Goal: Task Accomplishment & Management: Manage account settings

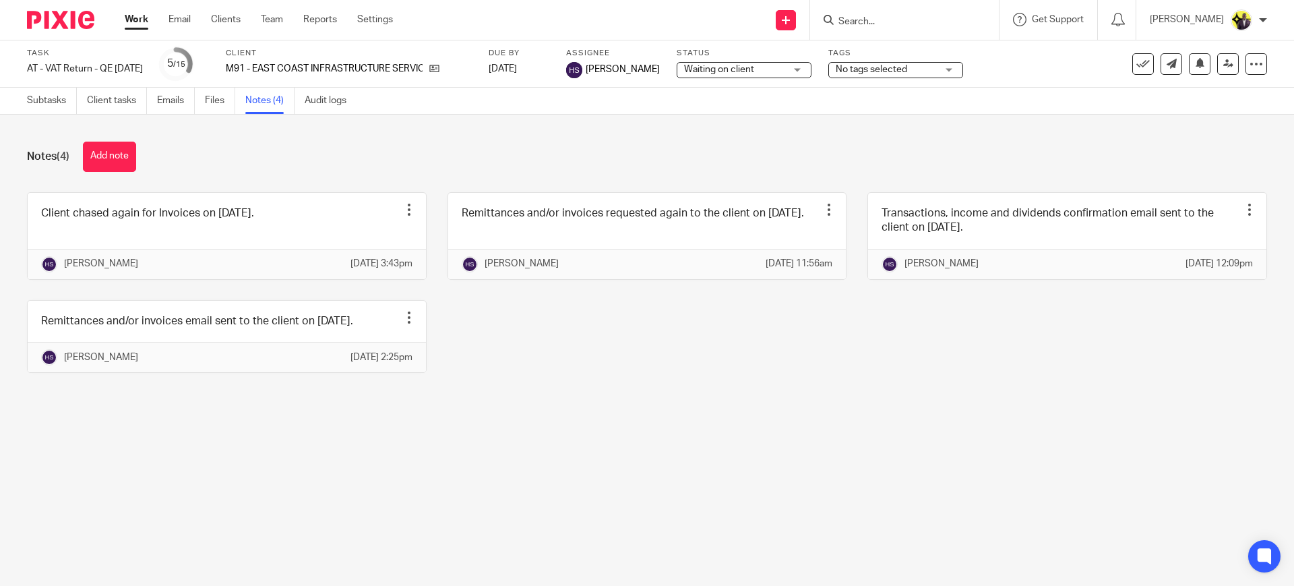
click at [895, 24] on input "Search" at bounding box center [897, 22] width 121 height 12
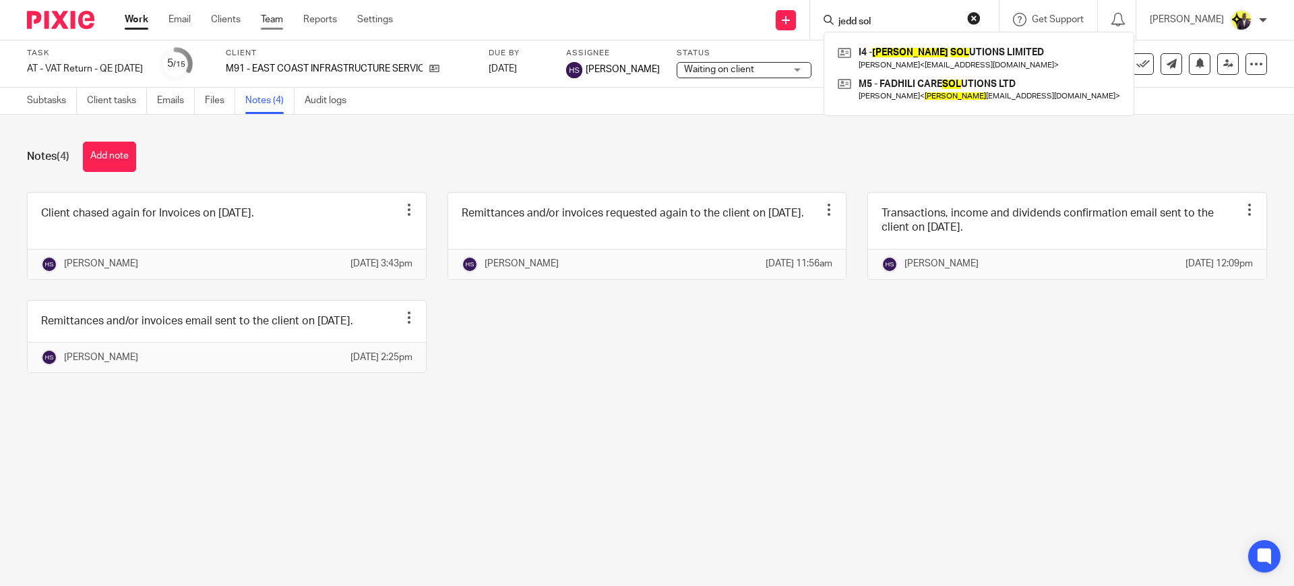
type input "jedd sol"
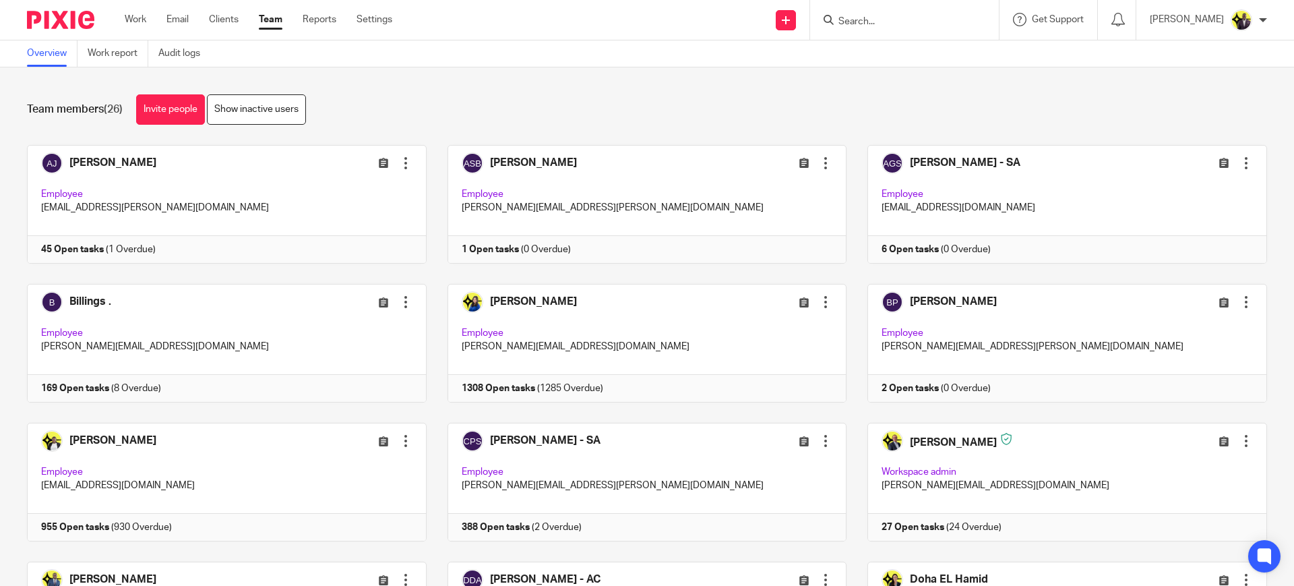
click at [433, 113] on div "Team members (26) Invite people Show inactive users" at bounding box center [647, 109] width 1240 height 30
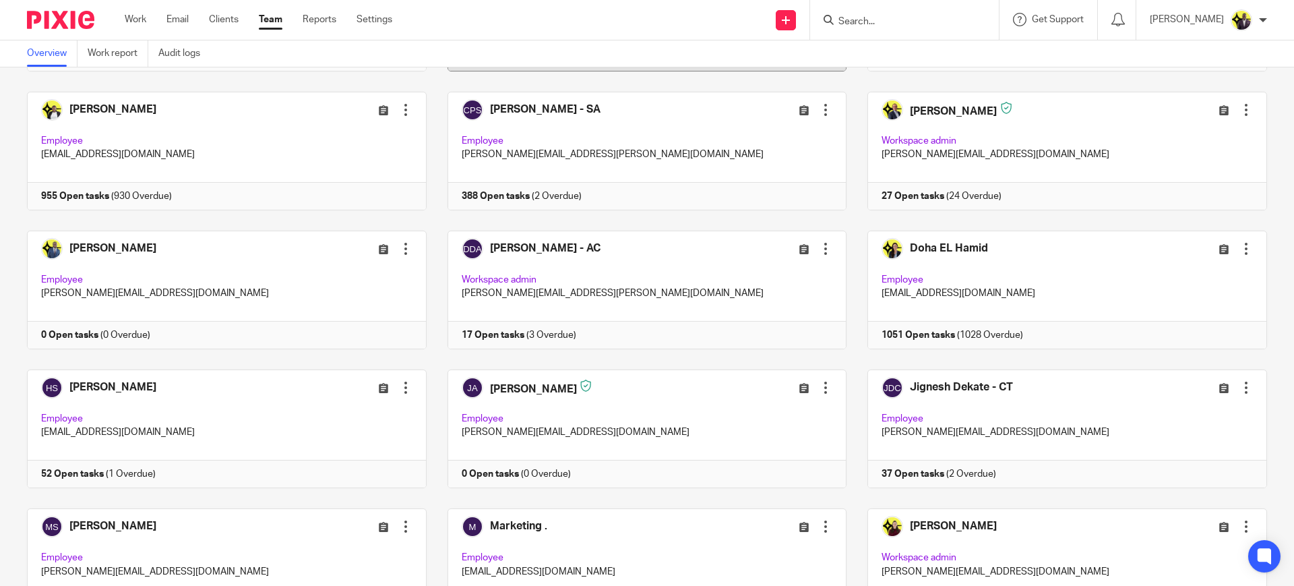
scroll to position [337, 0]
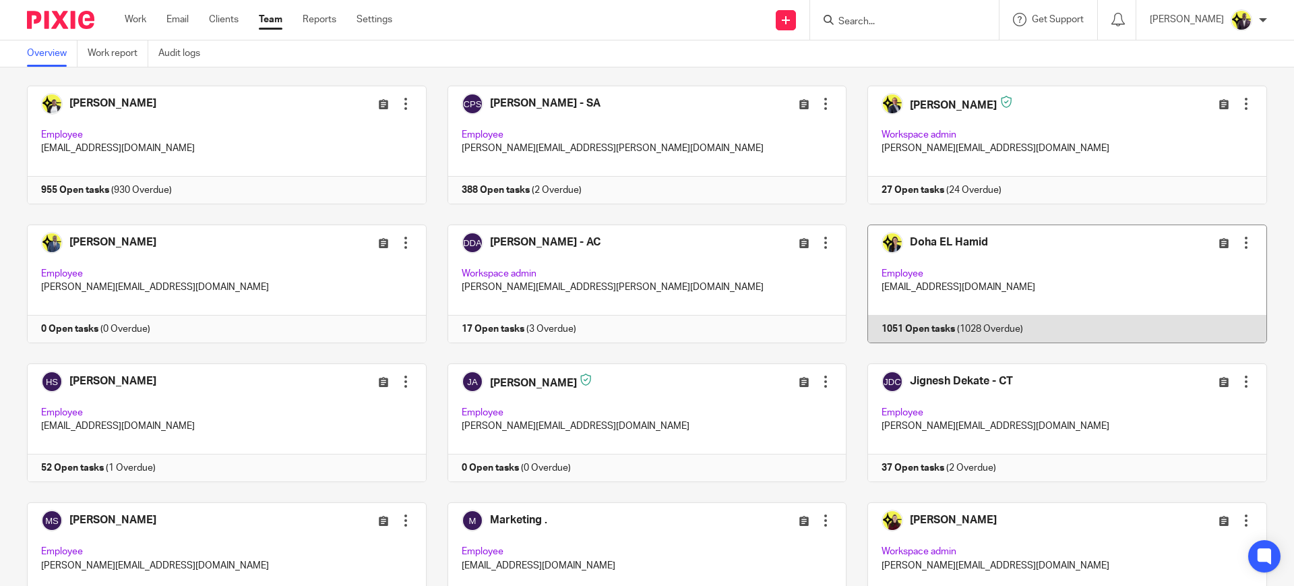
click at [894, 263] on link at bounding box center [1056, 283] width 420 height 119
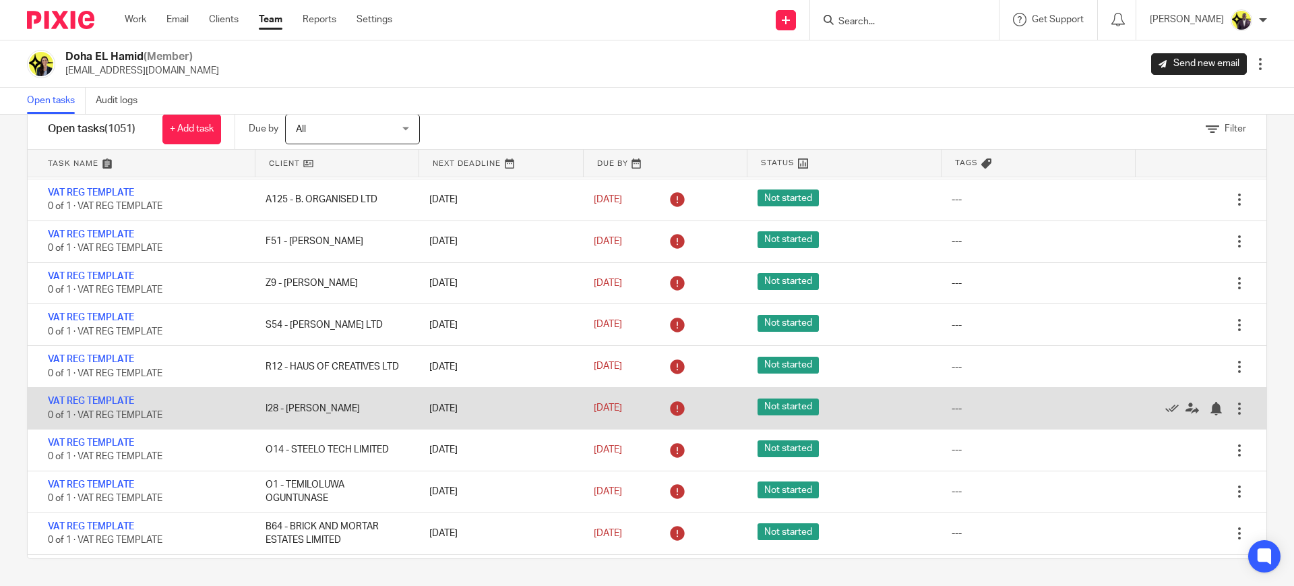
scroll to position [3369, 0]
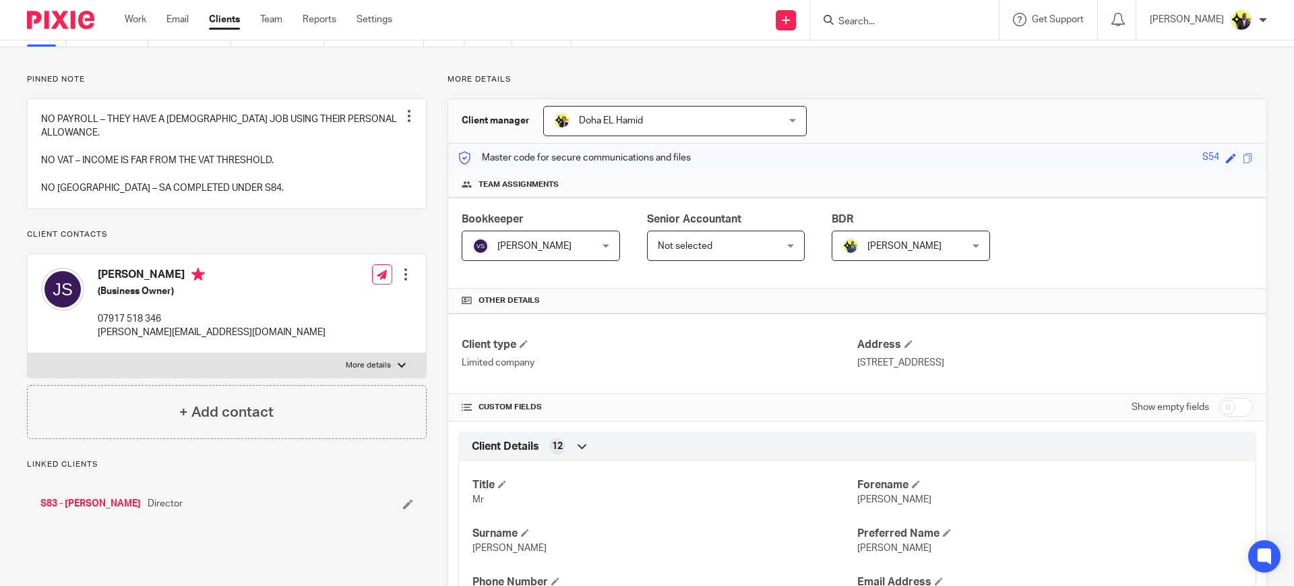
scroll to position [168, 0]
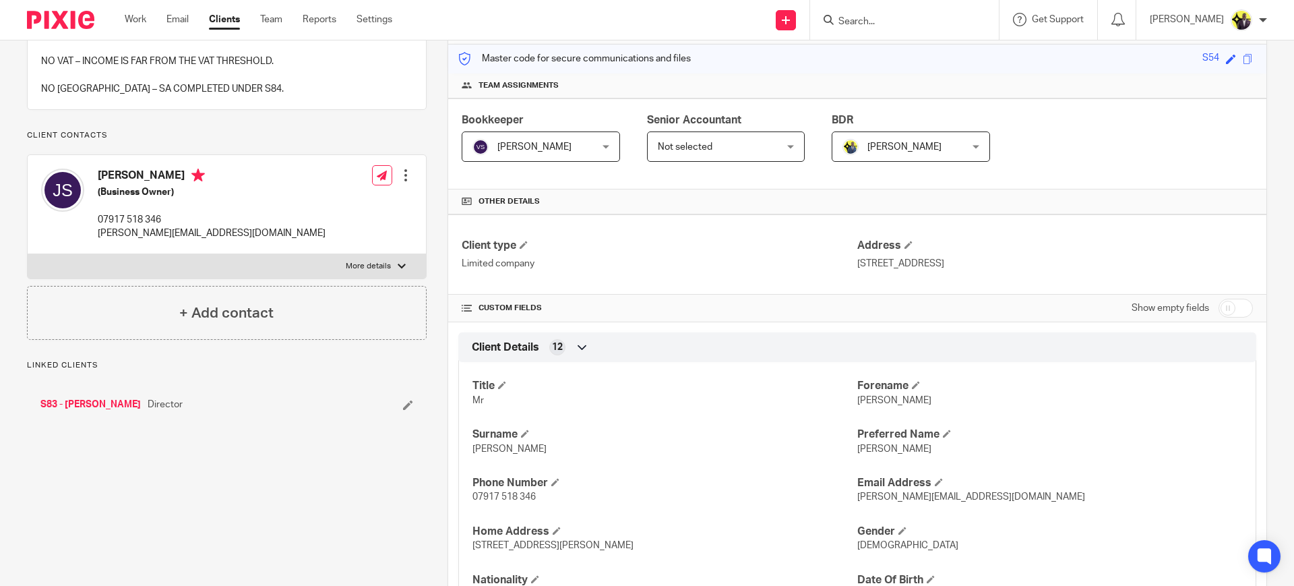
drag, startPoint x: 128, startPoint y: 409, endPoint x: 133, endPoint y: 414, distance: 7.2
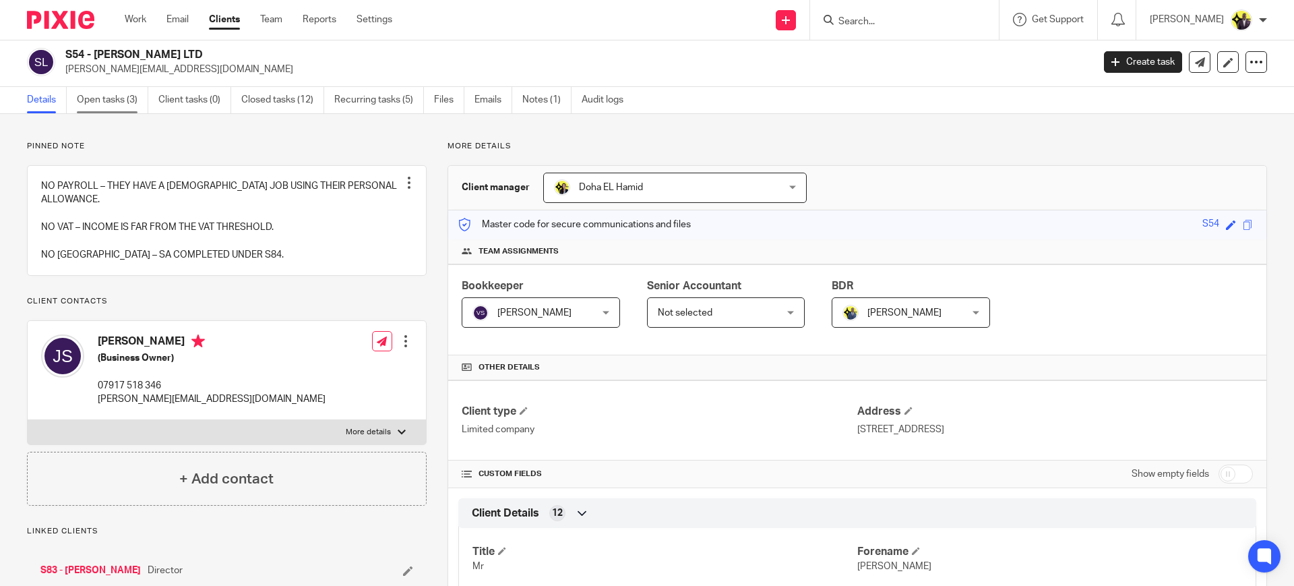
scroll to position [0, 0]
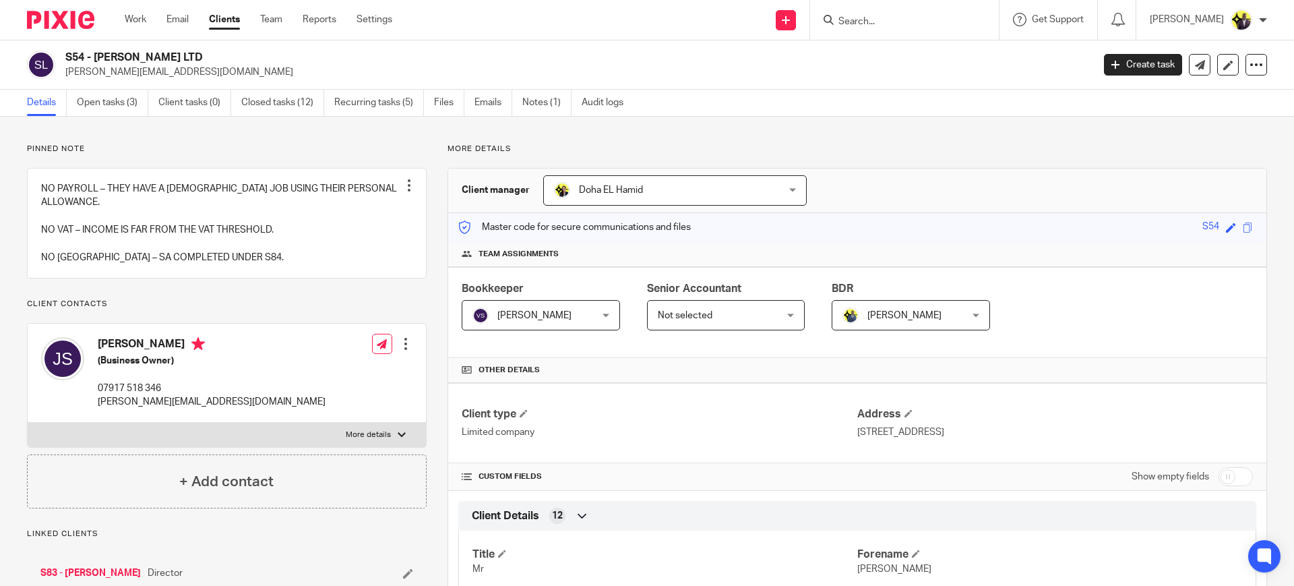
click at [144, 57] on h2 "S54 - JOHN DANDY LTD" at bounding box center [472, 58] width 815 height 14
drag, startPoint x: 135, startPoint y: 400, endPoint x: 97, endPoint y: 399, distance: 38.4
click at [97, 399] on div "Jeffrey Simmons (Business Owner) 07917 518 346 jeffrey@johndandy.co.uk" at bounding box center [183, 372] width 284 height 85
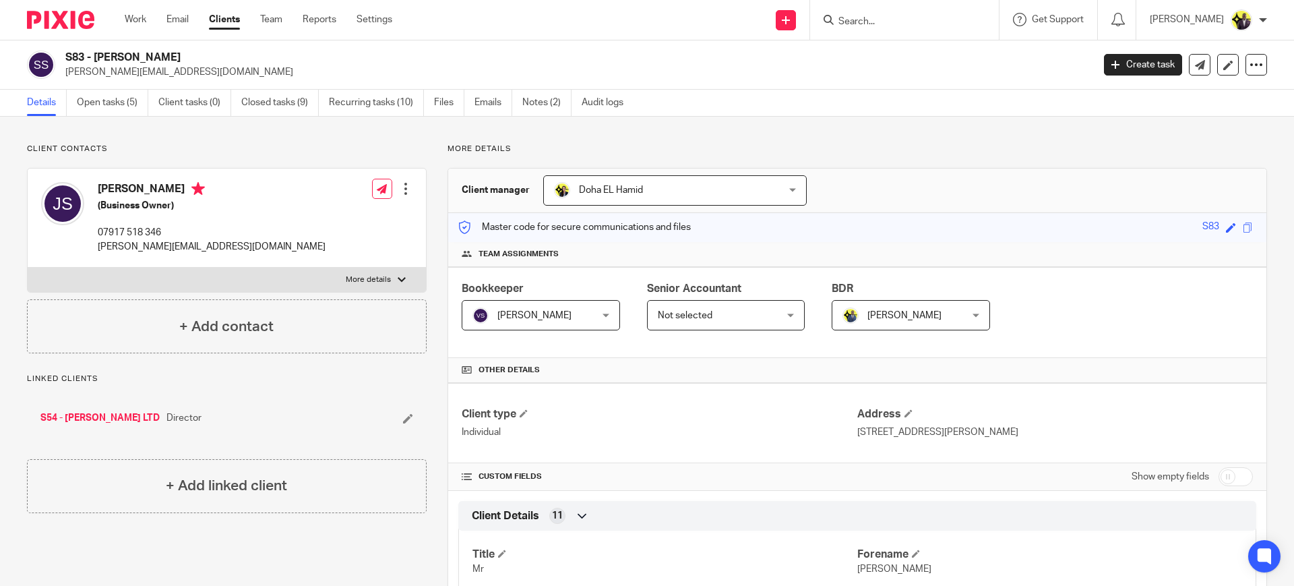
click at [1232, 474] on input "checkbox" at bounding box center [1235, 476] width 34 height 19
checkbox input "true"
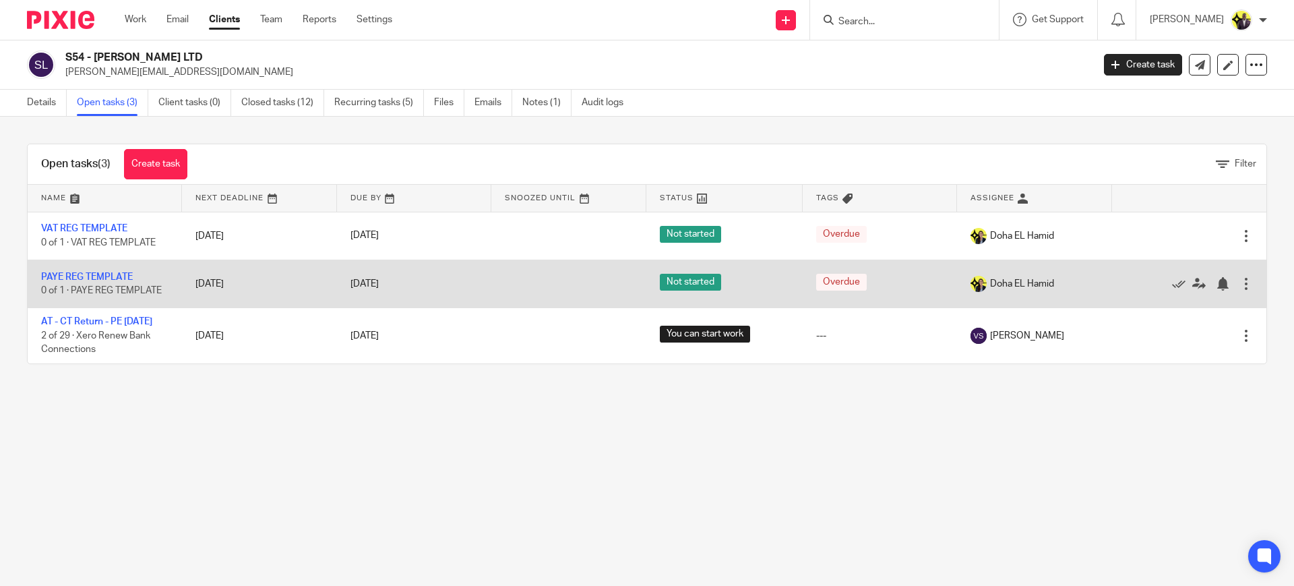
click at [117, 270] on td "PAYE REG TEMPLATE 0 of 1 · PAYE REG TEMPLATE" at bounding box center [105, 283] width 154 height 48
click at [115, 274] on link "PAYE REG TEMPLATE" at bounding box center [87, 276] width 92 height 9
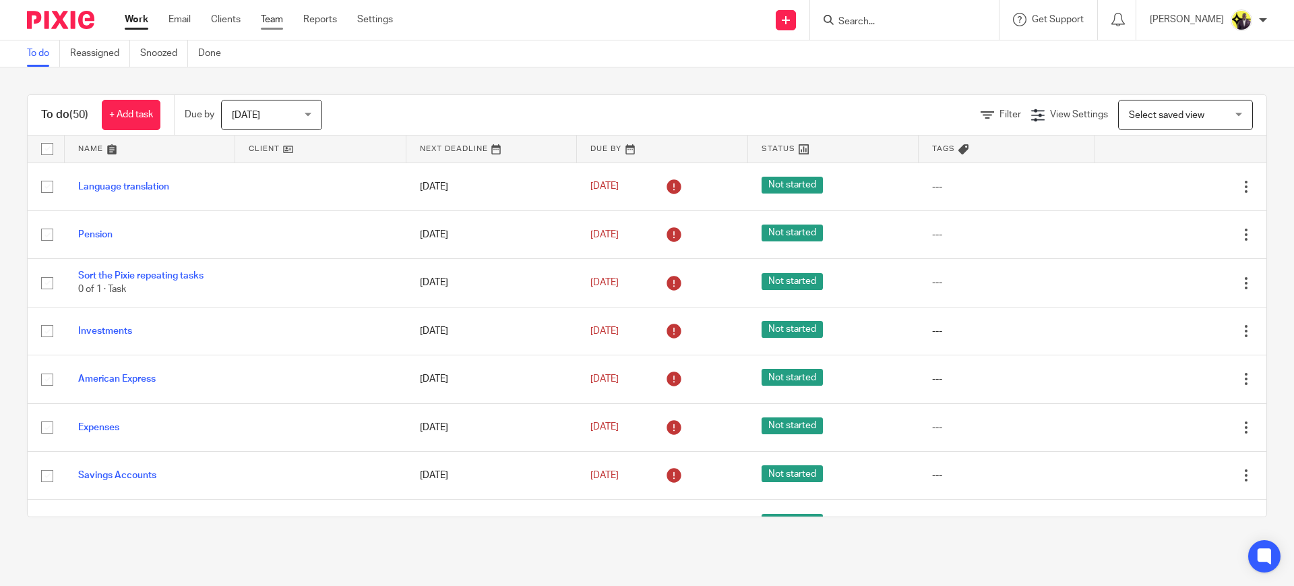
click at [270, 18] on link "Team" at bounding box center [272, 19] width 22 height 13
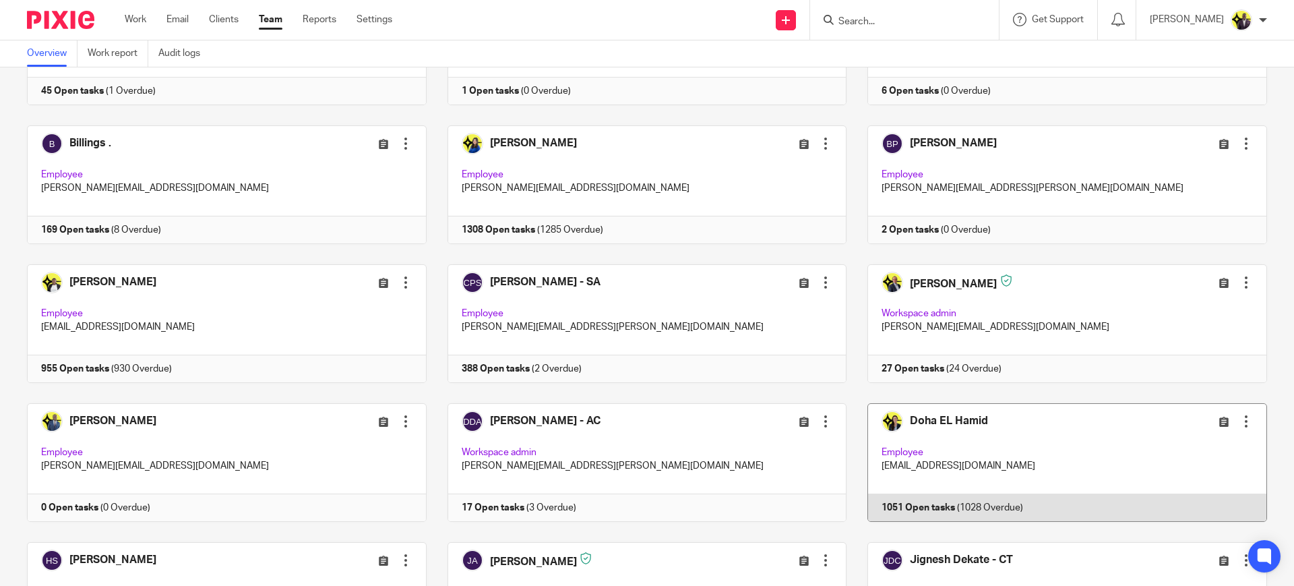
scroll to position [168, 0]
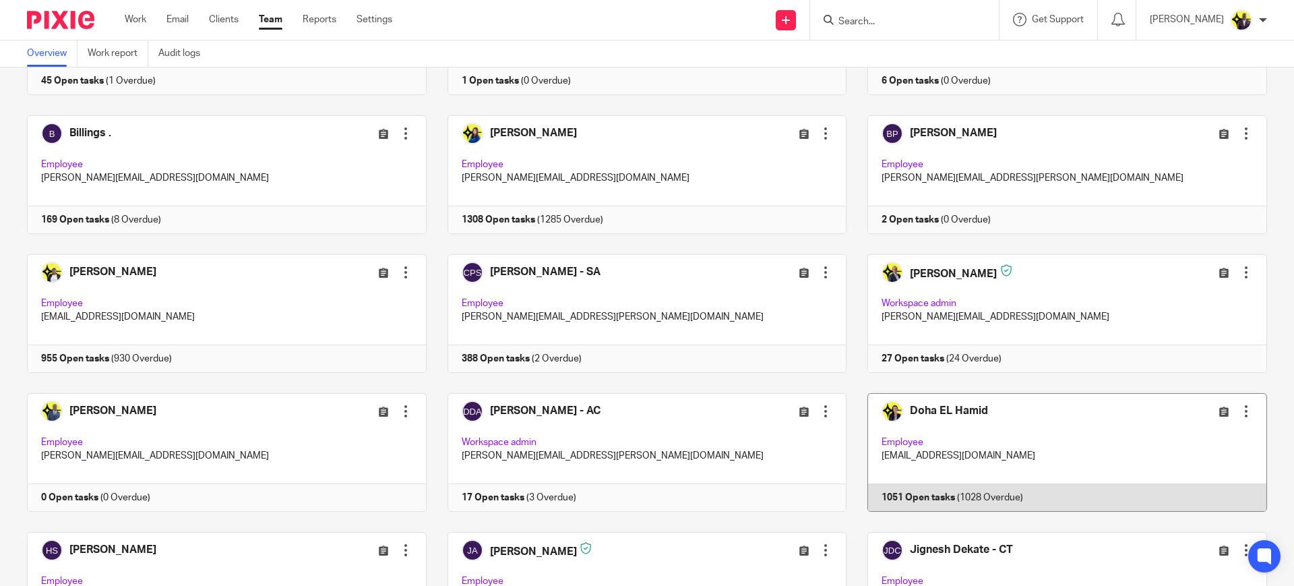
click at [939, 426] on link at bounding box center [1056, 452] width 420 height 119
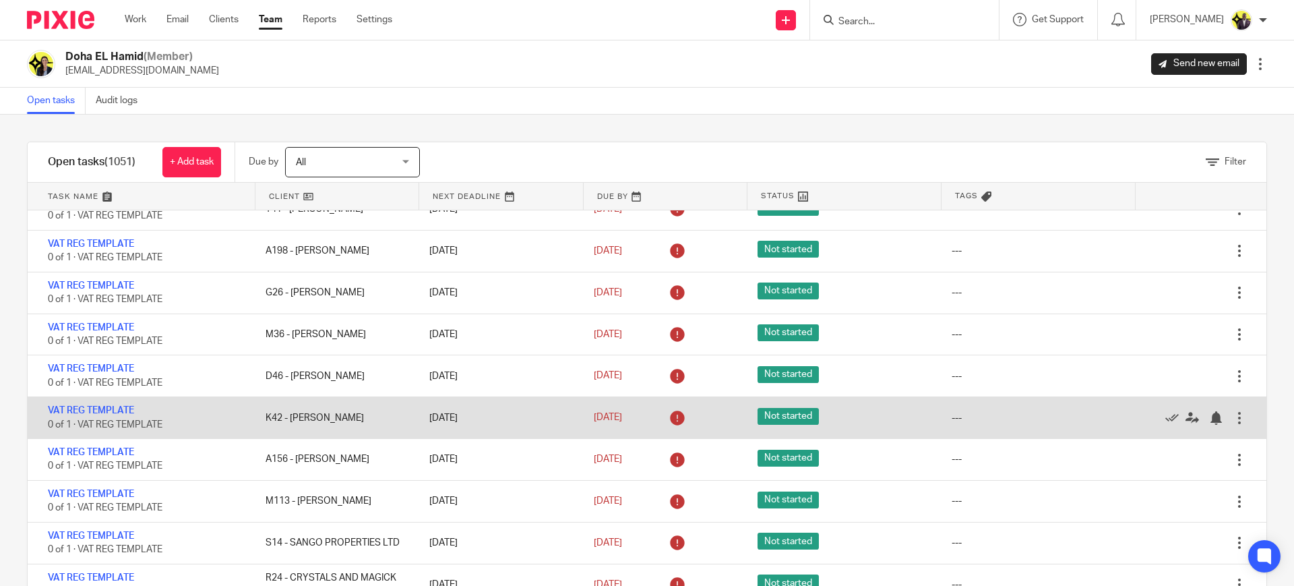
scroll to position [1853, 0]
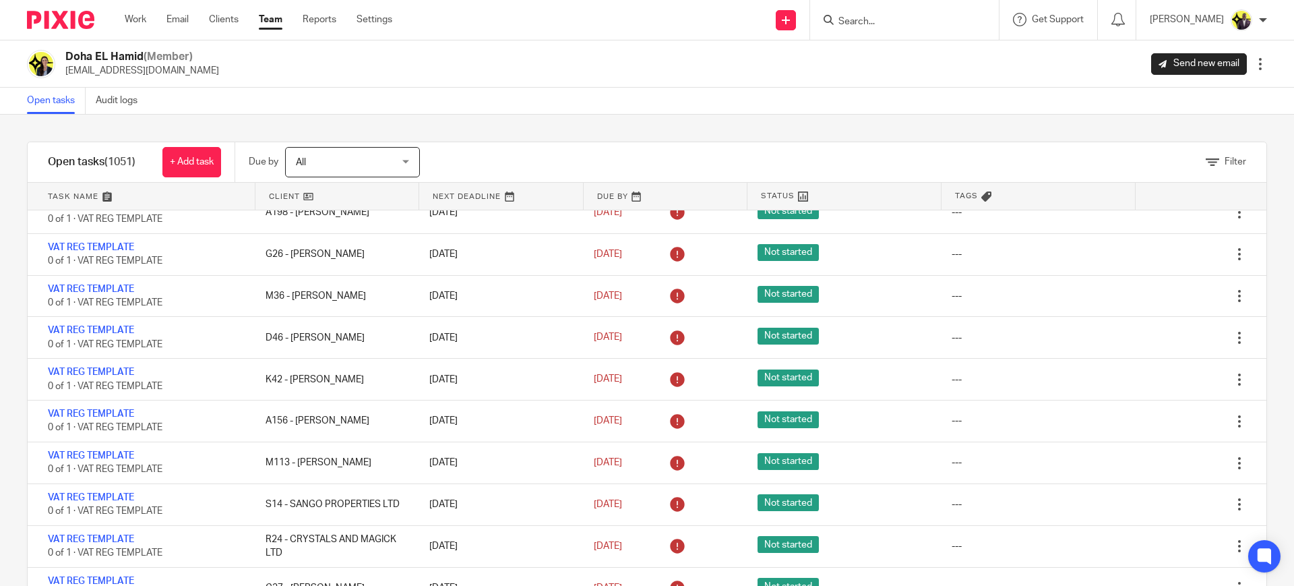
drag, startPoint x: 118, startPoint y: 164, endPoint x: 143, endPoint y: 159, distance: 25.4
click at [143, 159] on div "Open tasks (1051) + Add task" at bounding box center [132, 162] width 208 height 40
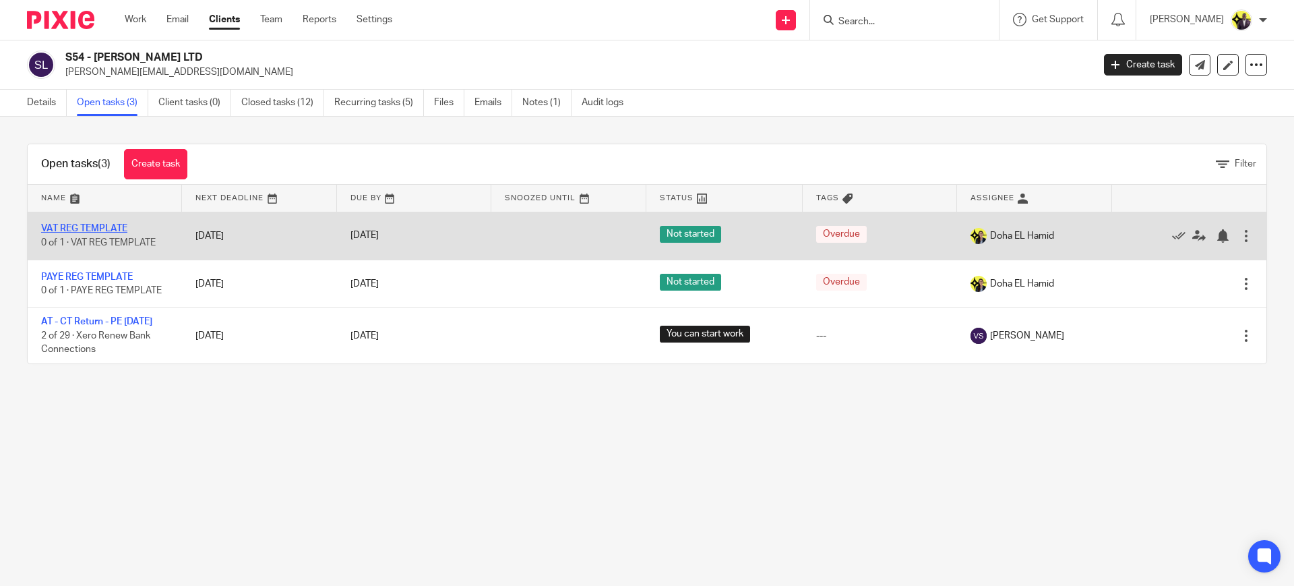
click at [103, 230] on link "VAT REG TEMPLATE" at bounding box center [84, 228] width 86 height 9
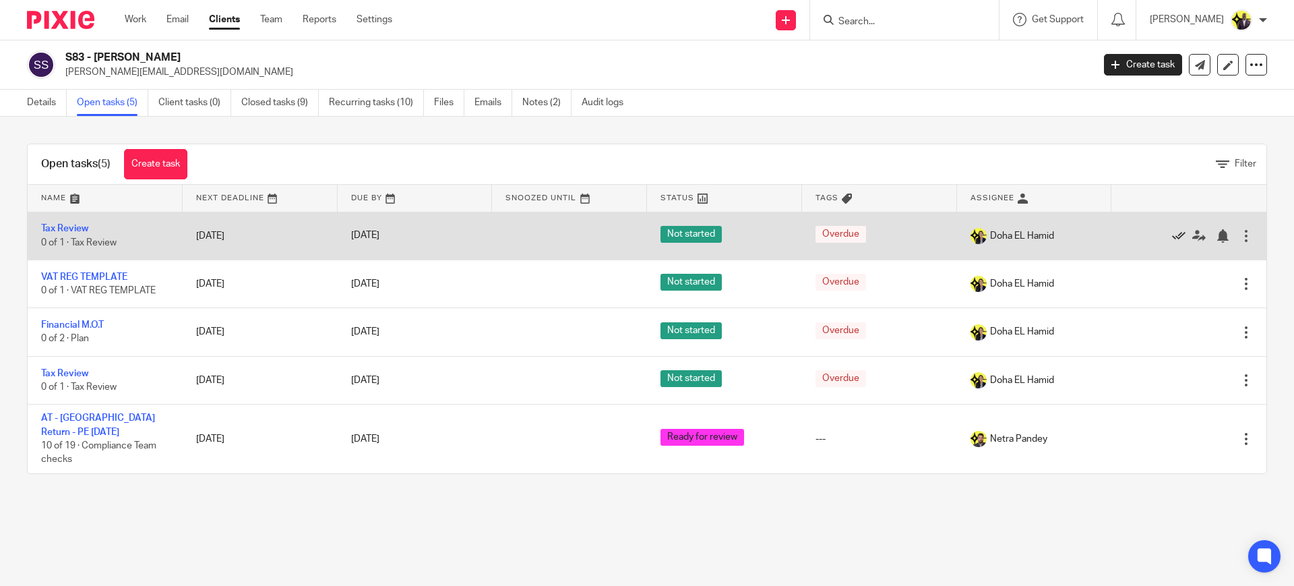
click at [1146, 231] on div at bounding box center [1182, 235] width 115 height 13
click at [1172, 232] on icon at bounding box center [1178, 235] width 13 height 13
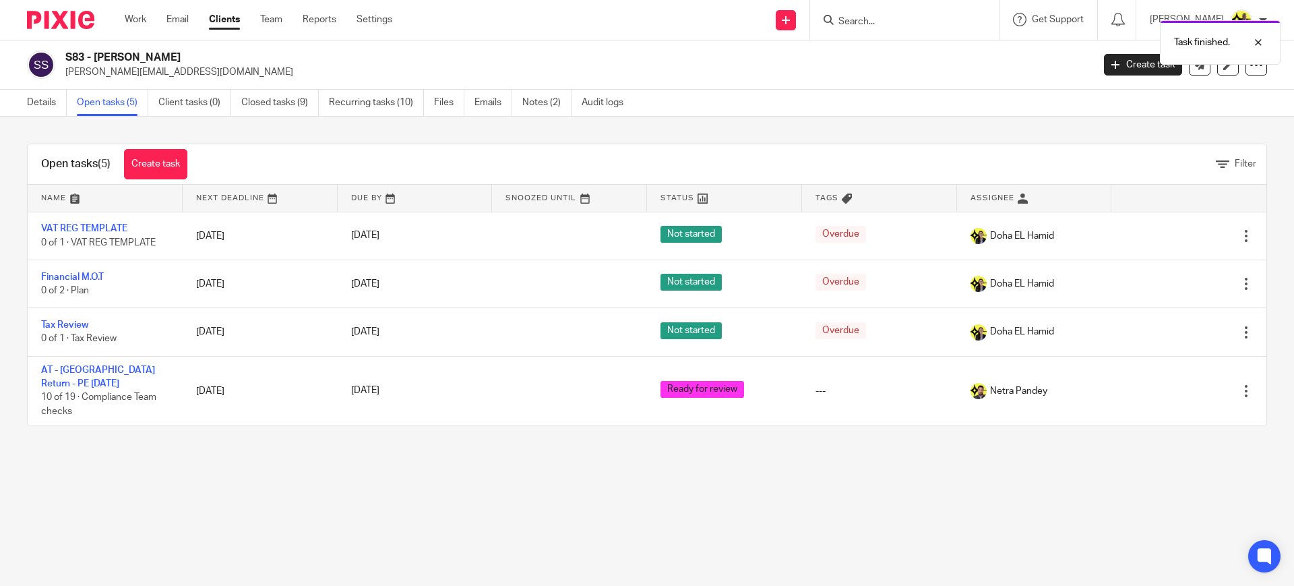
click at [206, 499] on main "S83 - JEFFREY SIMMONS jeffrey@johndandy.co.uk Create task Update from Companies…" at bounding box center [647, 293] width 1294 height 586
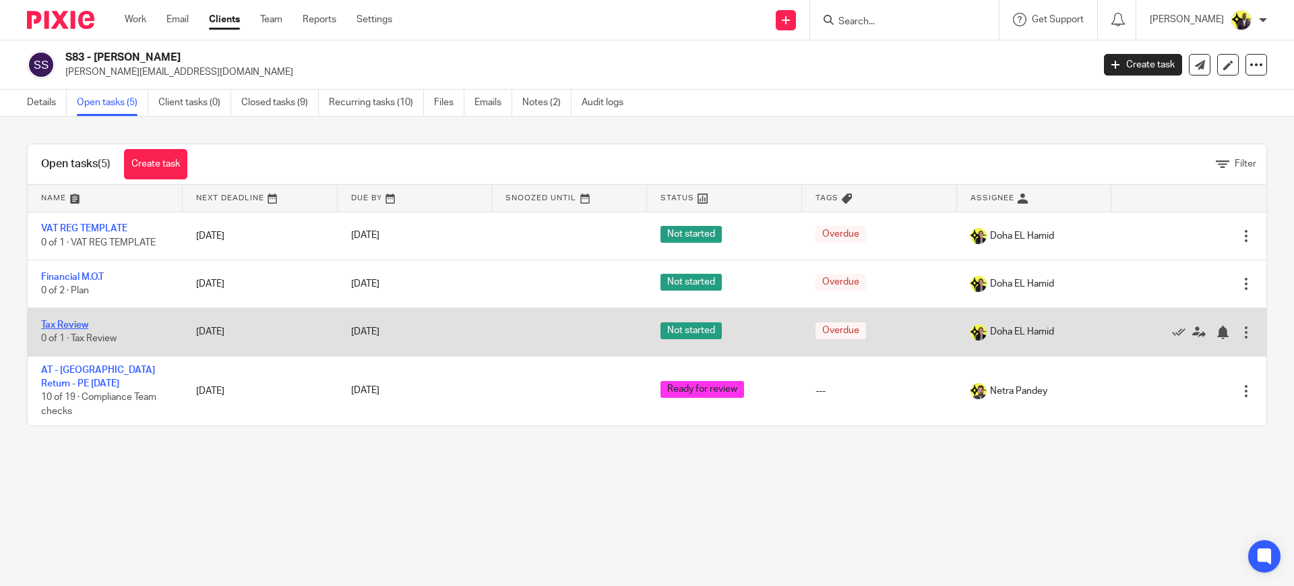
click at [82, 326] on link "Tax Review" at bounding box center [64, 324] width 47 height 9
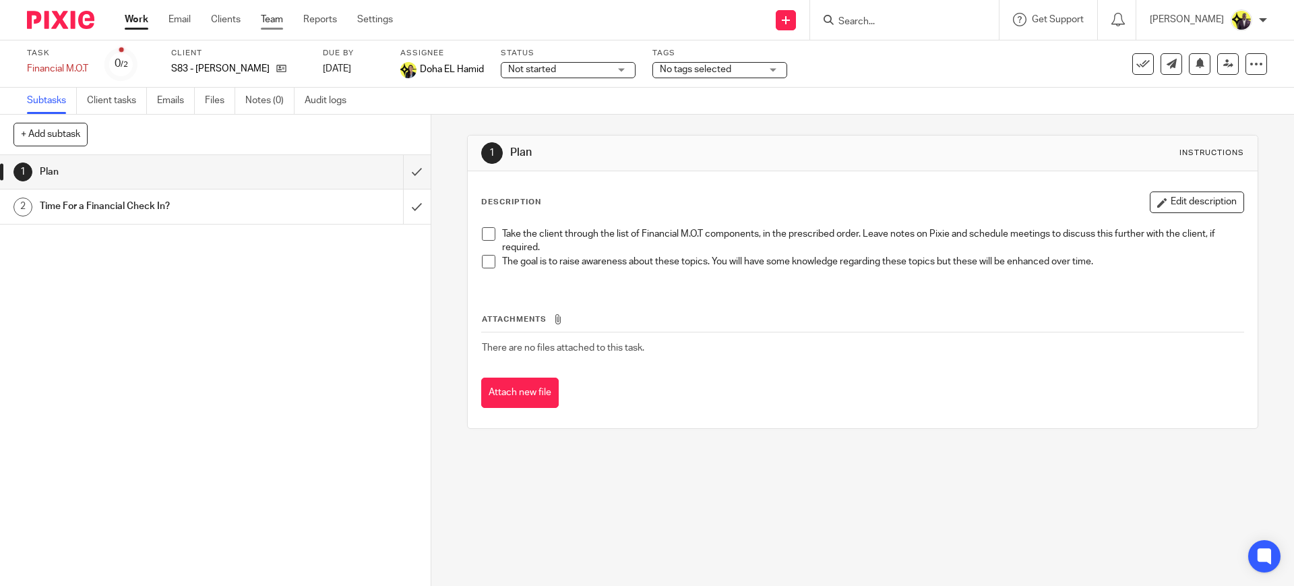
click at [274, 19] on link "Team" at bounding box center [272, 19] width 22 height 13
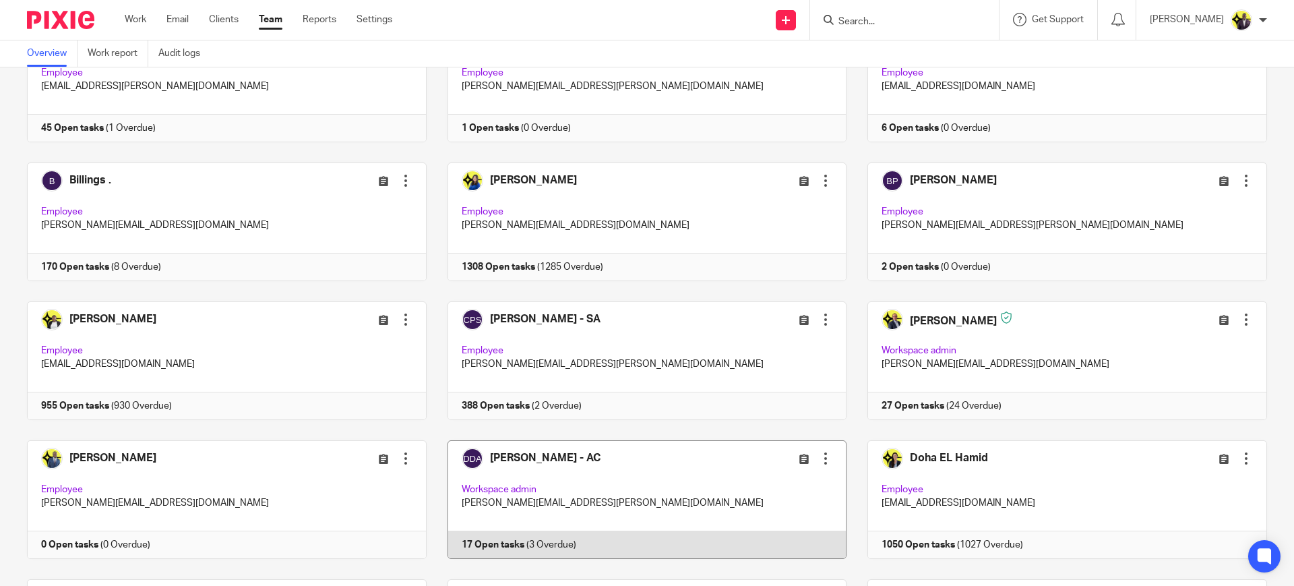
scroll to position [337, 0]
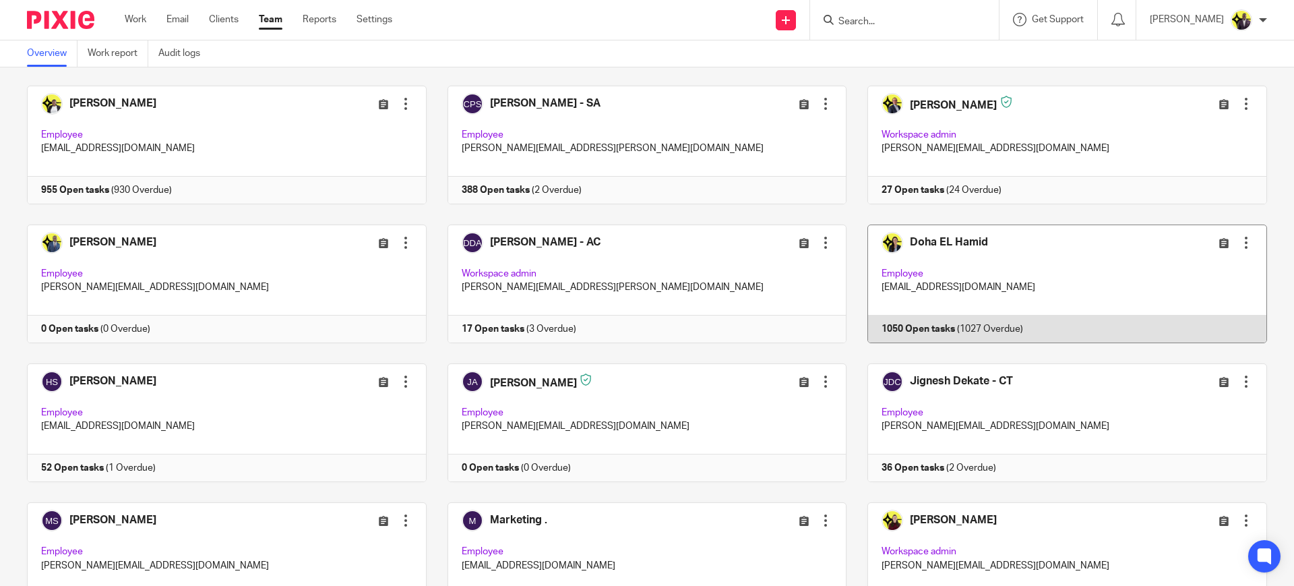
click at [995, 298] on link at bounding box center [1056, 283] width 420 height 119
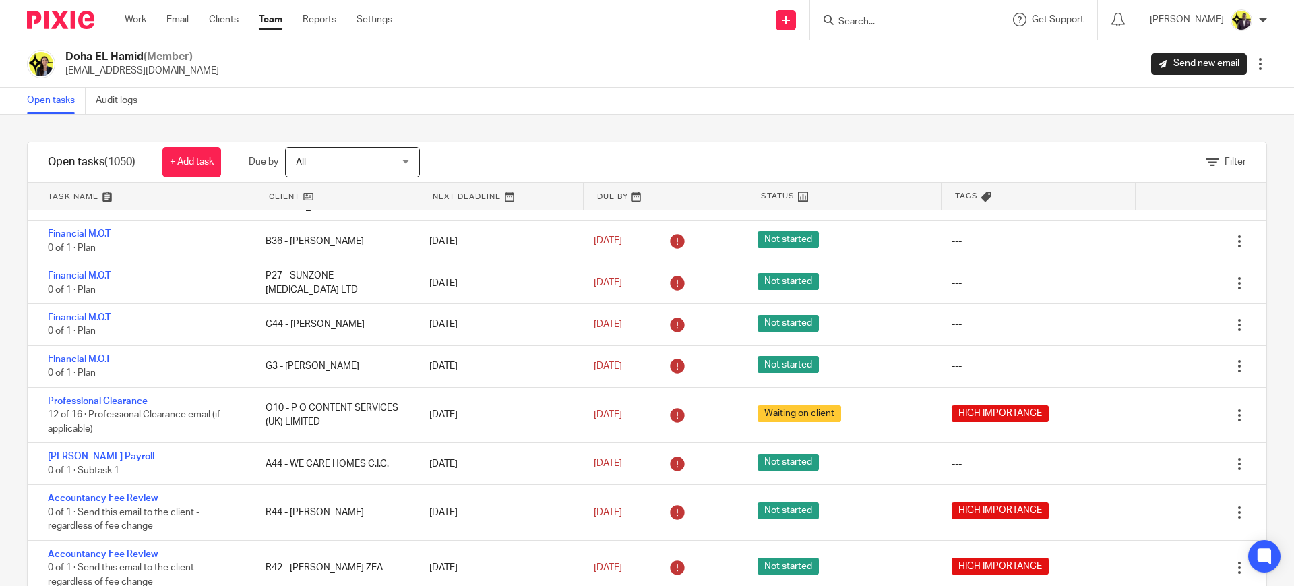
scroll to position [11639, 0]
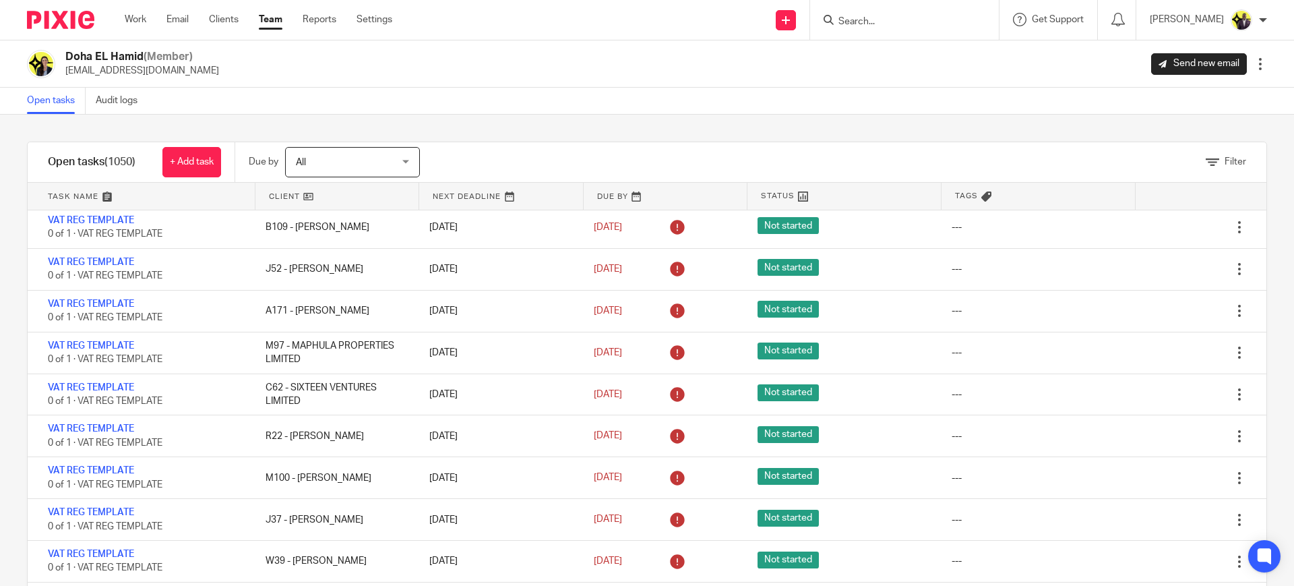
click at [959, 13] on form at bounding box center [909, 19] width 144 height 17
click at [929, 24] on input "Search" at bounding box center [897, 22] width 121 height 12
type input "c62"
click at [980, 15] on button "reset" at bounding box center [973, 17] width 13 height 13
click at [885, 16] on input "Search" at bounding box center [897, 22] width 121 height 12
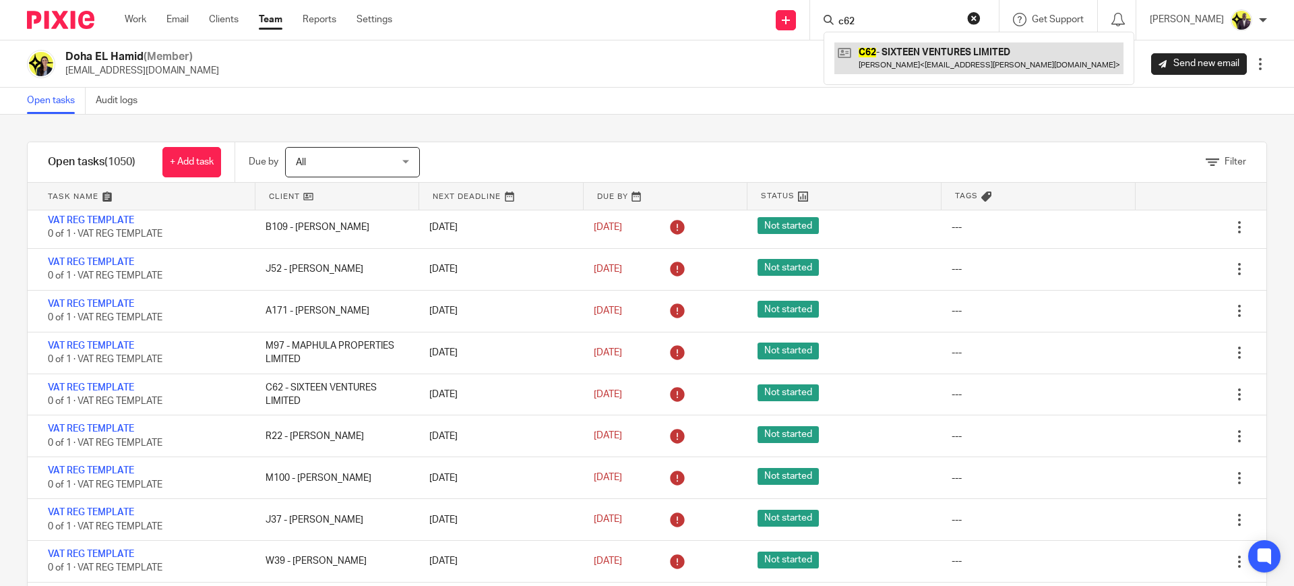
type input "c62"
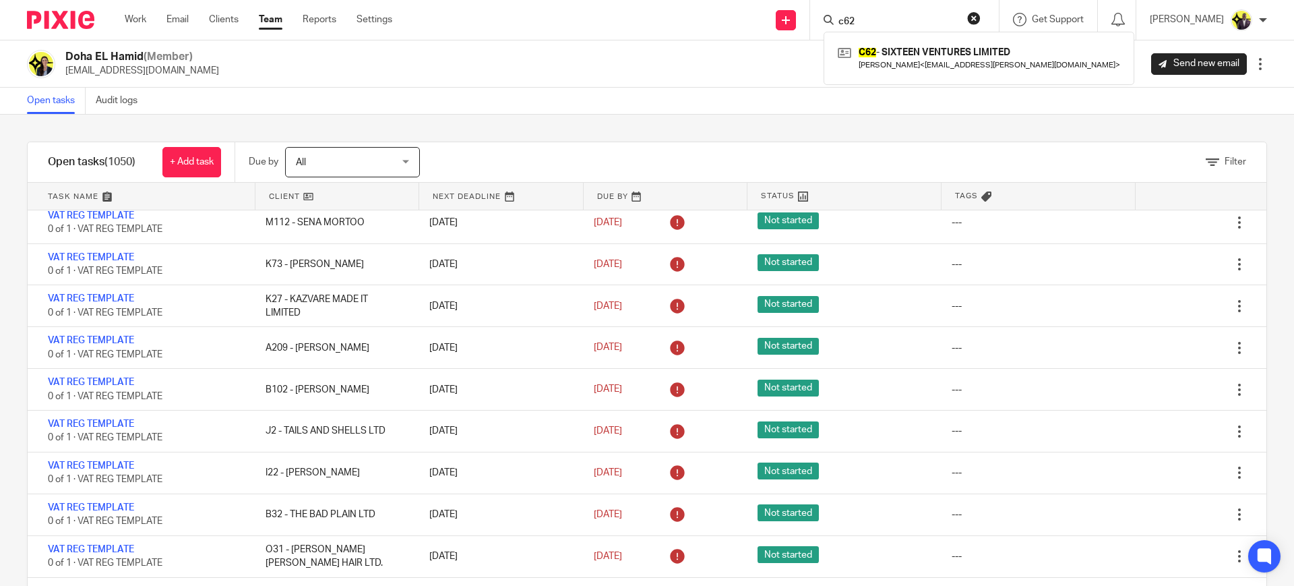
scroll to position [33, 0]
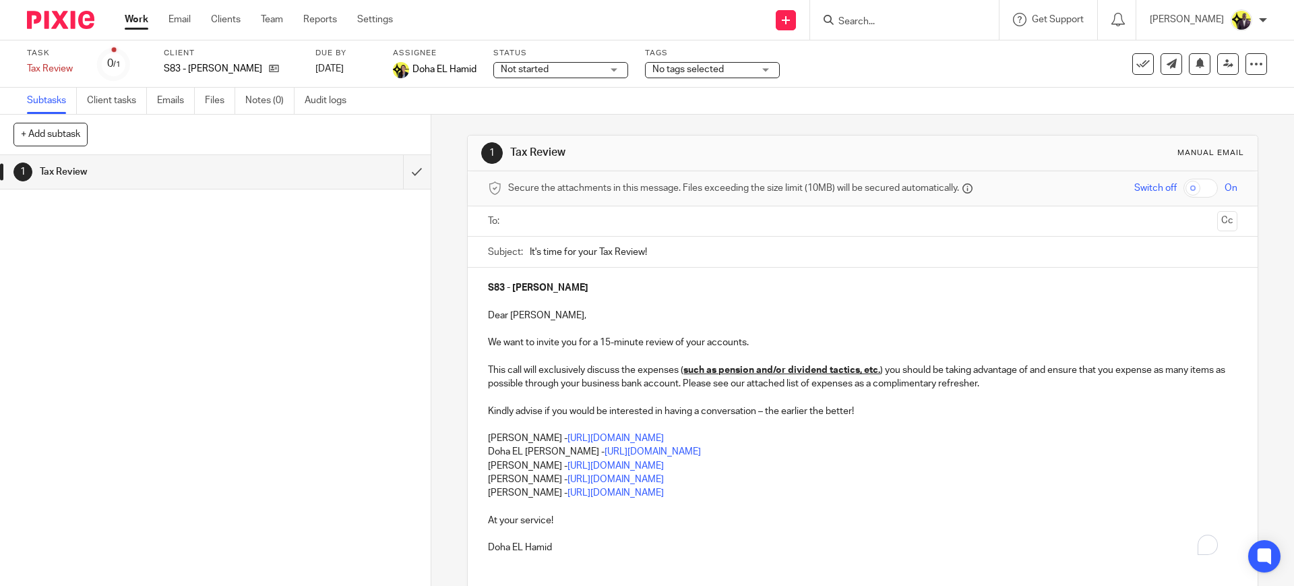
click at [564, 234] on div at bounding box center [862, 221] width 707 height 30
click at [571, 220] on input "text" at bounding box center [862, 221] width 698 height 15
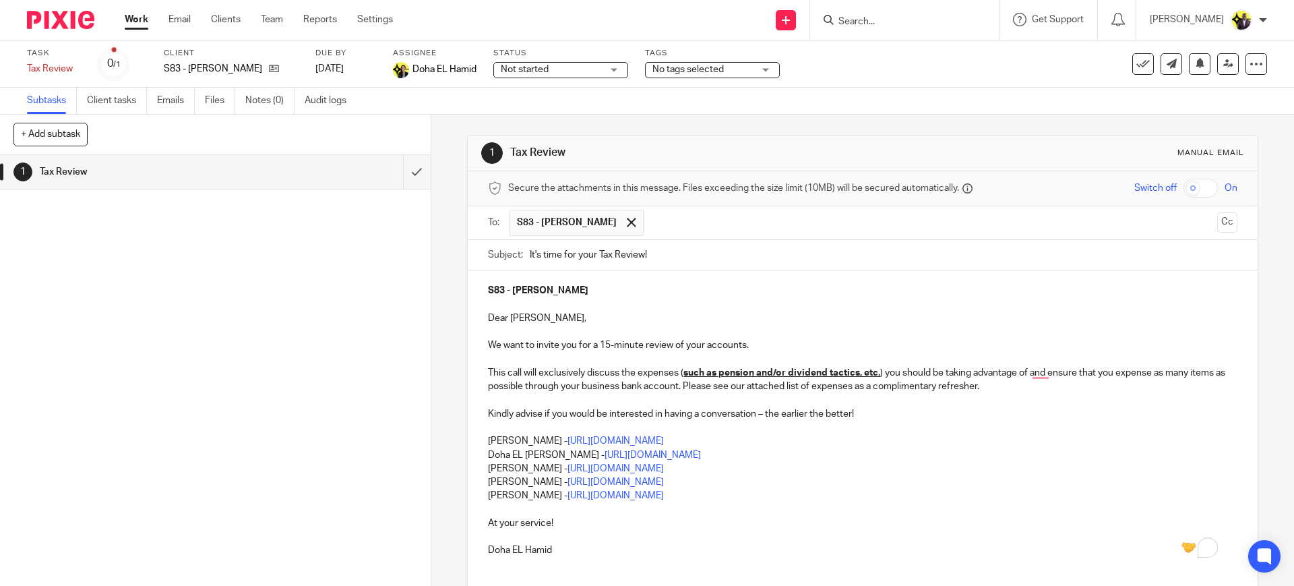
click at [805, 439] on p "Carine Thompson - https://calendly.com/meetwithcarinethompson/call" at bounding box center [862, 440] width 749 height 13
drag, startPoint x: 484, startPoint y: 437, endPoint x: 858, endPoint y: 444, distance: 374.7
click at [858, 444] on p "Carine Thompson - https://calendly.com/meetwithcarinethompson/call" at bounding box center [862, 440] width 749 height 13
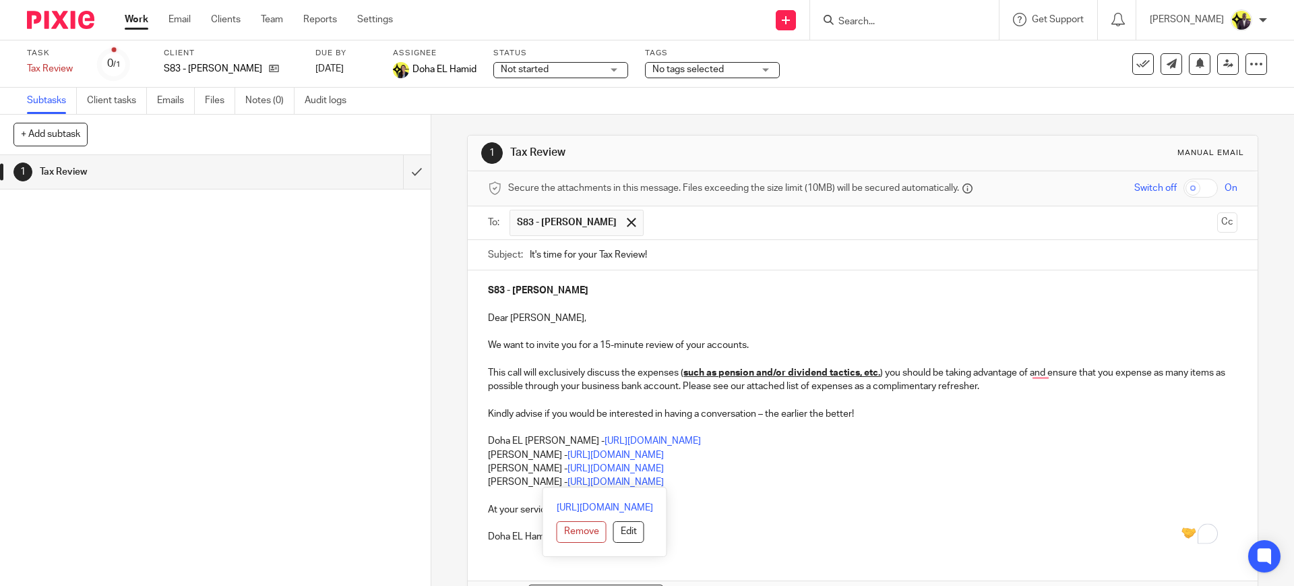
drag, startPoint x: 483, startPoint y: 454, endPoint x: 737, endPoint y: 476, distance: 255.0
click at [737, 476] on div "S83 - JEFFREY SIMMONS Dear Jeffrey, We want to invite you for a 15-minute revie…" at bounding box center [862, 411] width 789 height 283
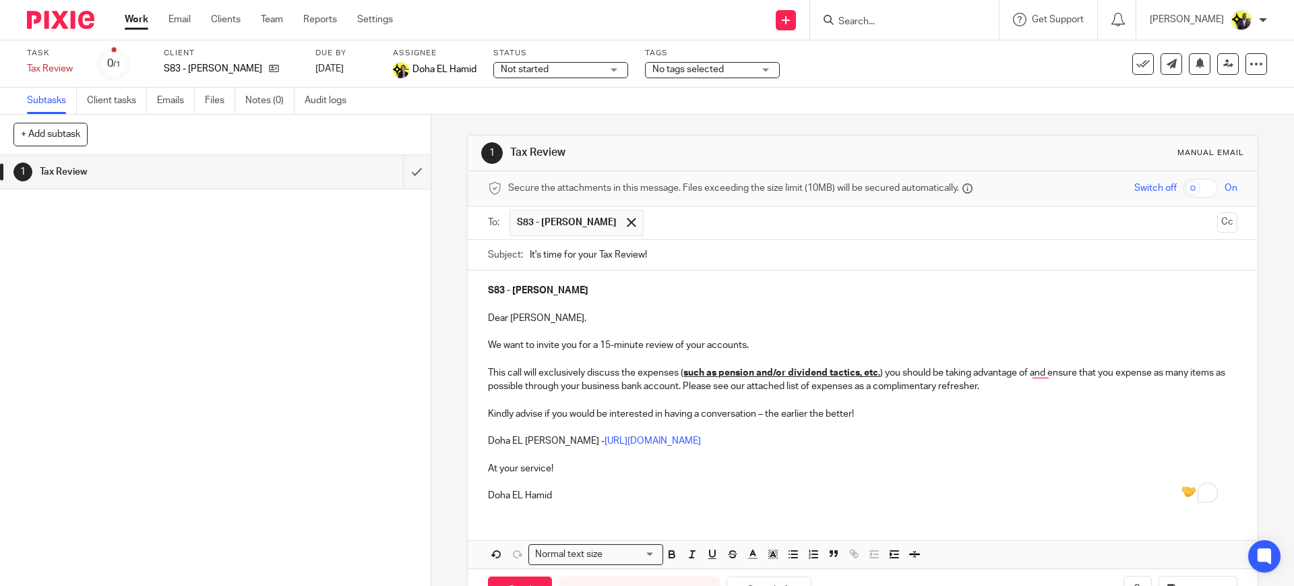
scroll to position [48, 0]
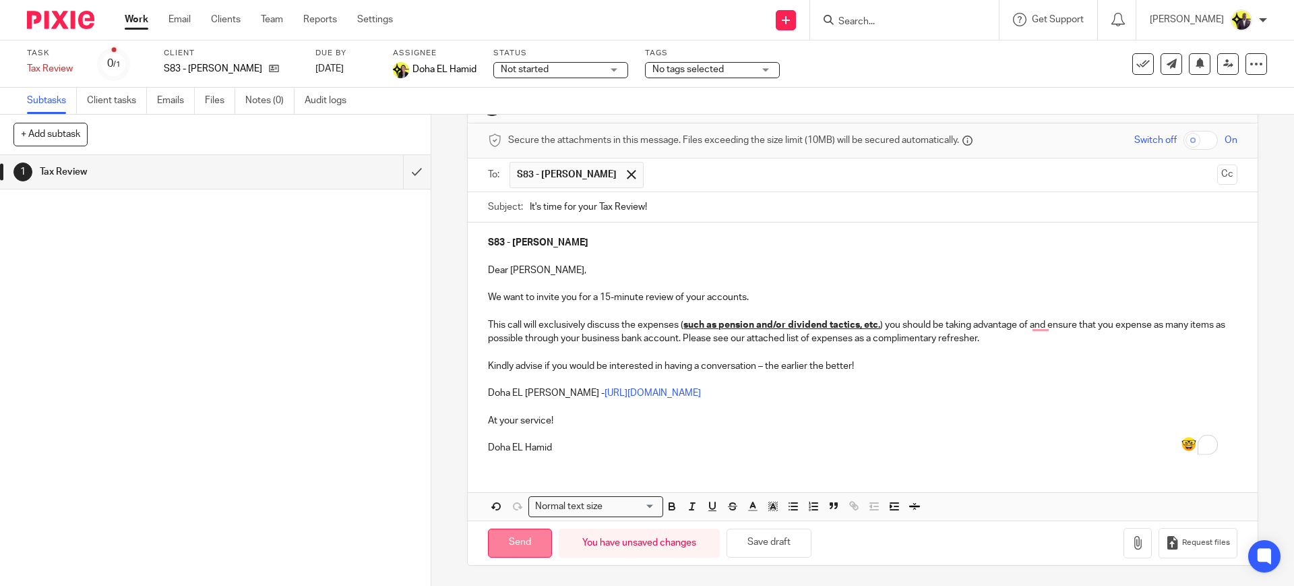
click at [524, 535] on input "Send" at bounding box center [520, 542] width 64 height 29
type input "Sent"
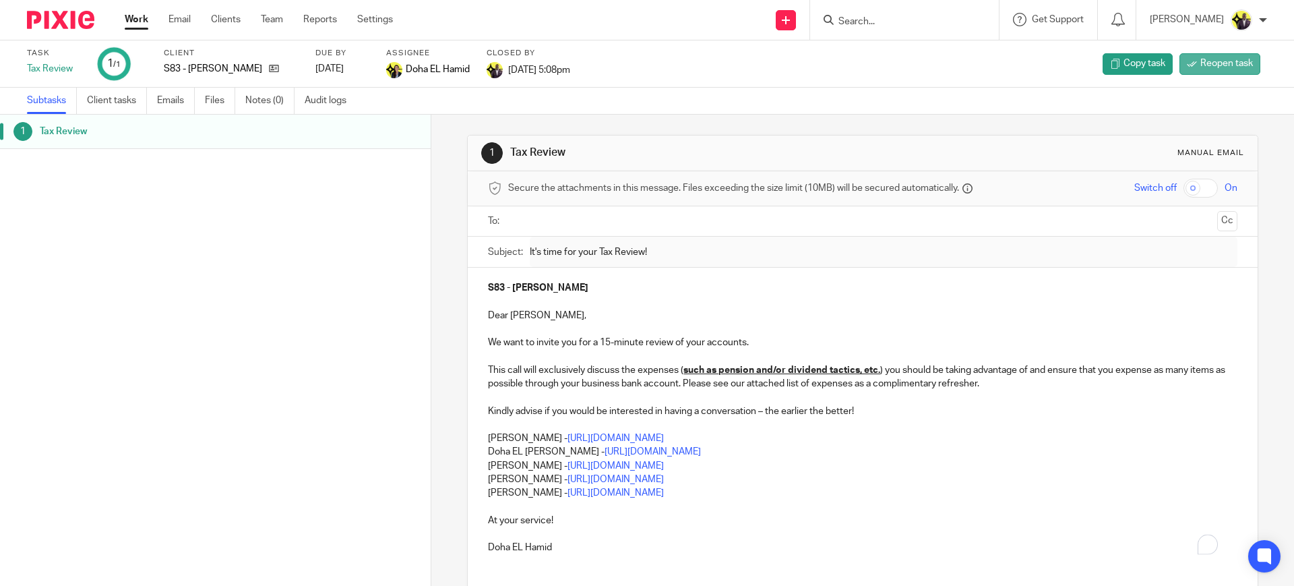
click at [1220, 69] on span "Reopen task" at bounding box center [1226, 63] width 53 height 13
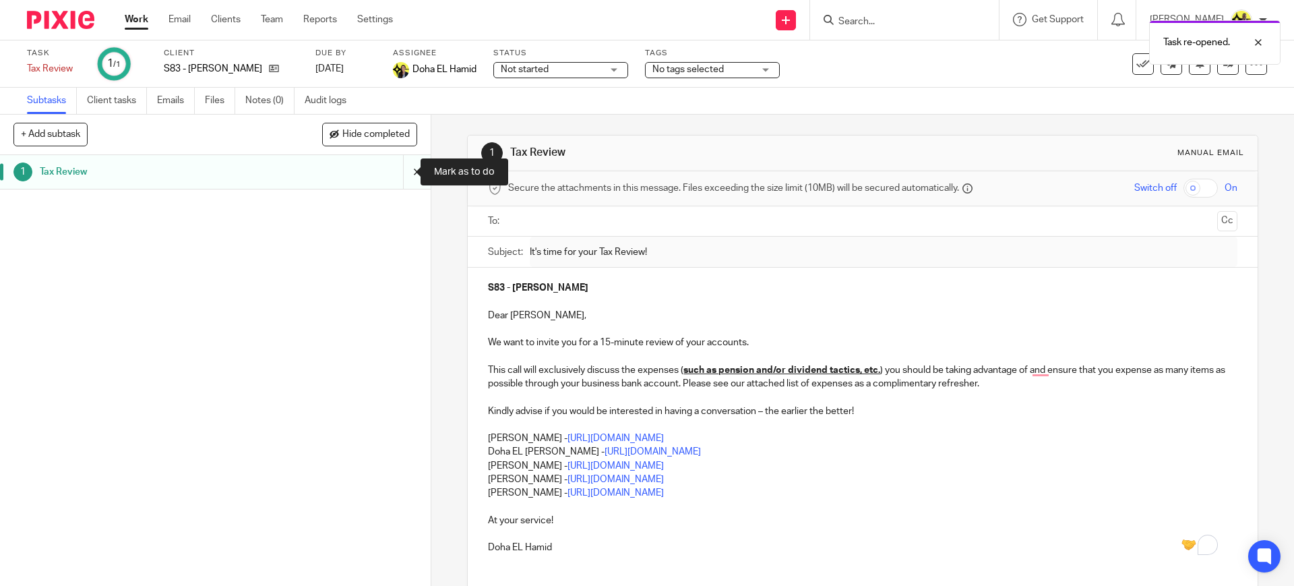
click at [410, 174] on input "submit" at bounding box center [215, 172] width 431 height 34
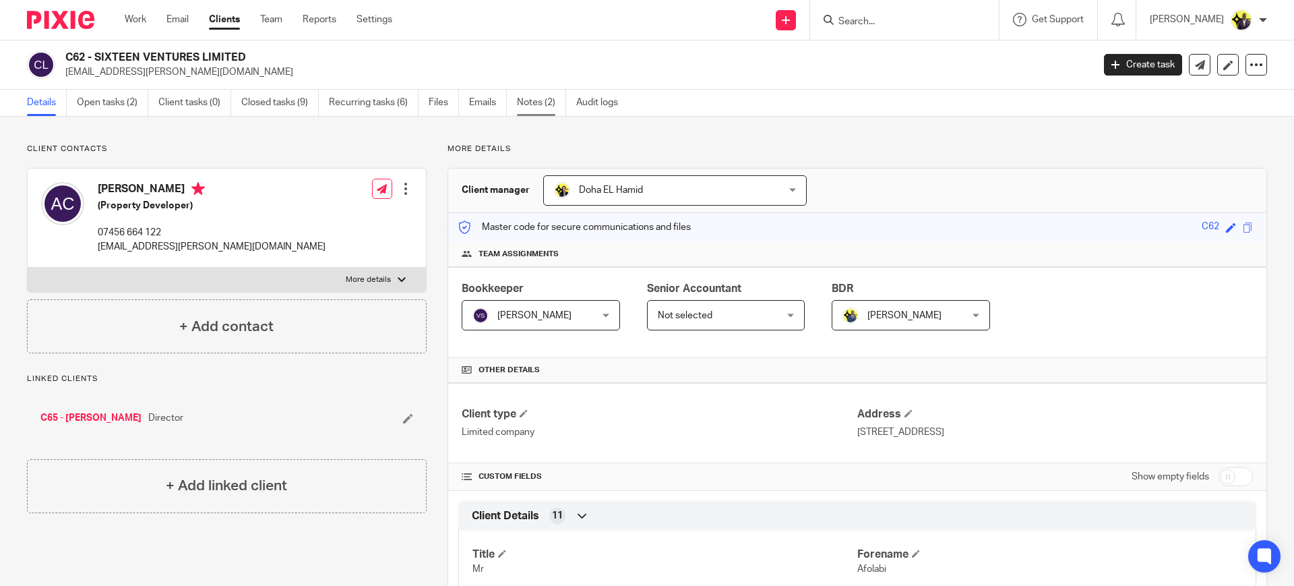
click at [549, 99] on link "Notes (2)" at bounding box center [541, 103] width 49 height 26
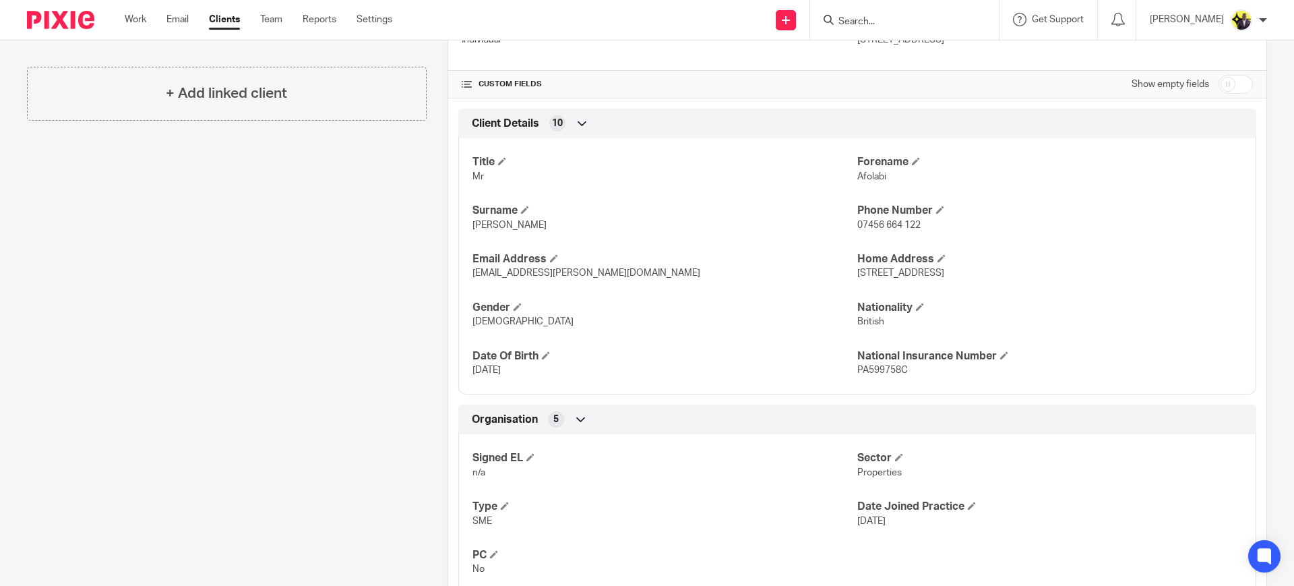
scroll to position [421, 0]
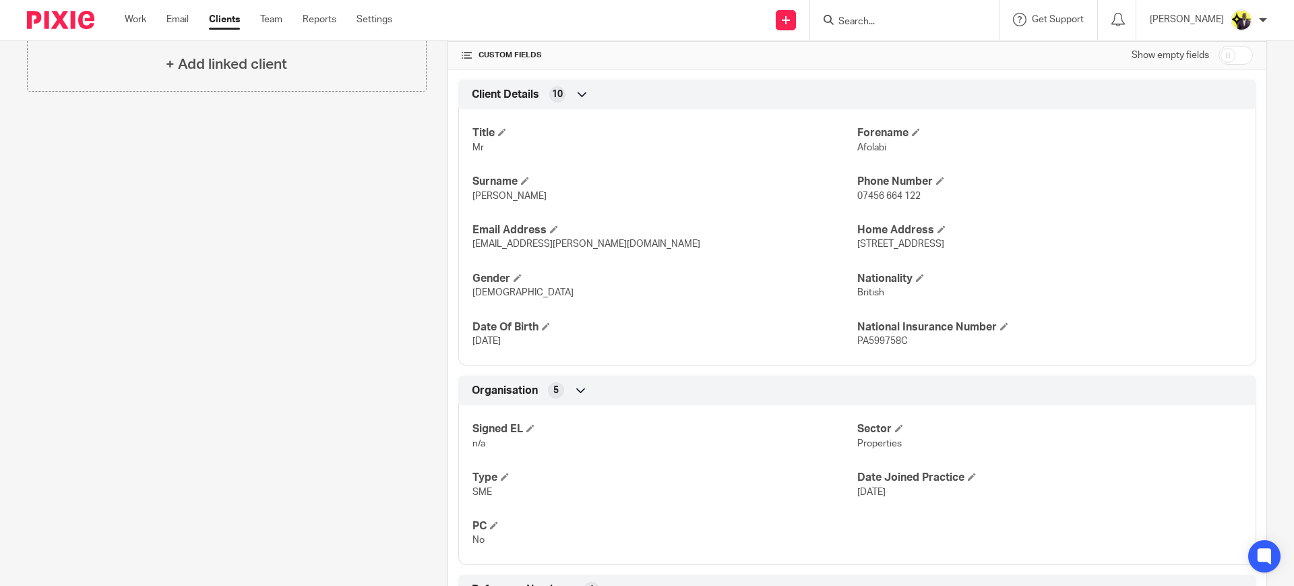
click at [1222, 59] on input "checkbox" at bounding box center [1235, 55] width 34 height 19
checkbox input "true"
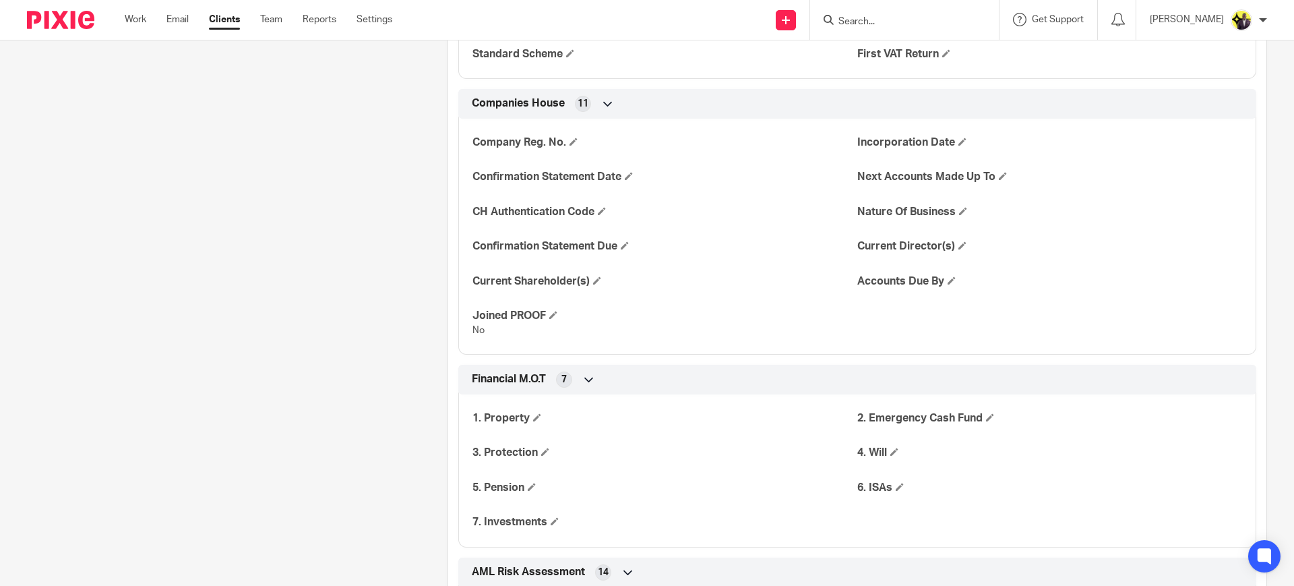
scroll to position [1432, 0]
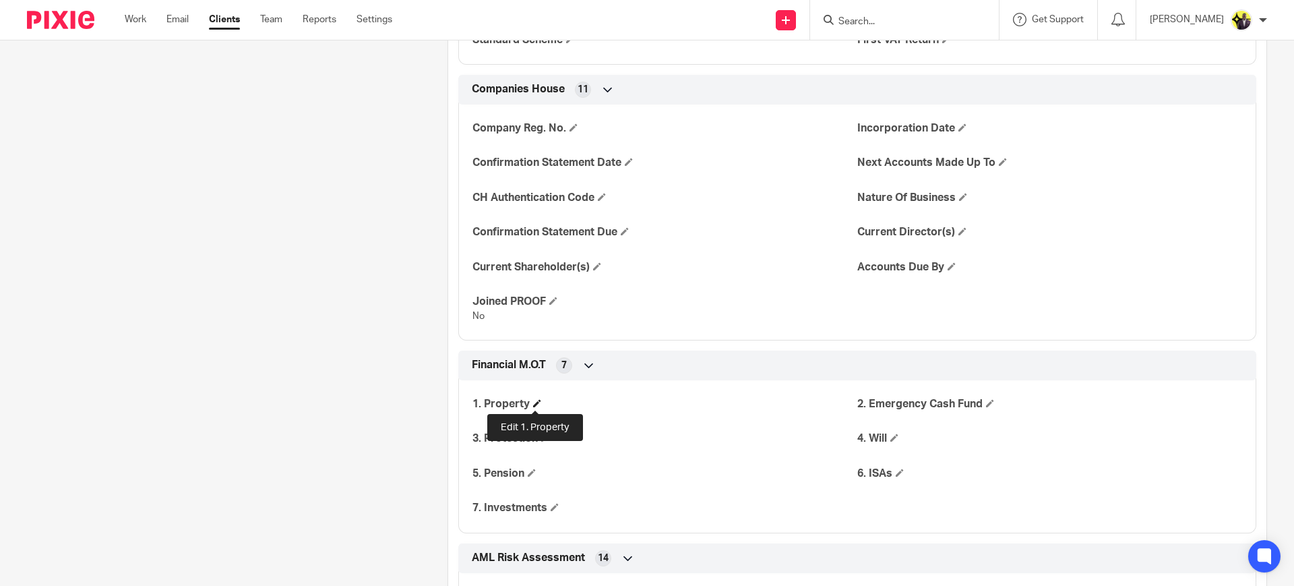
click at [535, 399] on span at bounding box center [537, 403] width 8 height 8
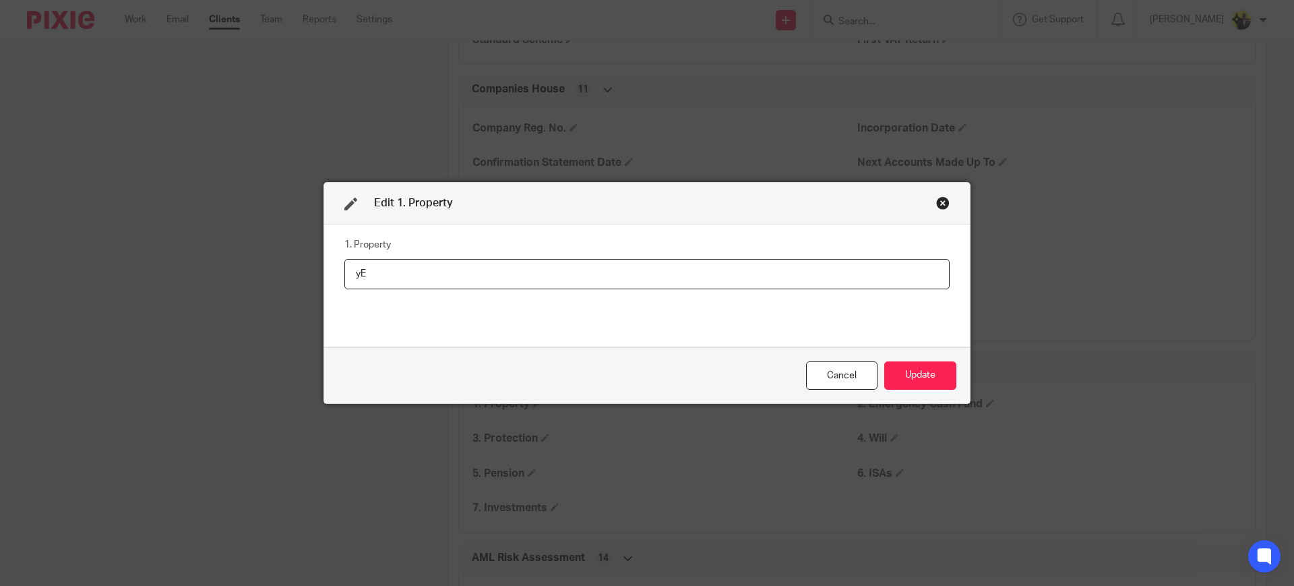
type input "y"
type input "Yes"
click at [898, 363] on button "Update" at bounding box center [920, 375] width 72 height 29
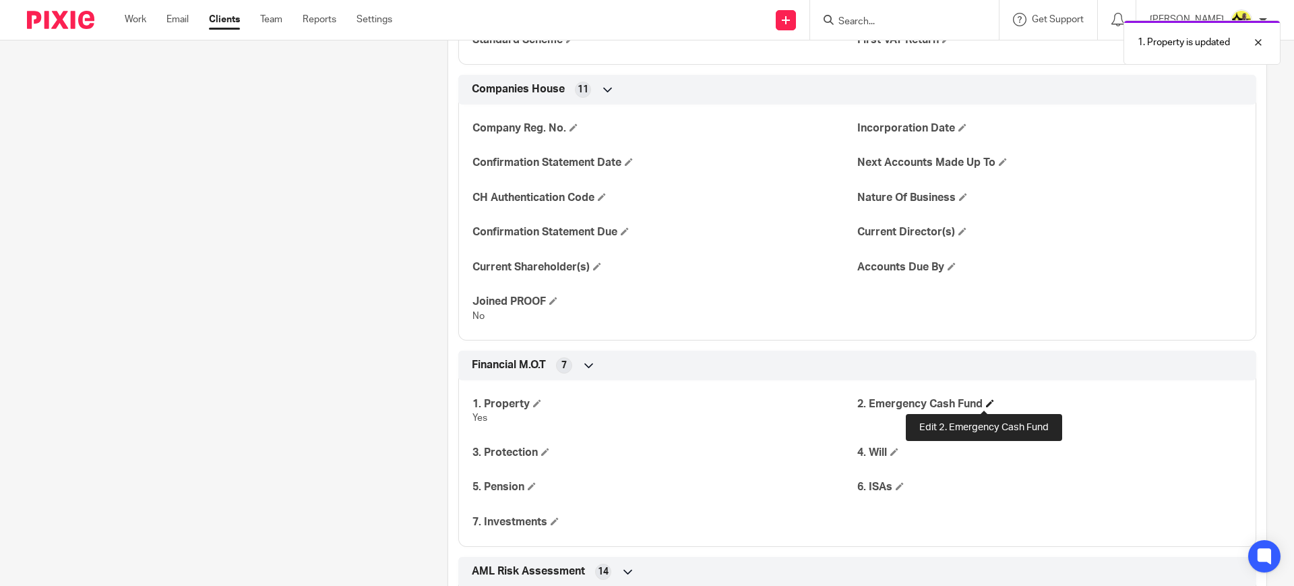
click at [986, 403] on span at bounding box center [990, 403] width 8 height 8
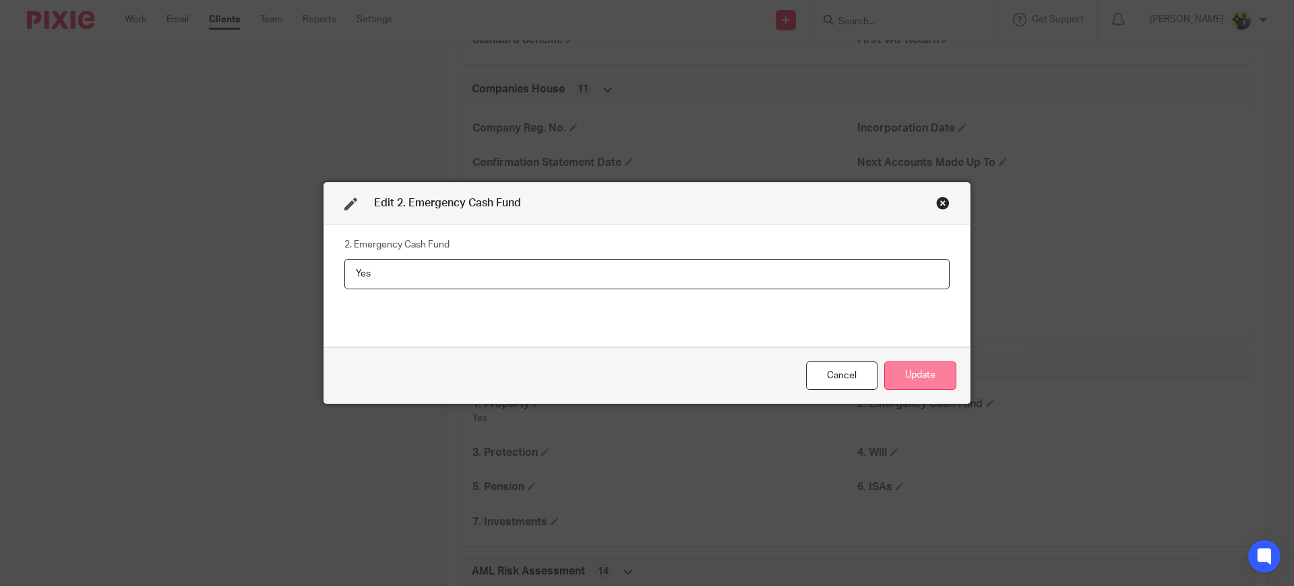
type input "Yes"
click at [894, 367] on button "Update" at bounding box center [920, 375] width 72 height 29
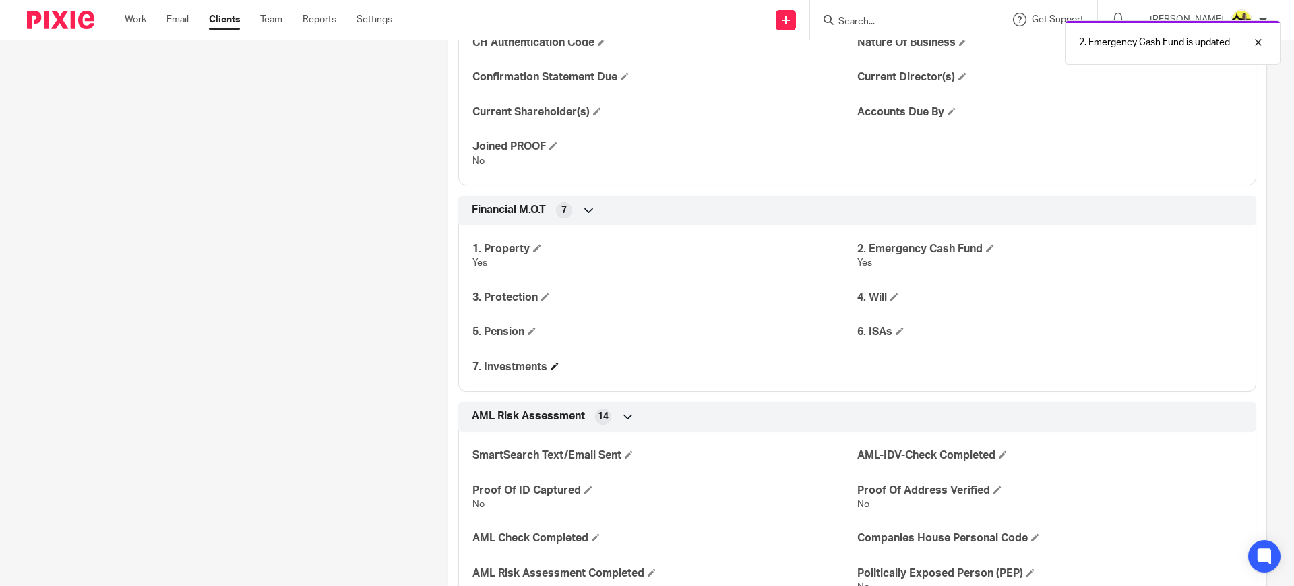
scroll to position [1600, 0]
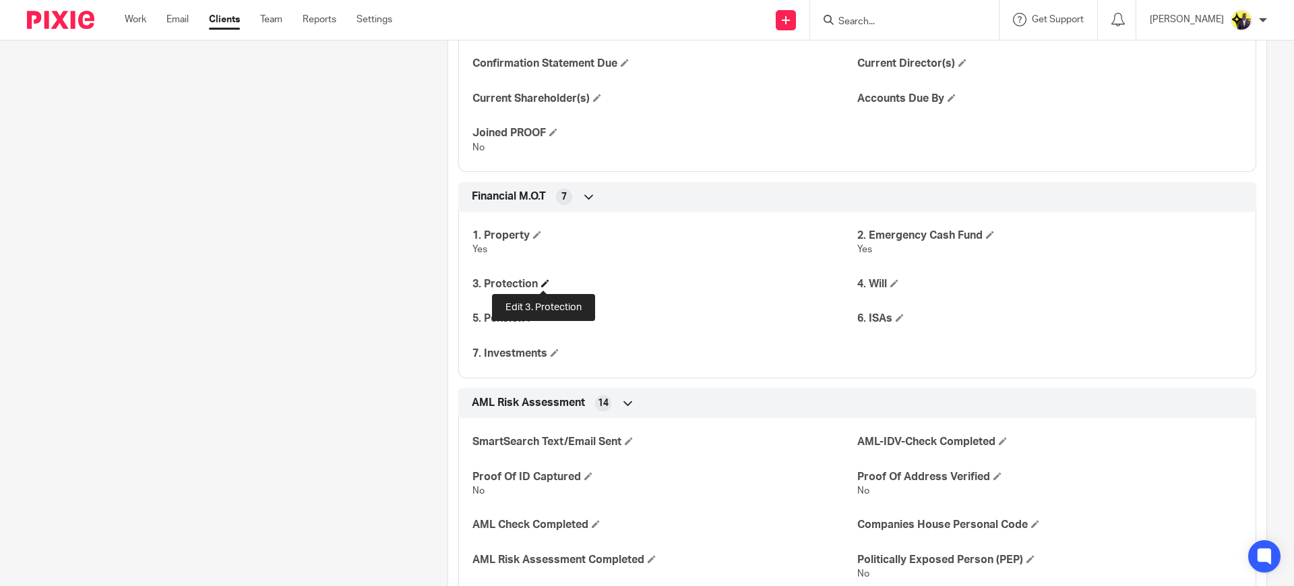
click at [541, 282] on span at bounding box center [545, 283] width 8 height 8
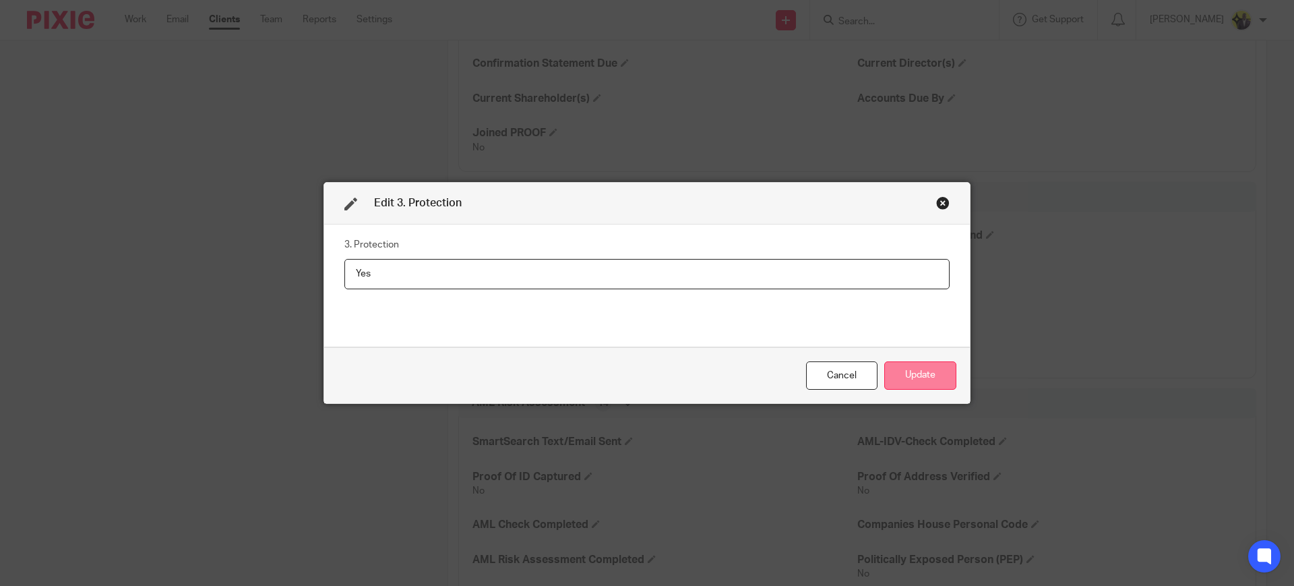
type input "Yes"
click at [917, 370] on button "Update" at bounding box center [920, 375] width 72 height 29
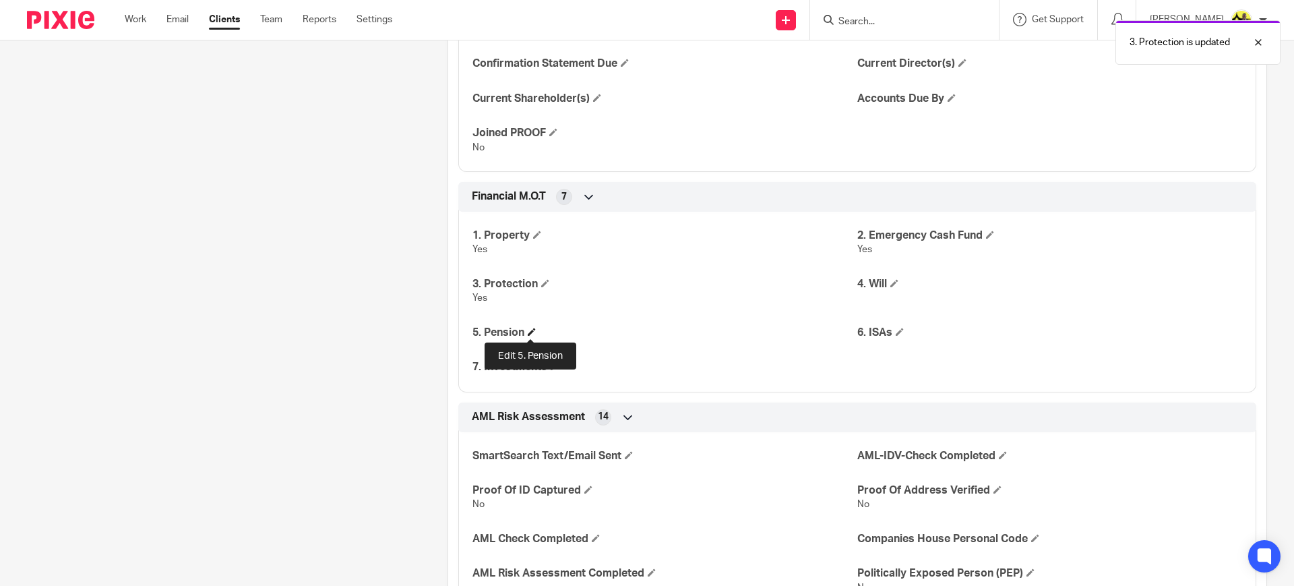
click at [528, 327] on span at bounding box center [532, 331] width 8 height 8
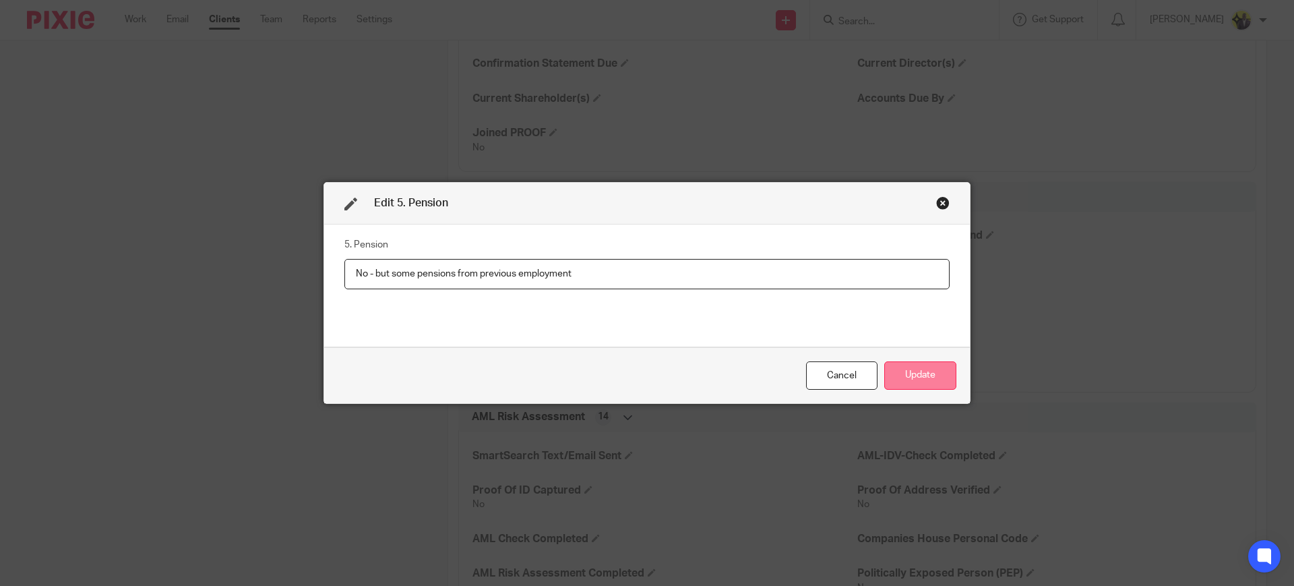
type input "No - but some pensions from previous employment"
click at [931, 373] on button "Update" at bounding box center [920, 375] width 72 height 29
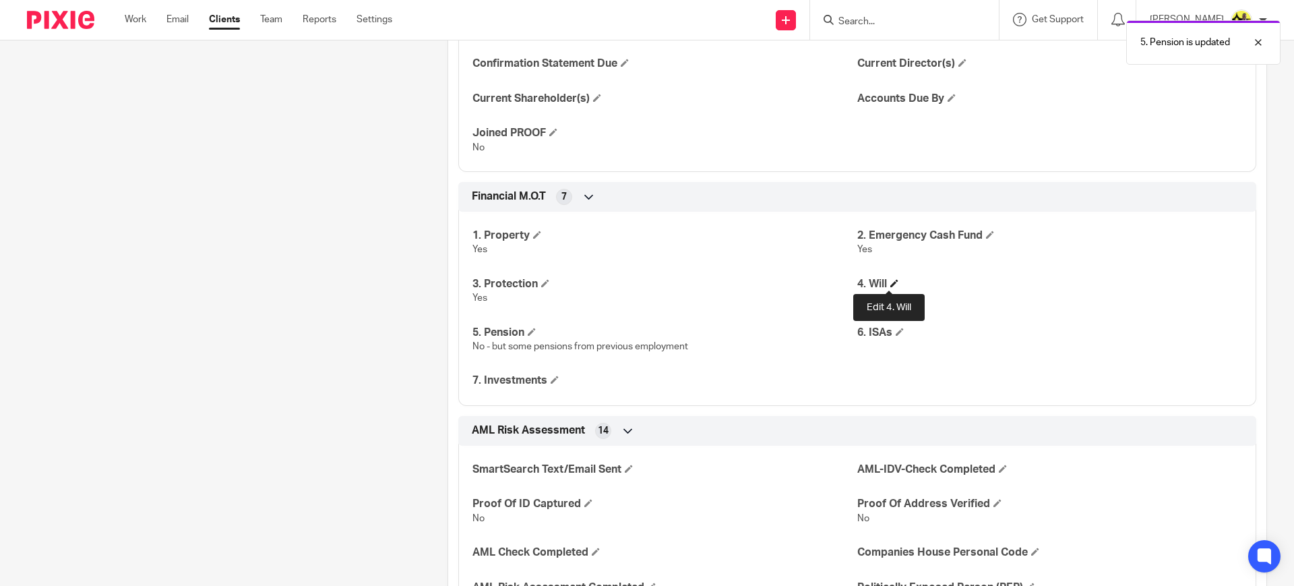
click at [892, 283] on span at bounding box center [894, 283] width 8 height 8
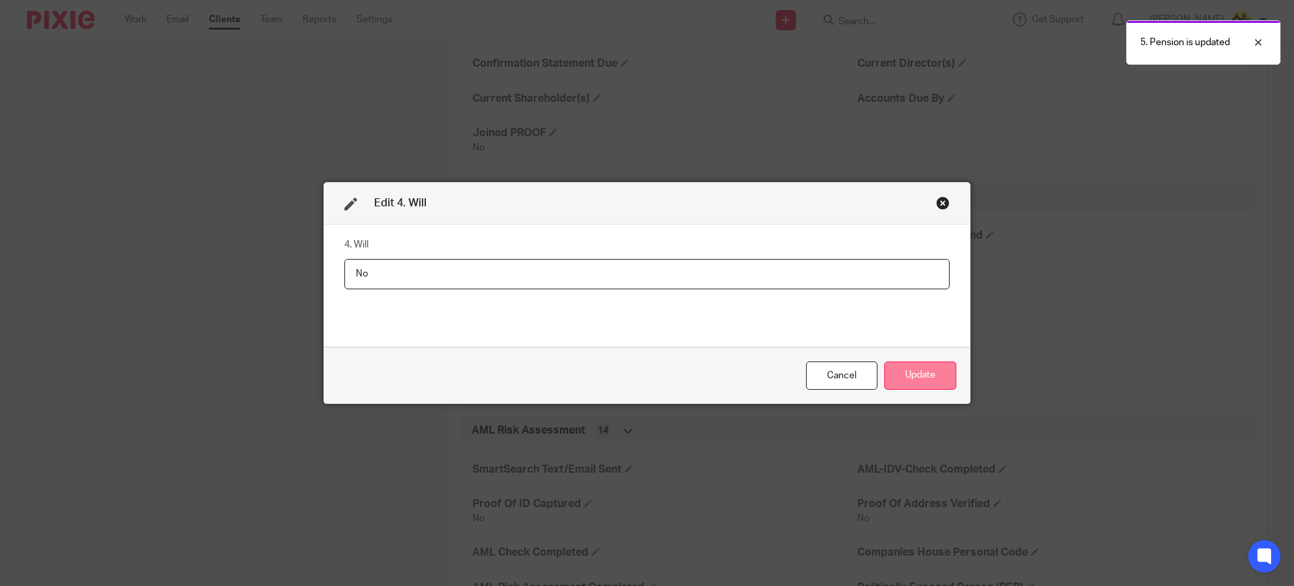
type input "No"
click at [939, 376] on button "Update" at bounding box center [920, 375] width 72 height 29
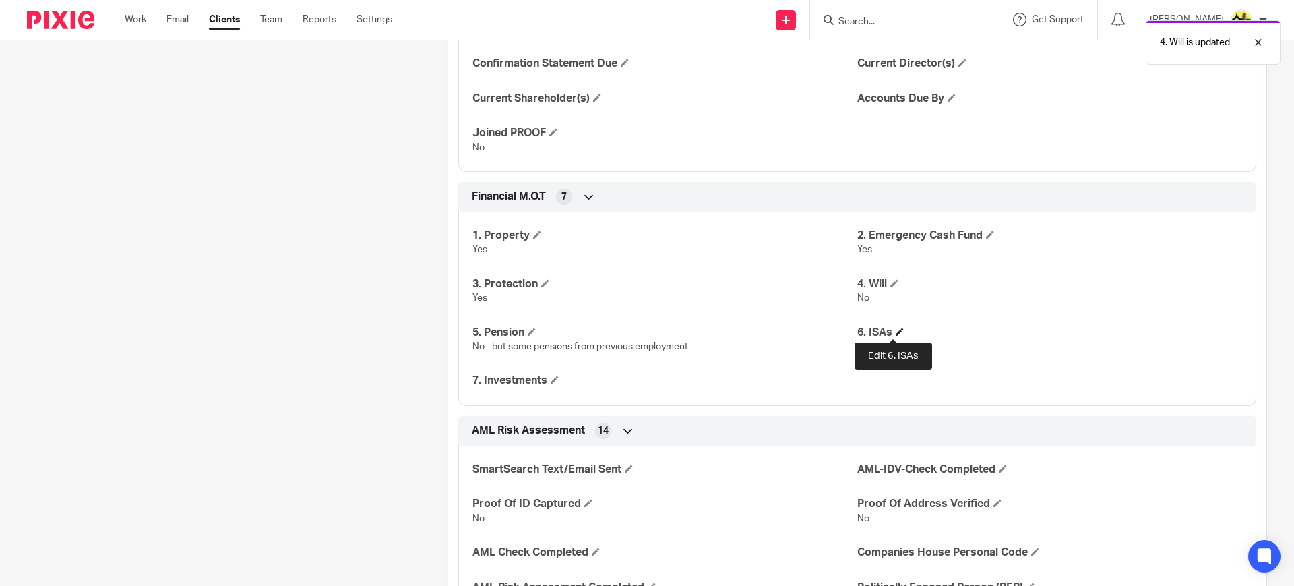
click at [896, 330] on span at bounding box center [900, 331] width 8 height 8
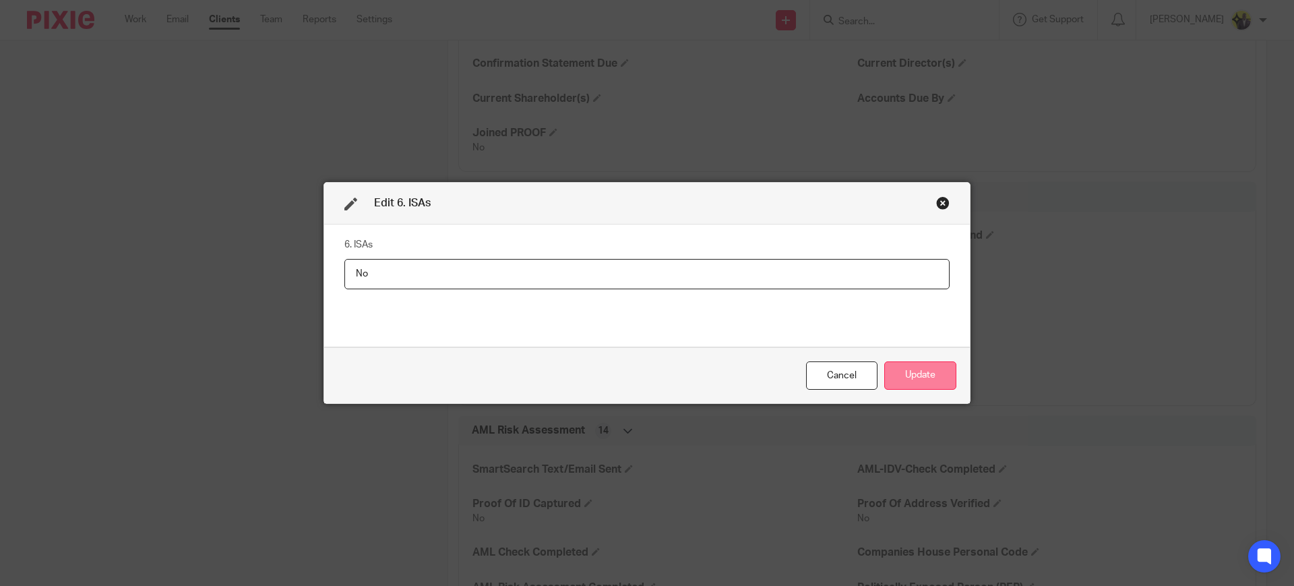
type input "No"
click at [920, 379] on button "Update" at bounding box center [920, 375] width 72 height 29
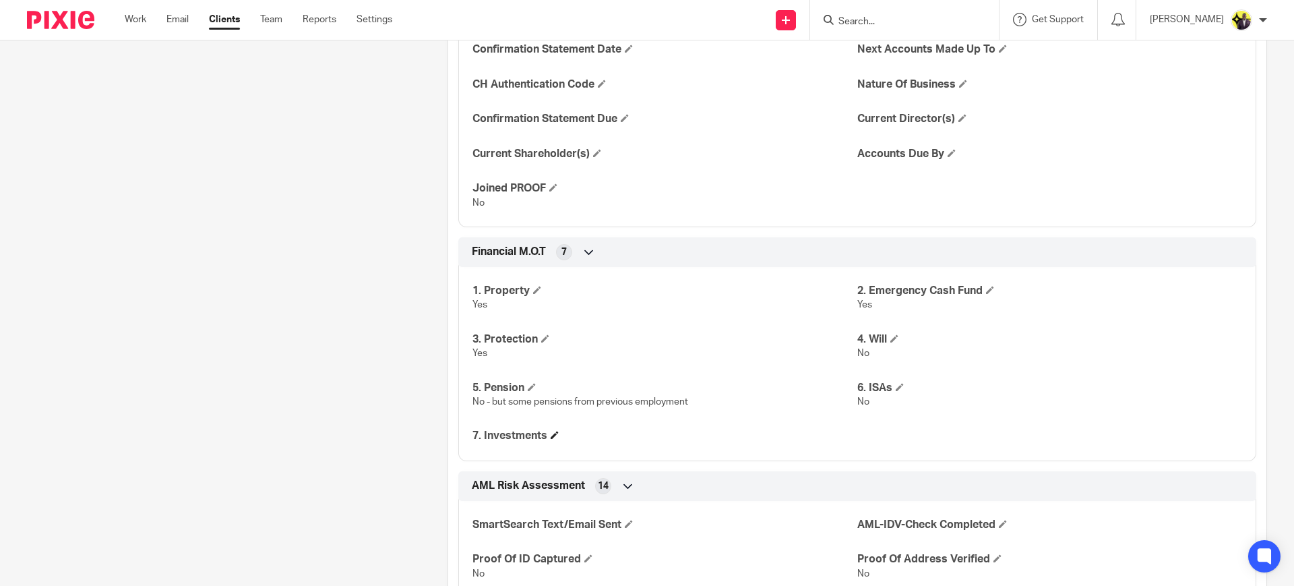
scroll to position [1516, 0]
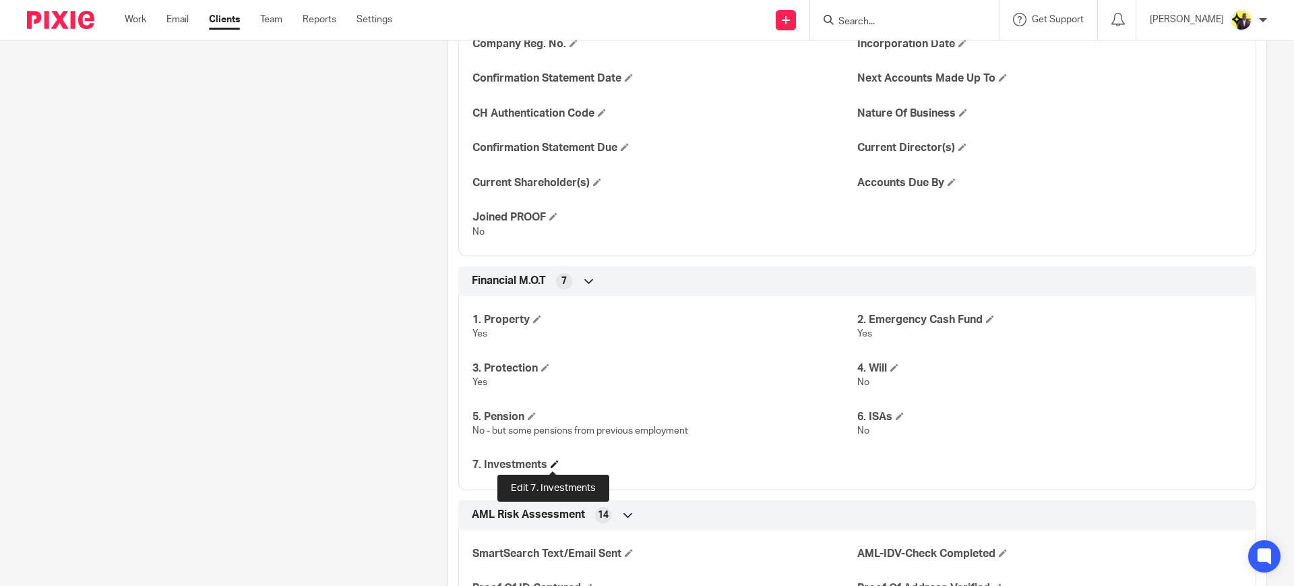
click at [553, 464] on span at bounding box center [555, 464] width 8 height 8
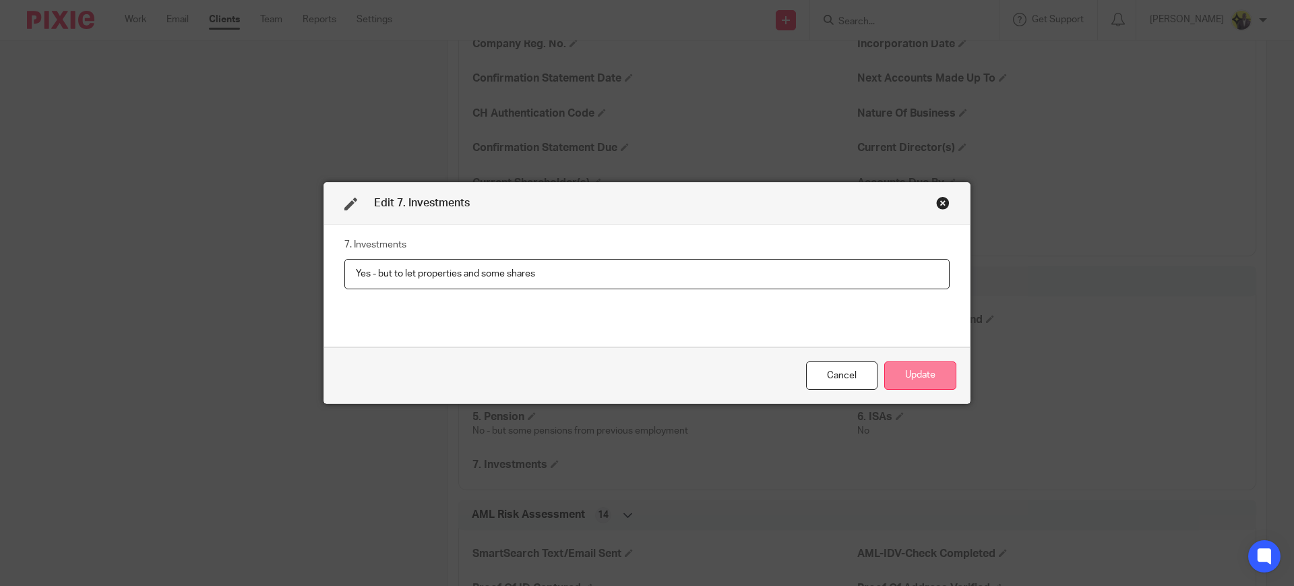
type input "Yes - but to let properties and some shares"
click at [940, 374] on button "Update" at bounding box center [920, 375] width 72 height 29
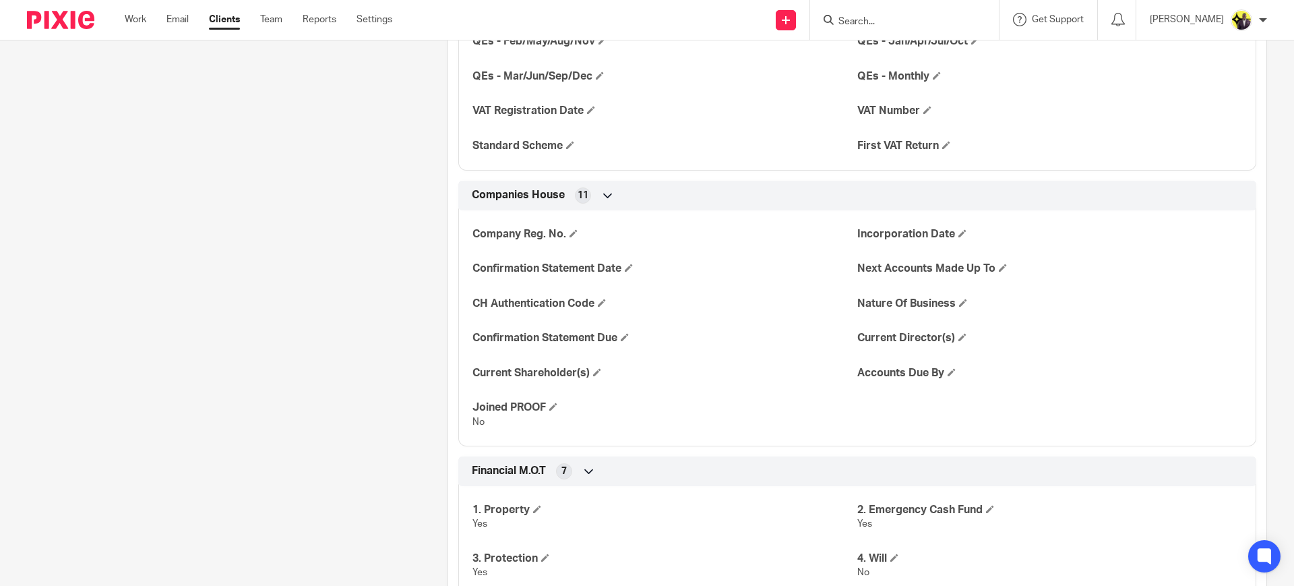
scroll to position [1685, 0]
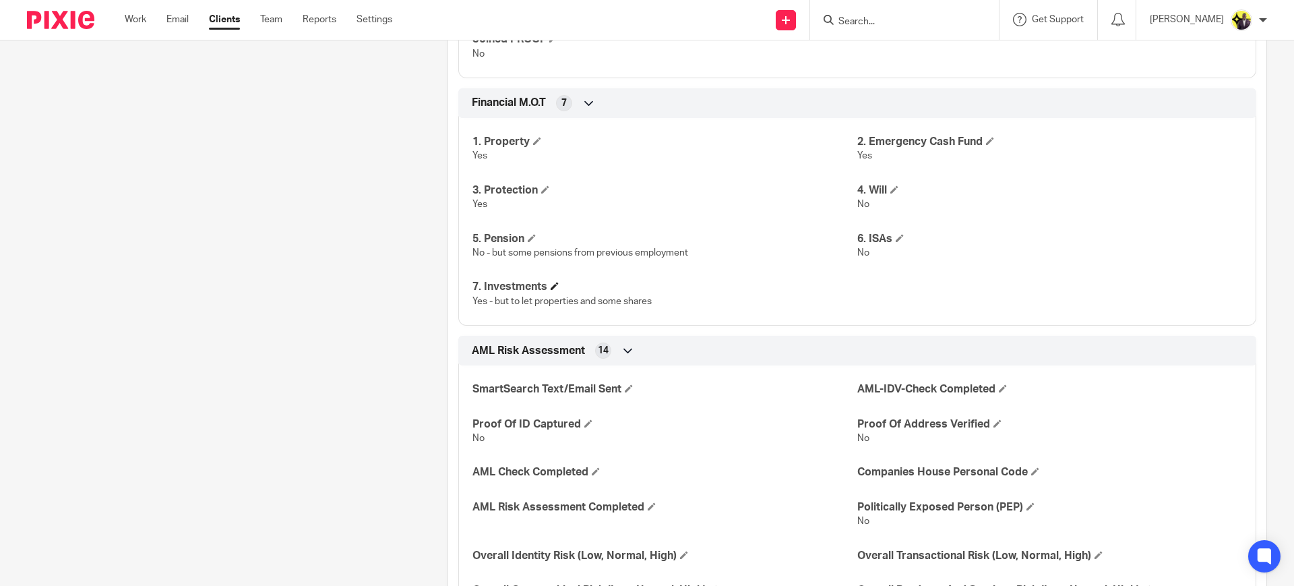
scroll to position [1678, 0]
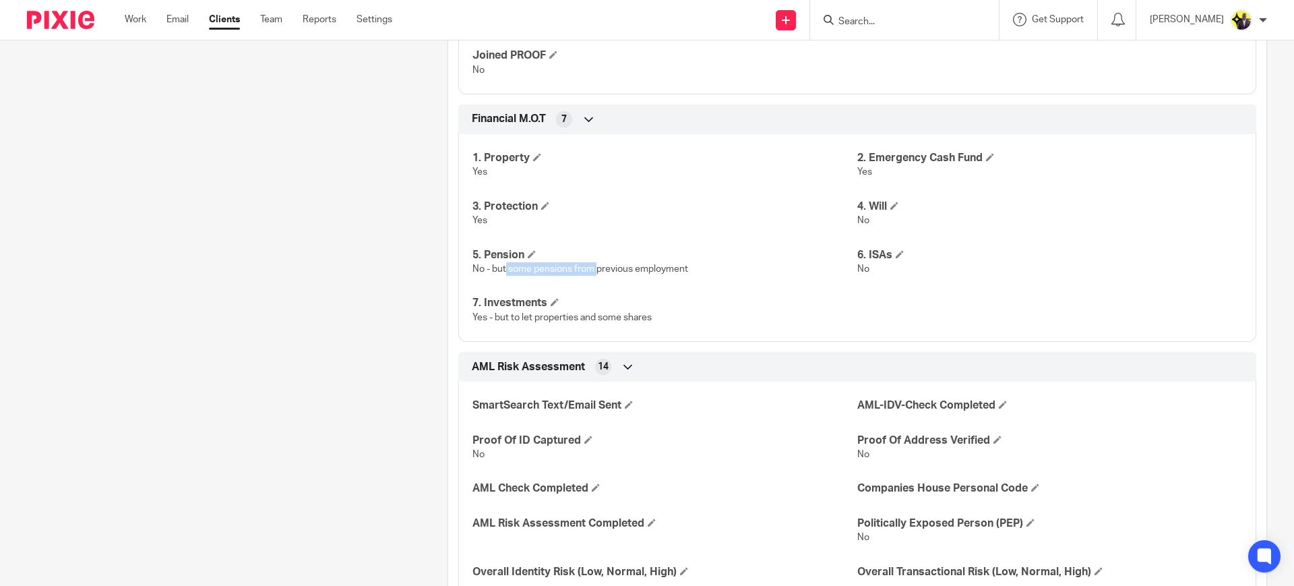
drag, startPoint x: 596, startPoint y: 266, endPoint x: 501, endPoint y: 270, distance: 94.4
click at [501, 270] on span "No - but some pensions from previous employment" at bounding box center [580, 268] width 216 height 9
drag, startPoint x: 659, startPoint y: 272, endPoint x: 517, endPoint y: 270, distance: 142.2
click at [517, 270] on span "No - but some pensions from previous employment" at bounding box center [580, 268] width 216 height 9
click at [624, 271] on span "No - but some pensions from previous employment" at bounding box center [580, 268] width 216 height 9
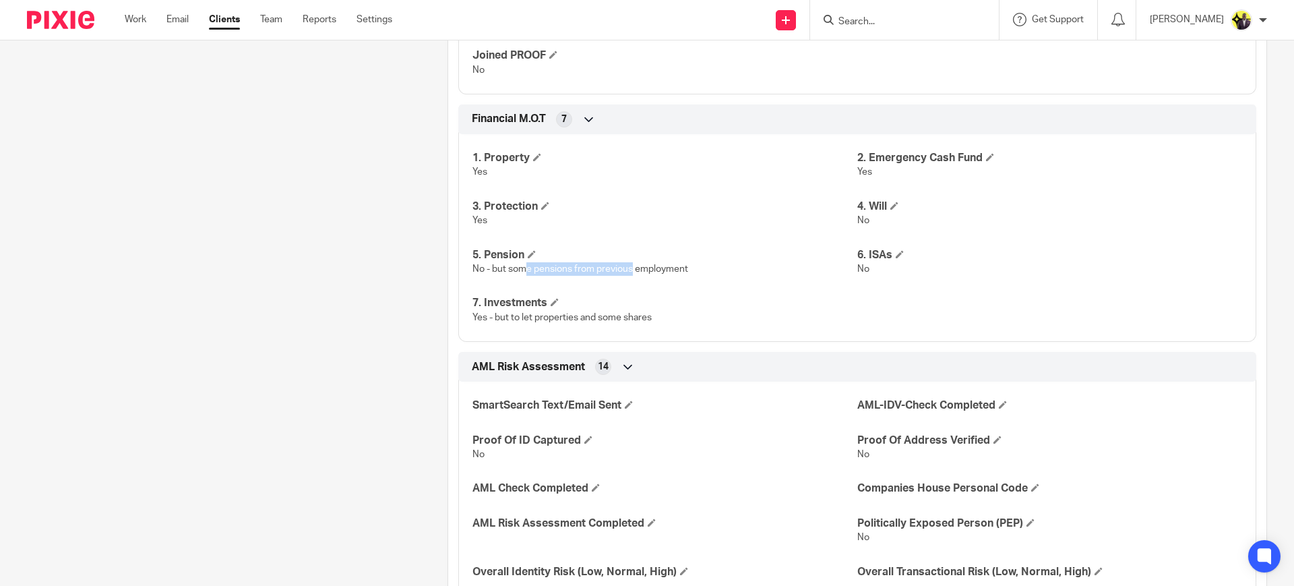
drag, startPoint x: 628, startPoint y: 271, endPoint x: 524, endPoint y: 271, distance: 103.8
click at [524, 271] on span "No - but some pensions from previous employment" at bounding box center [580, 268] width 216 height 9
drag, startPoint x: 867, startPoint y: 218, endPoint x: 848, endPoint y: 222, distance: 19.2
click at [848, 222] on div "1. Property Yes 2. Emergency Cash Fund Yes 3. Protection Yes 4. Will No 5. Pens…" at bounding box center [857, 233] width 798 height 218
drag, startPoint x: 861, startPoint y: 269, endPoint x: 852, endPoint y: 268, distance: 8.9
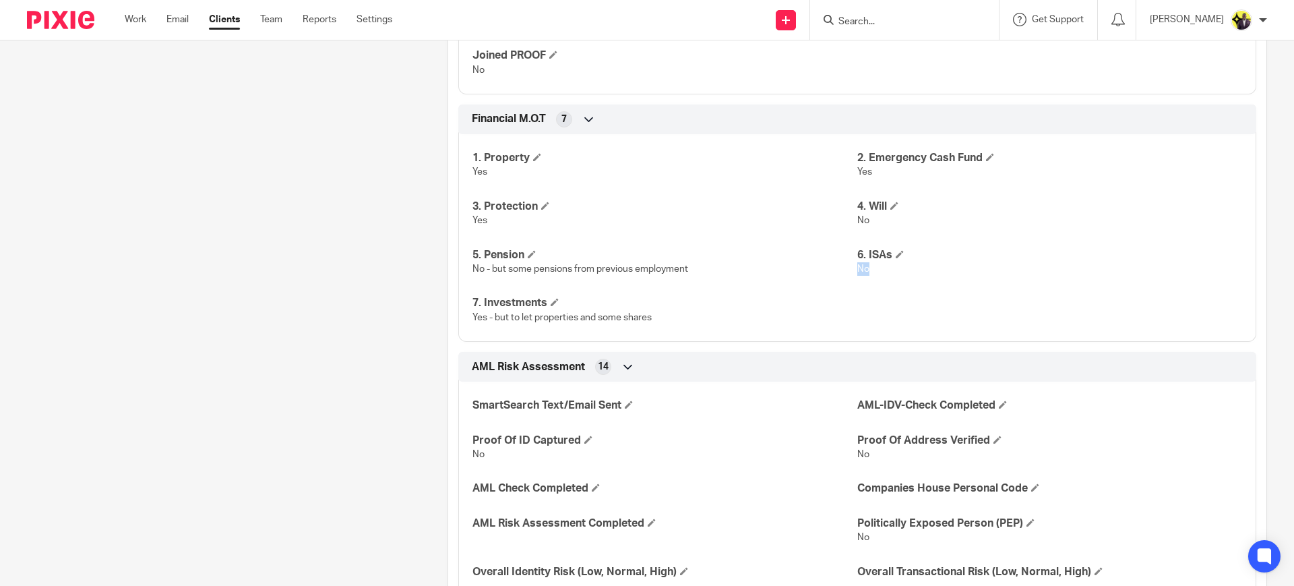
click at [857, 268] on p "No" at bounding box center [1049, 268] width 385 height 13
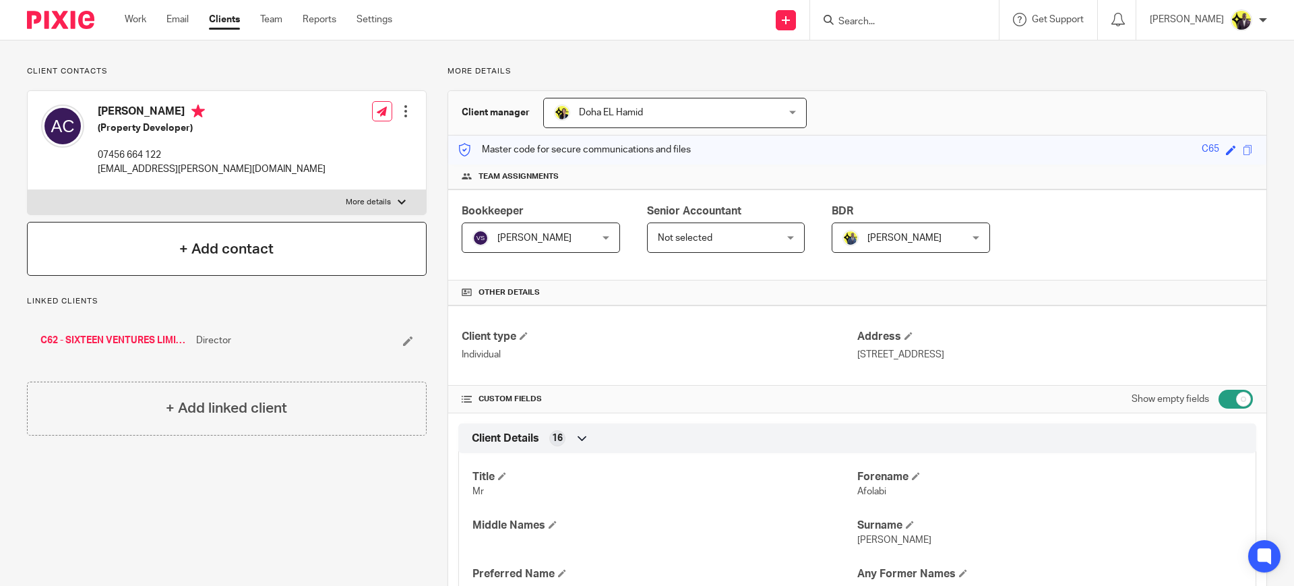
scroll to position [0, 0]
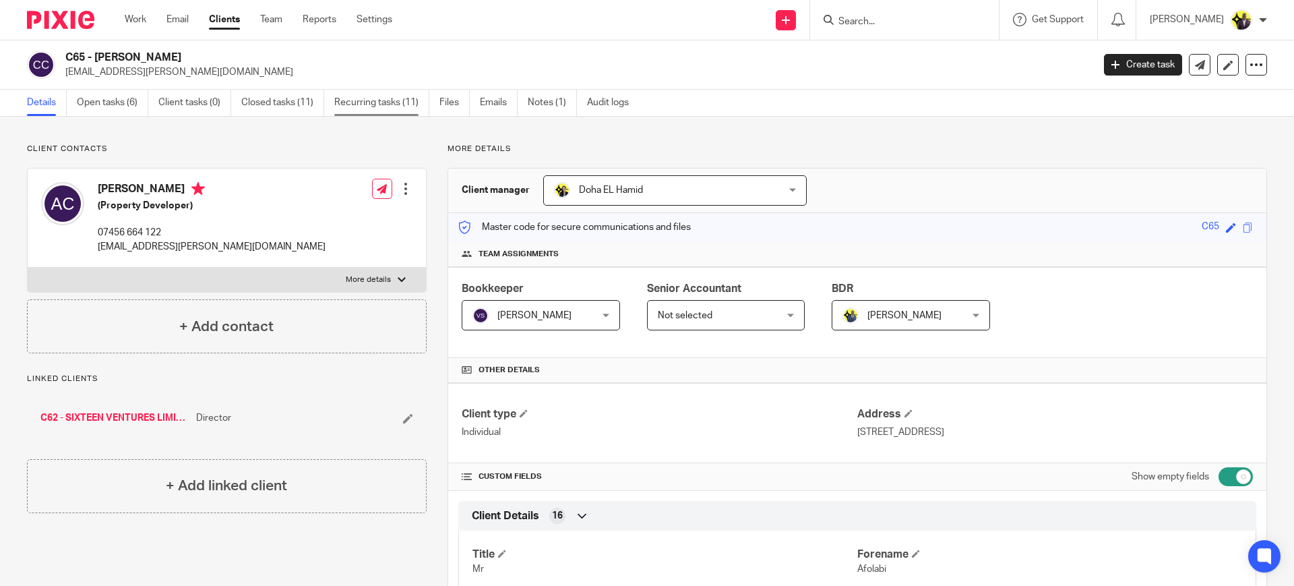
click at [372, 102] on link "Recurring tasks (11)" at bounding box center [381, 103] width 95 height 26
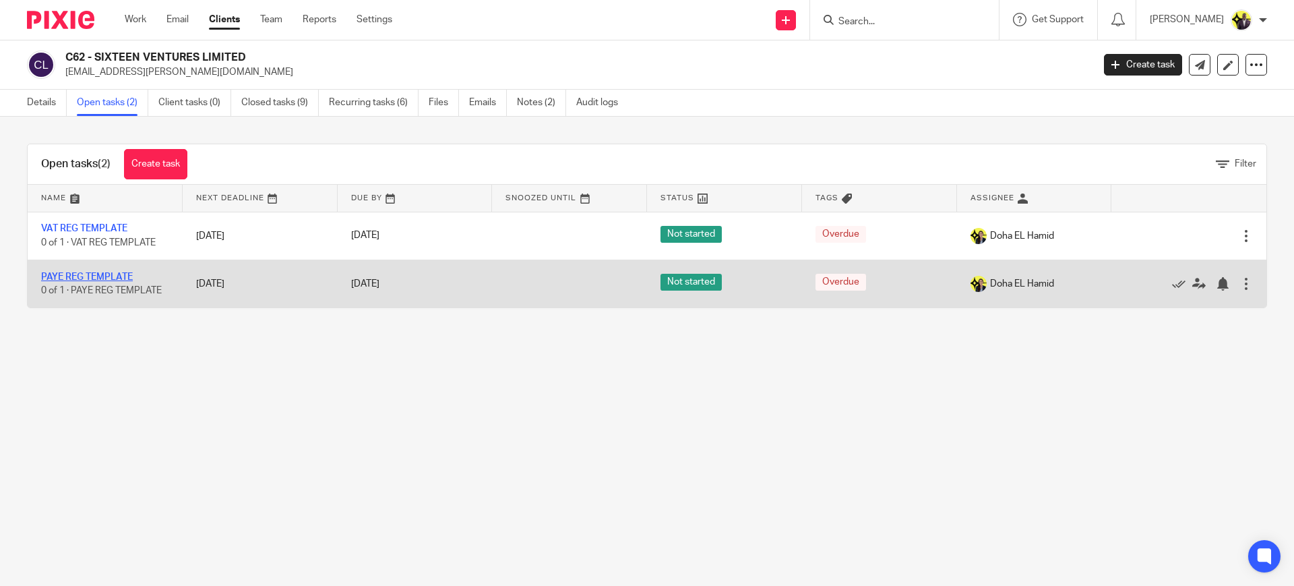
click at [120, 273] on link "PAYE REG TEMPLATE" at bounding box center [87, 276] width 92 height 9
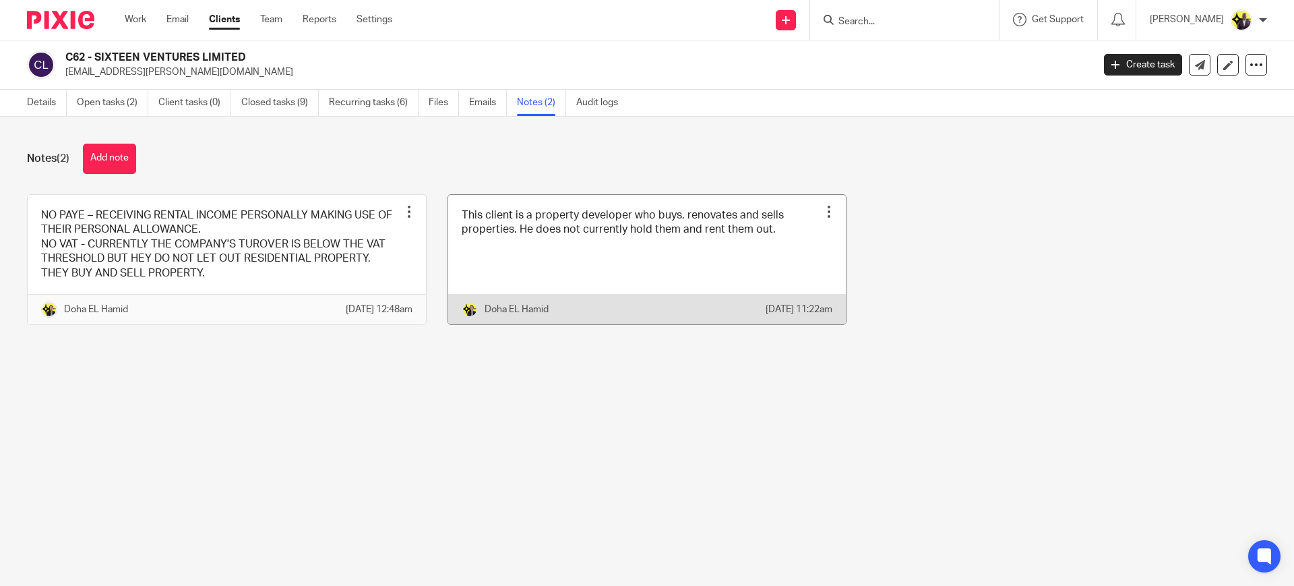
click at [649, 241] on link at bounding box center [647, 259] width 398 height 129
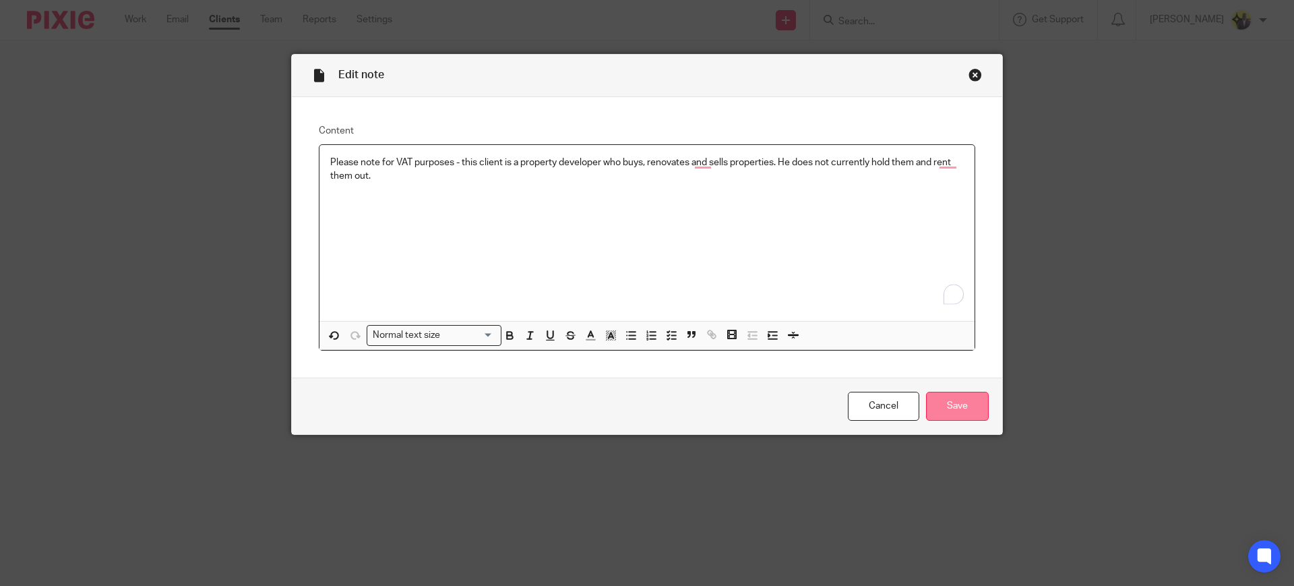
click at [948, 417] on input "Save" at bounding box center [957, 406] width 63 height 29
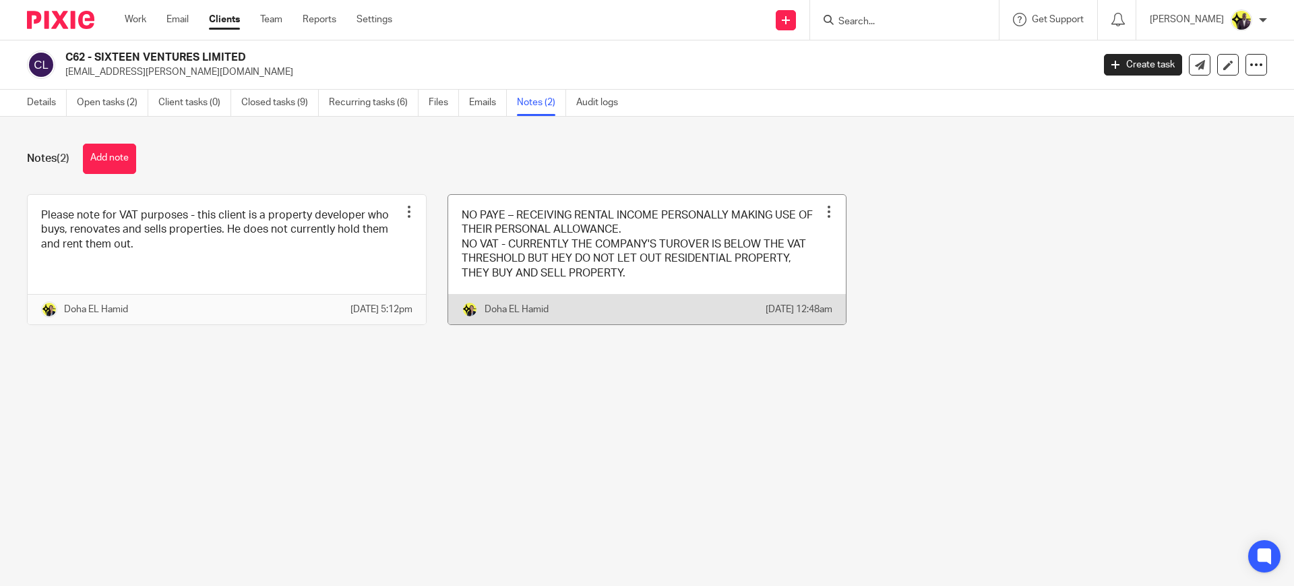
click at [551, 273] on link at bounding box center [647, 259] width 398 height 129
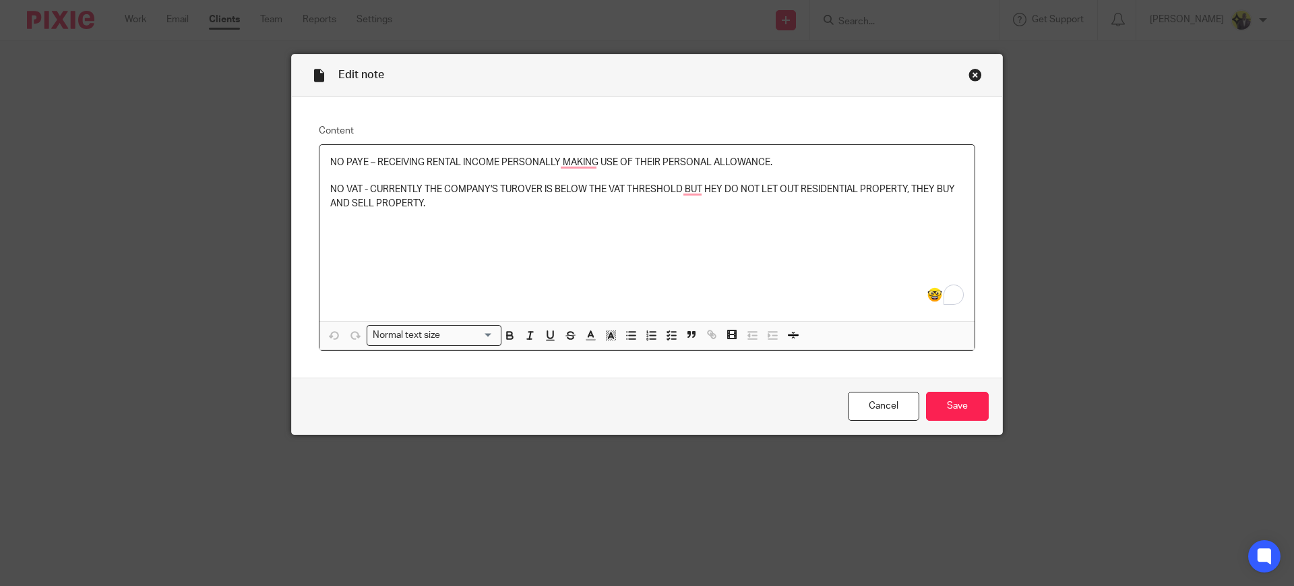
click at [695, 190] on p "NO VAT - CURRENTLY THE COMPANY'S TUROVER IS BELOW THE VAT THRESHOLD BUT HEY DO …" at bounding box center [646, 197] width 633 height 28
click at [951, 400] on input "Save" at bounding box center [957, 406] width 63 height 29
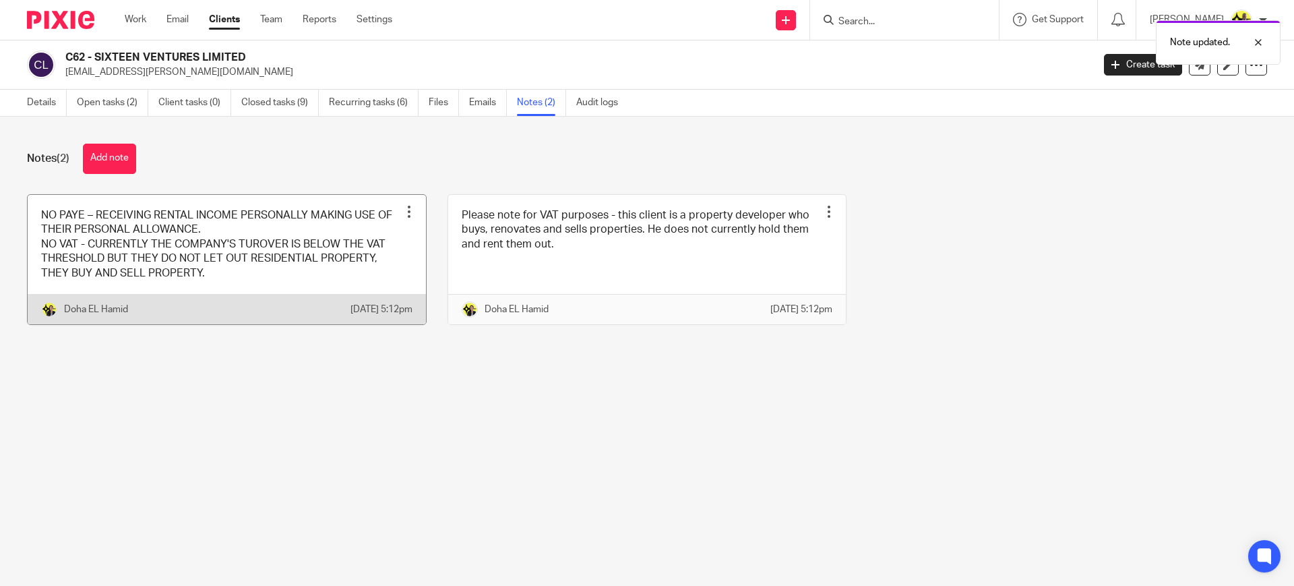
click at [182, 247] on link at bounding box center [227, 259] width 398 height 129
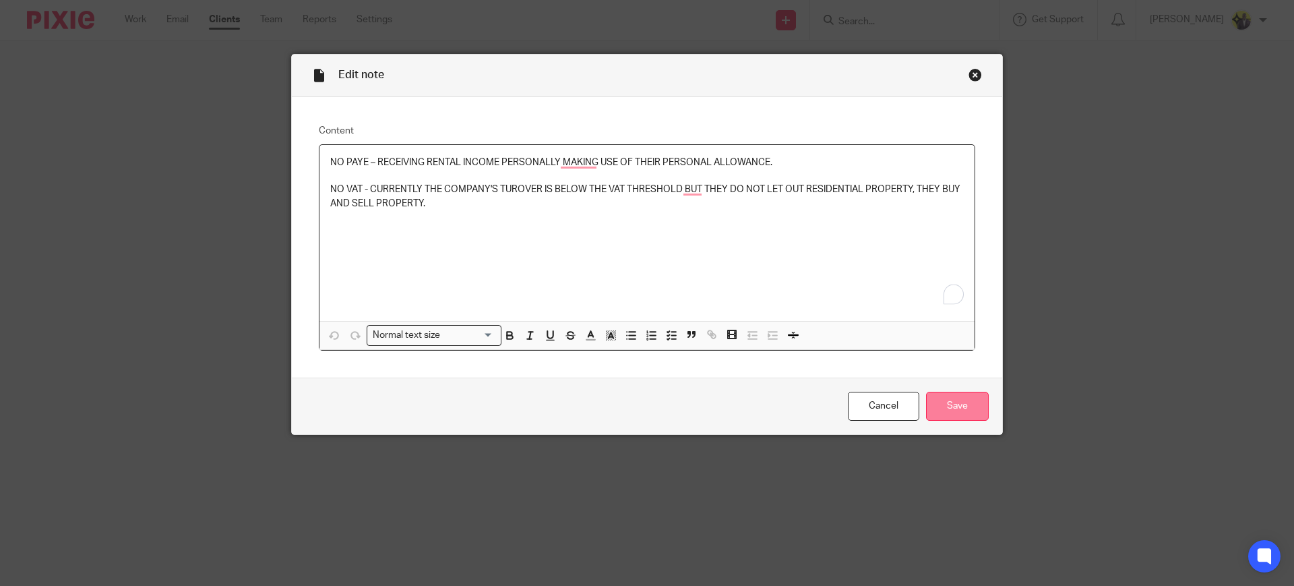
click at [976, 406] on input "Save" at bounding box center [957, 406] width 63 height 29
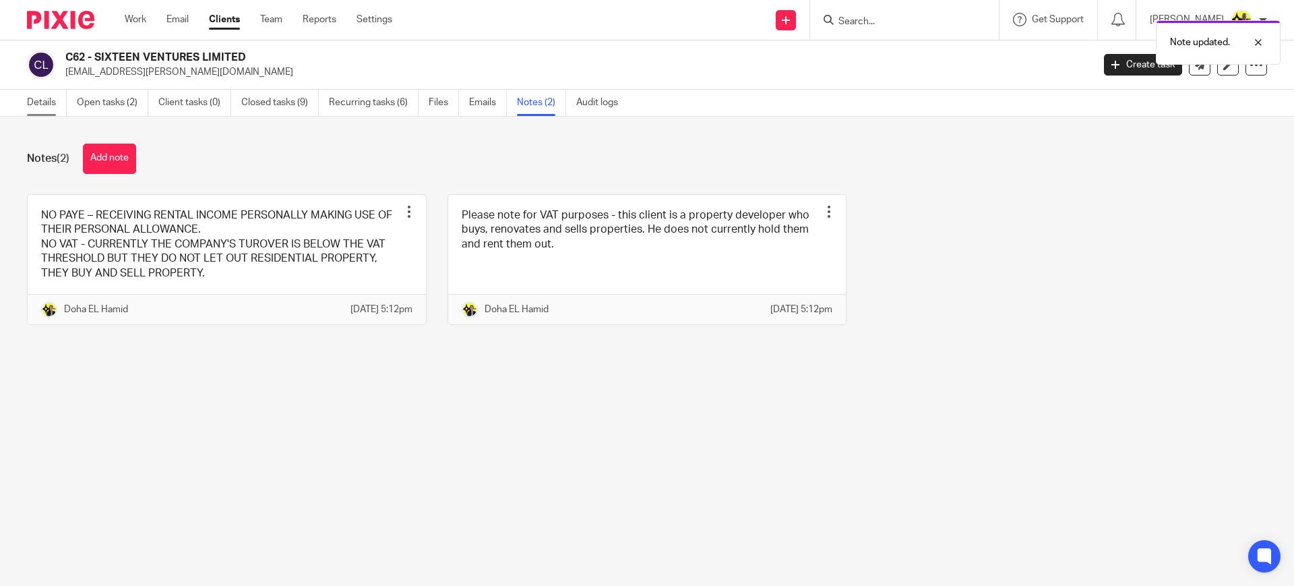
click at [40, 96] on link "Details" at bounding box center [47, 103] width 40 height 26
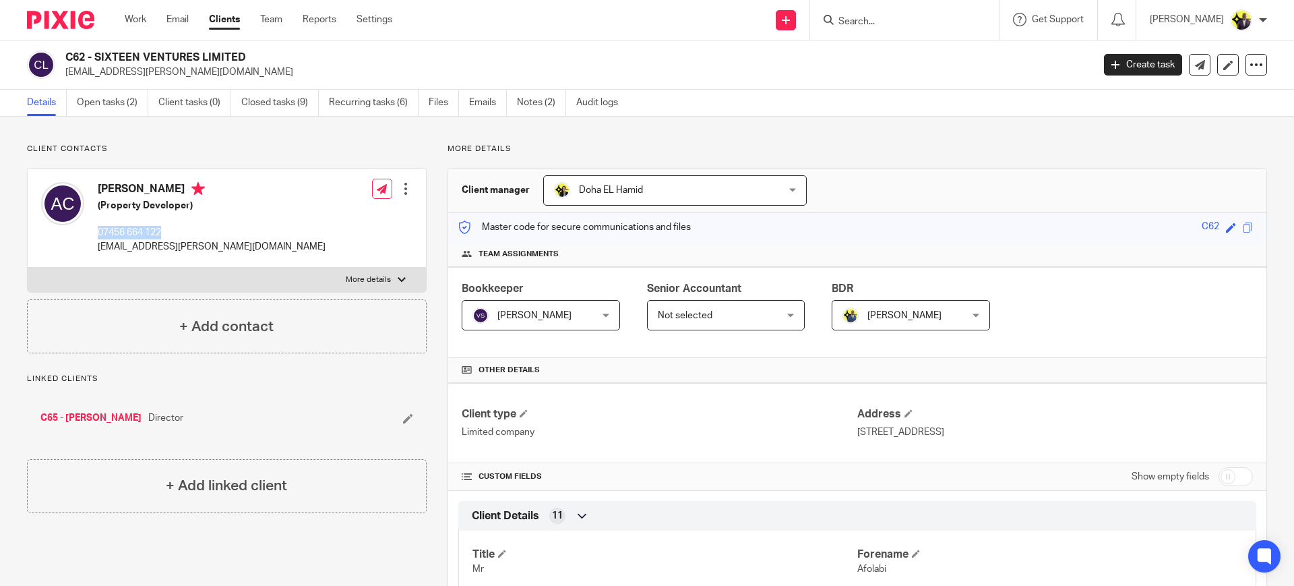
drag, startPoint x: 174, startPoint y: 230, endPoint x: 100, endPoint y: 231, distance: 73.5
click at [100, 231] on p "07456 664 122" at bounding box center [212, 232] width 228 height 13
copy p "07456 664 122"
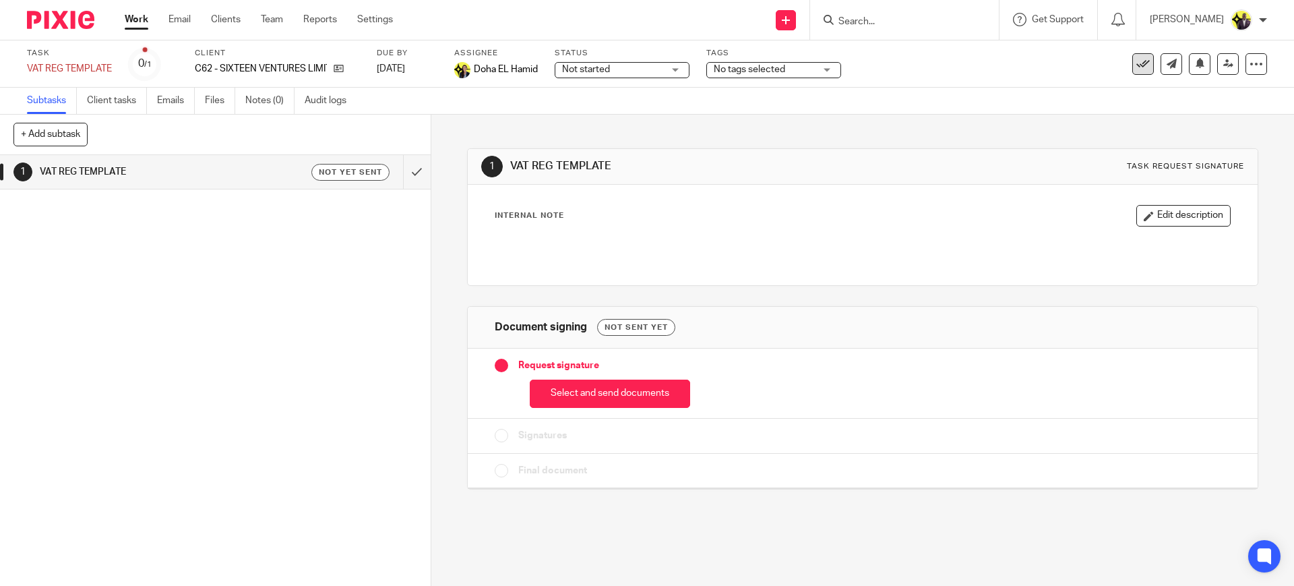
click at [1136, 66] on icon at bounding box center [1142, 63] width 13 height 13
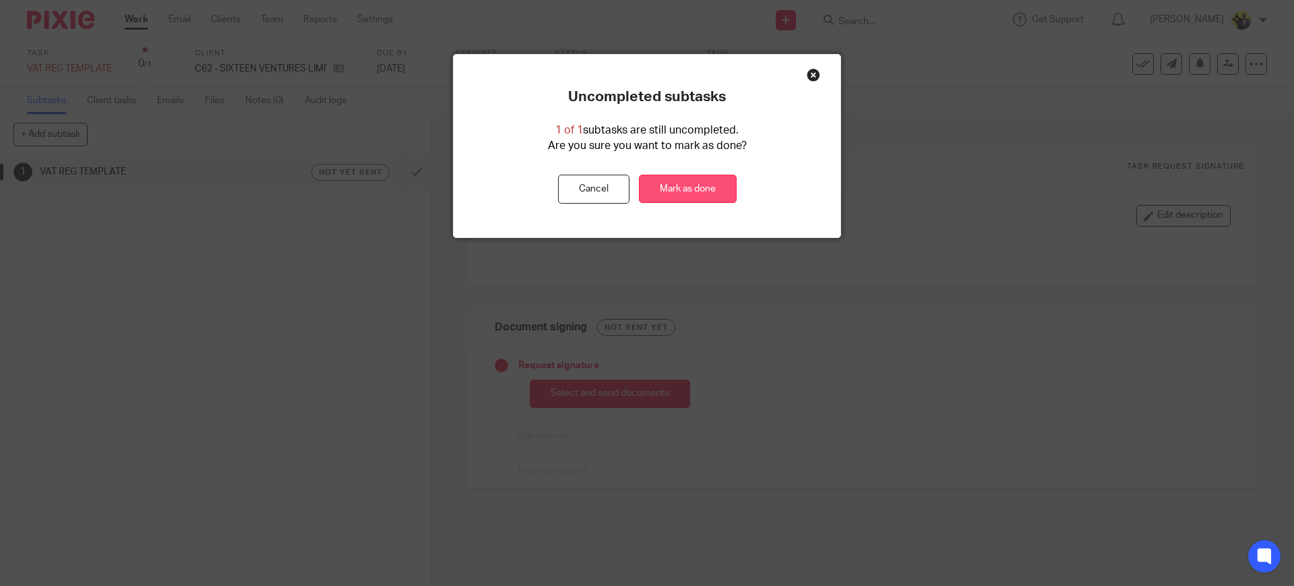
click at [665, 185] on link "Mark as done" at bounding box center [688, 189] width 98 height 29
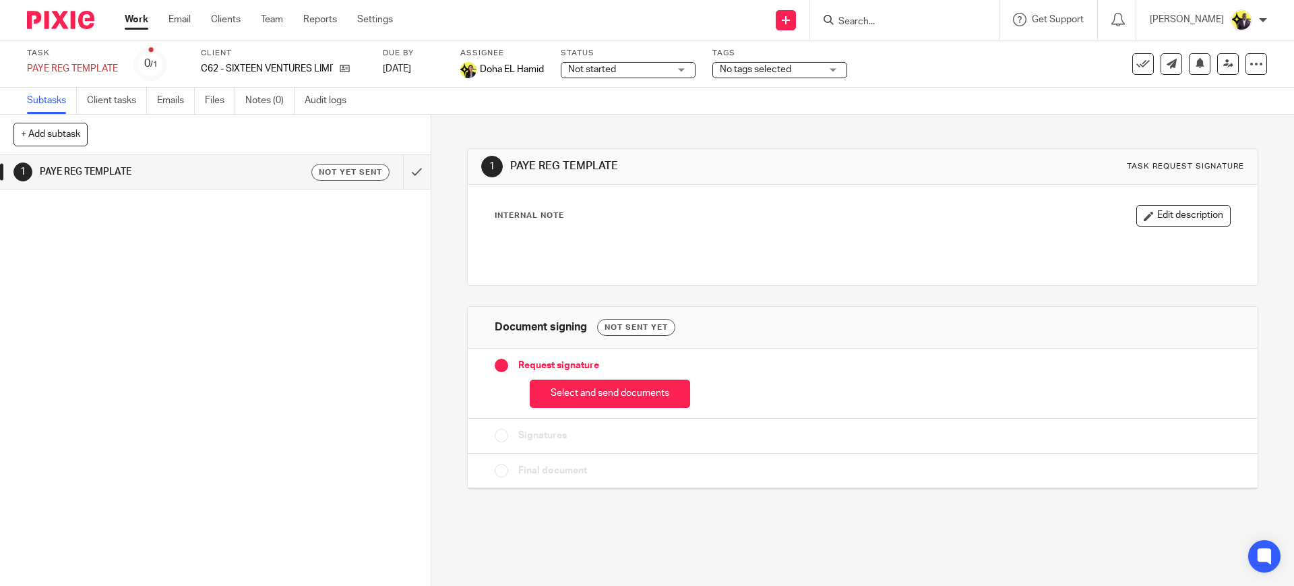
click at [1136, 64] on icon at bounding box center [1142, 63] width 13 height 13
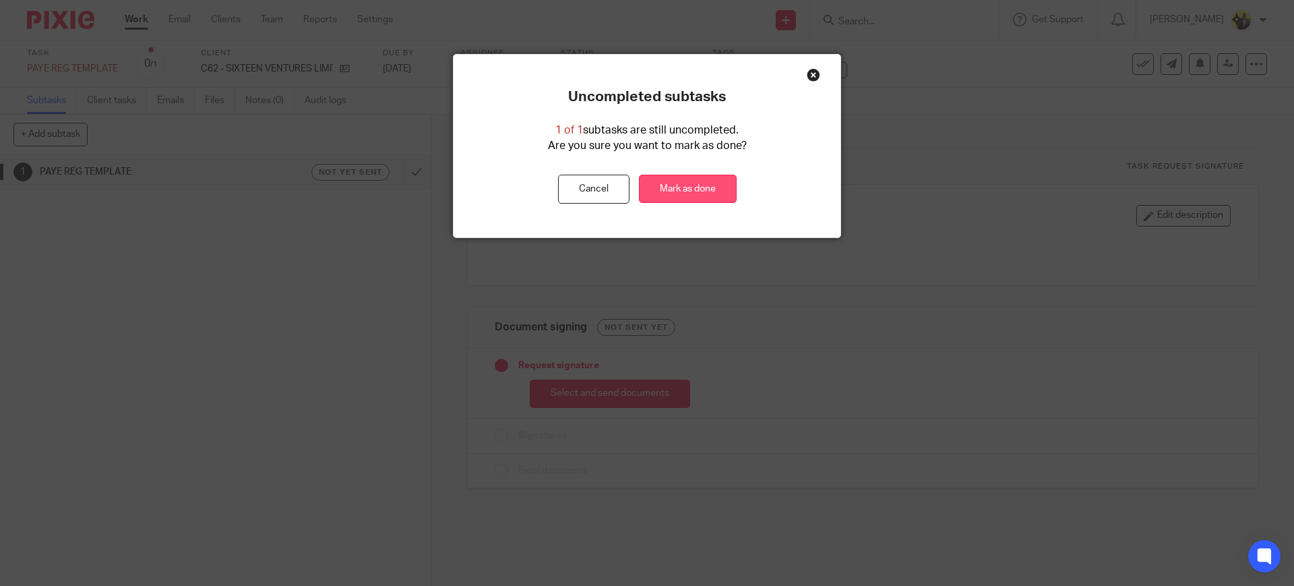
click at [642, 179] on link "Mark as done" at bounding box center [688, 189] width 98 height 29
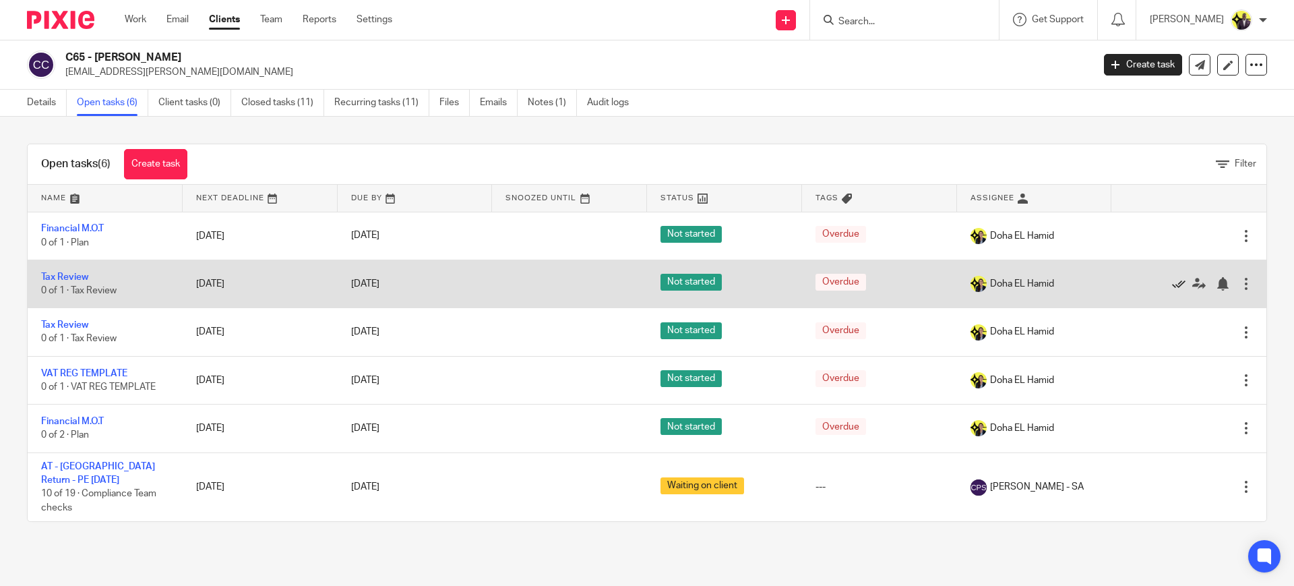
click at [1172, 280] on icon at bounding box center [1178, 283] width 13 height 13
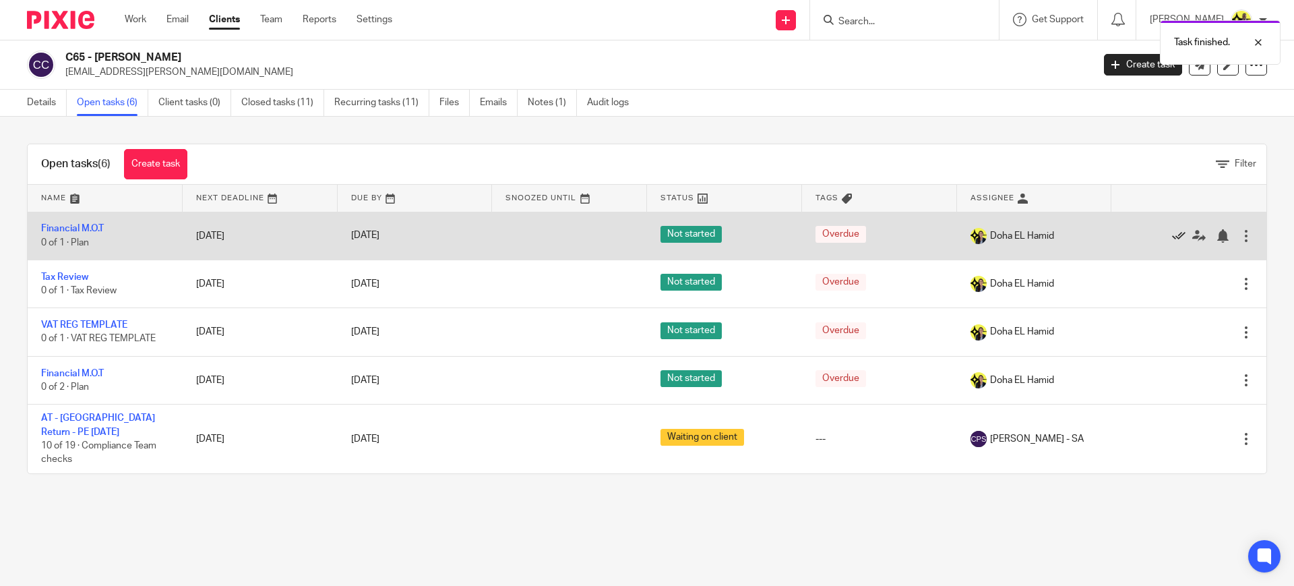
click at [1172, 232] on icon at bounding box center [1178, 235] width 13 height 13
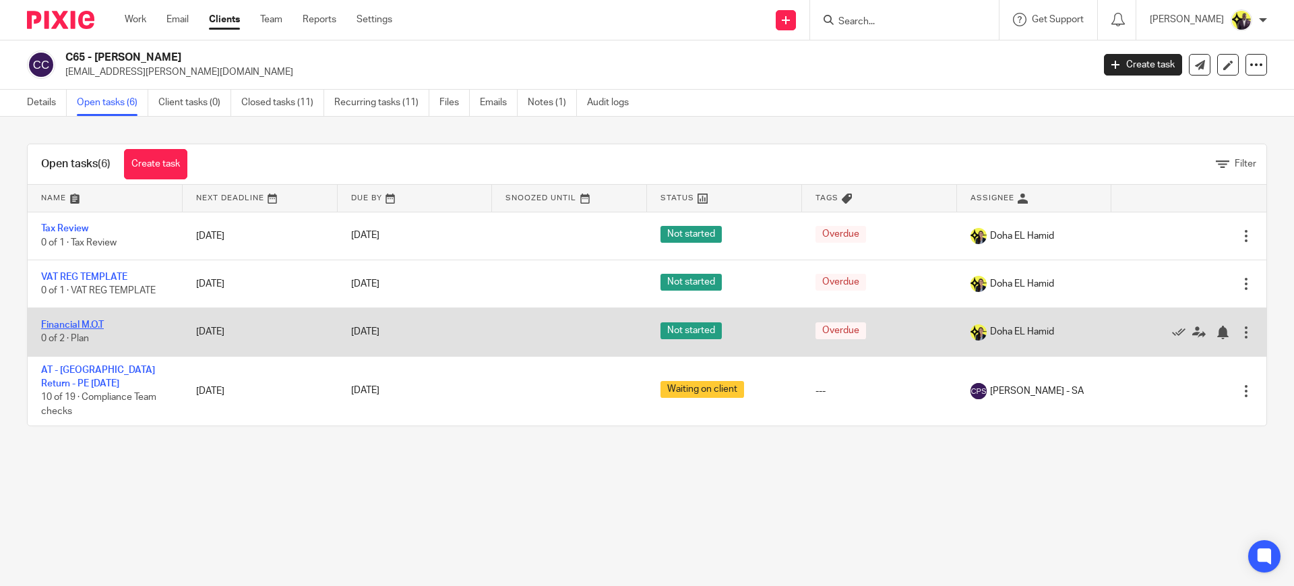
click at [79, 325] on link "Financial M.O.T" at bounding box center [72, 324] width 63 height 9
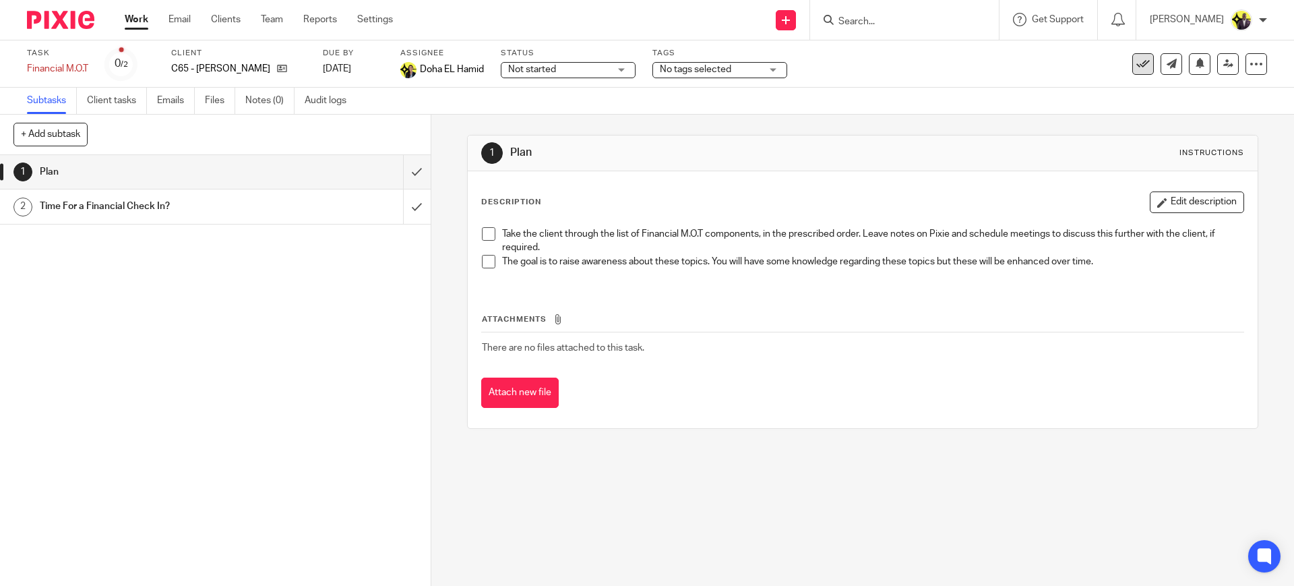
click at [1136, 63] on icon at bounding box center [1142, 63] width 13 height 13
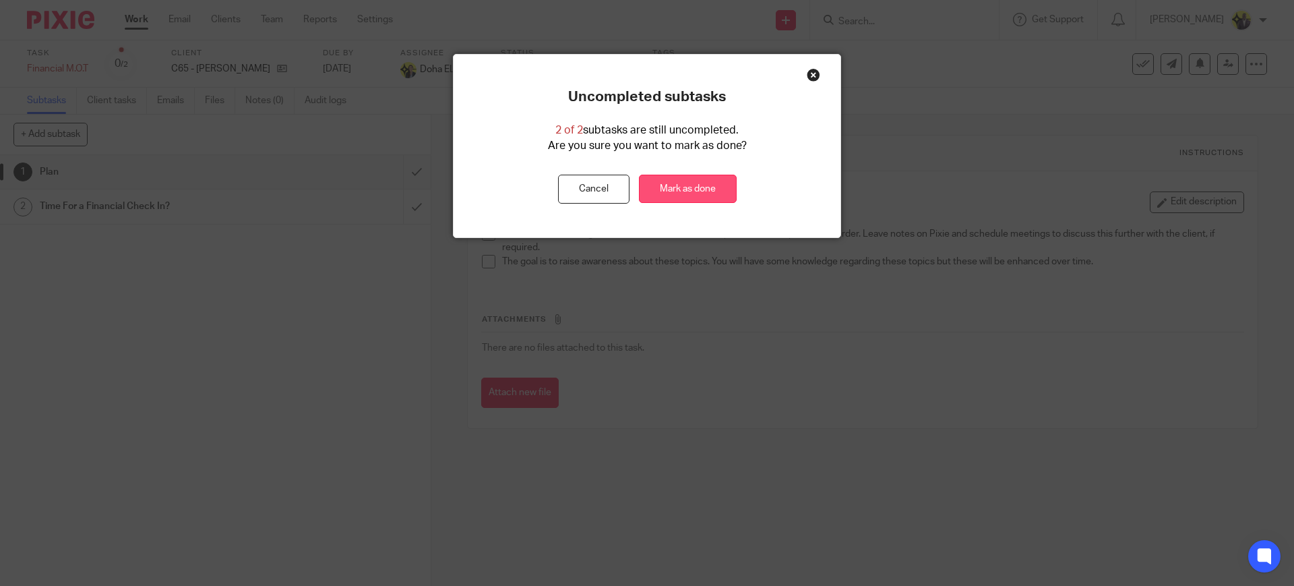
click at [713, 187] on link "Mark as done" at bounding box center [688, 189] width 98 height 29
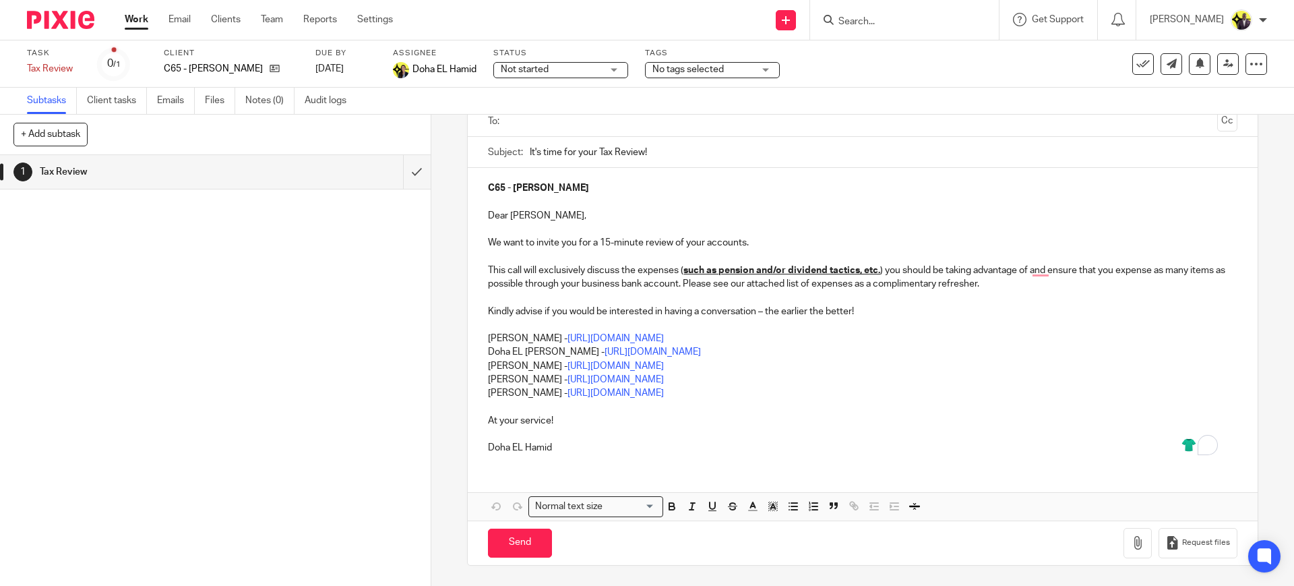
scroll to position [15, 0]
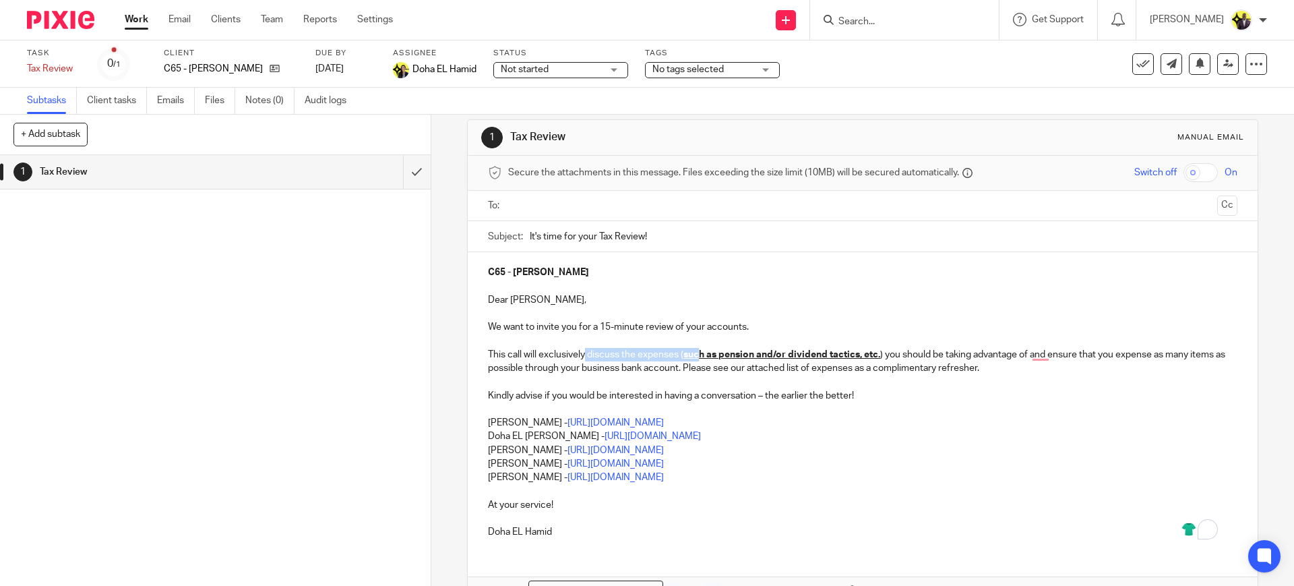
drag, startPoint x: 580, startPoint y: 354, endPoint x: 692, endPoint y: 352, distance: 111.9
click at [692, 352] on p "This call will exclusively discuss the expenses ( such as pension and/or divide…" at bounding box center [862, 362] width 749 height 28
click at [1136, 63] on icon at bounding box center [1142, 63] width 13 height 13
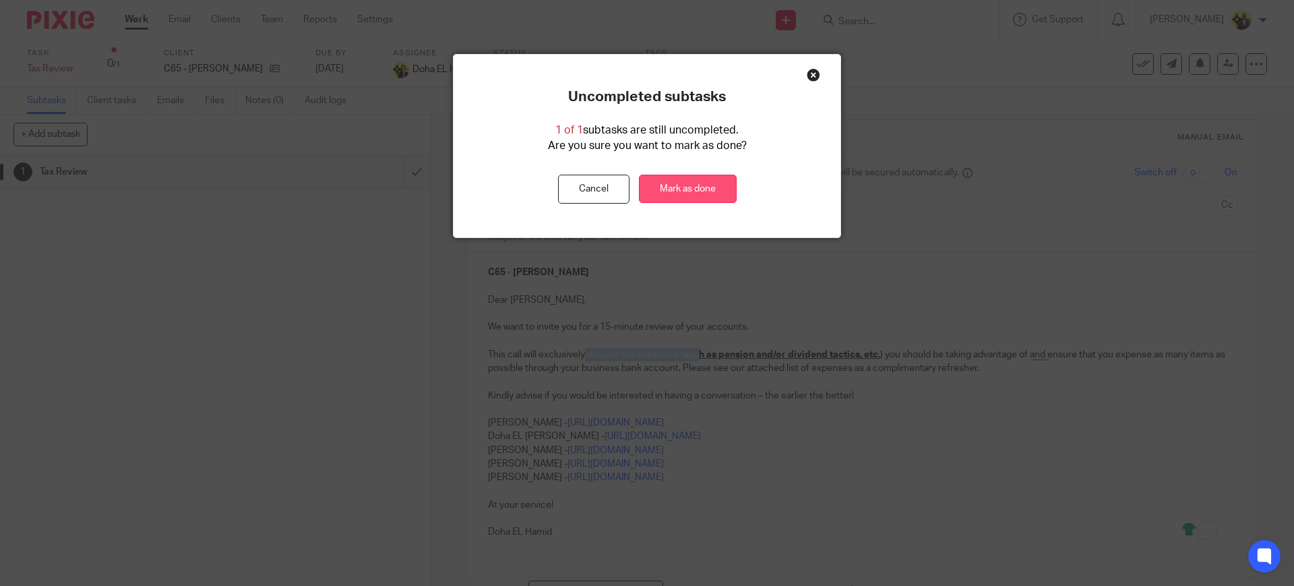
click at [726, 177] on link "Mark as done" at bounding box center [688, 189] width 98 height 29
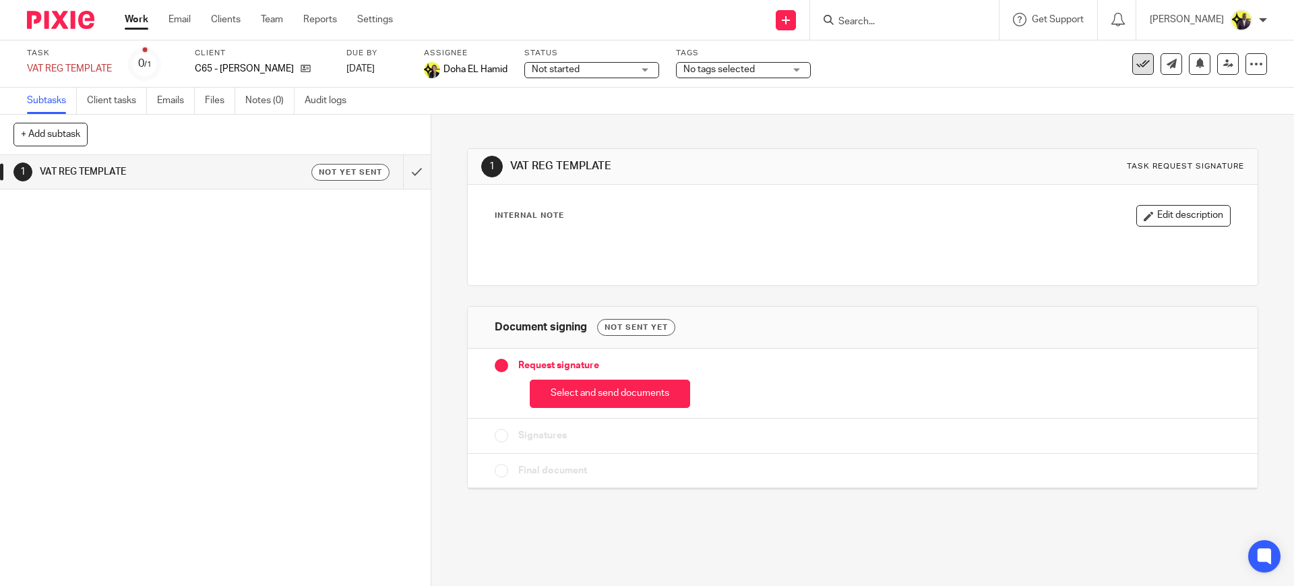
click at [1136, 63] on icon at bounding box center [1142, 63] width 13 height 13
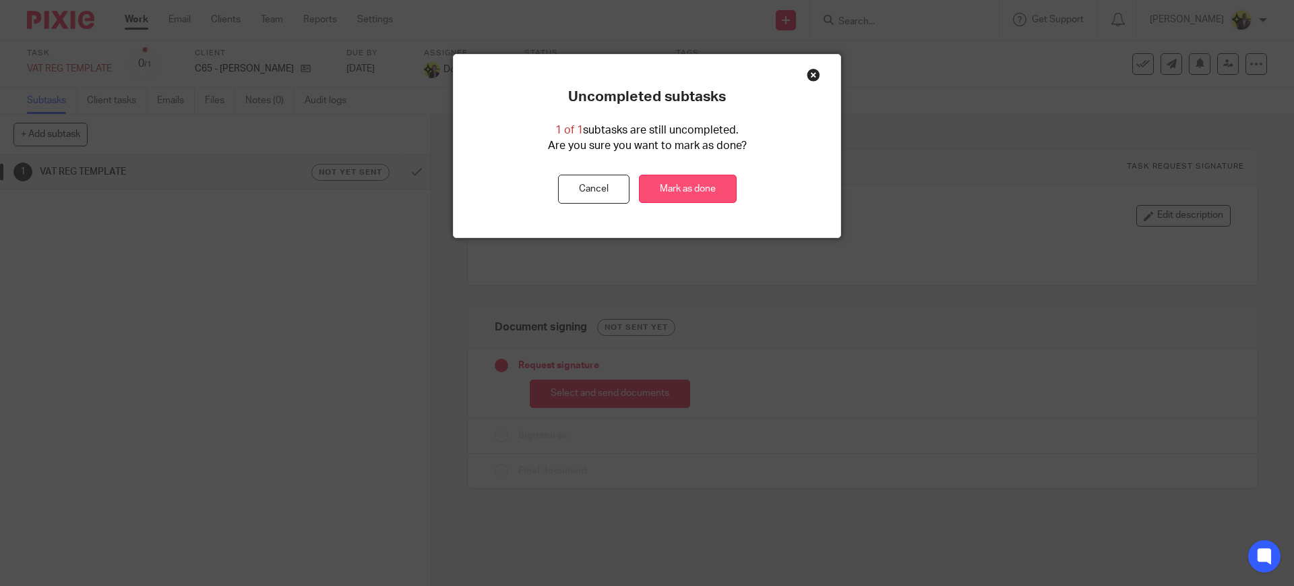
click at [710, 181] on link "Mark as done" at bounding box center [688, 189] width 98 height 29
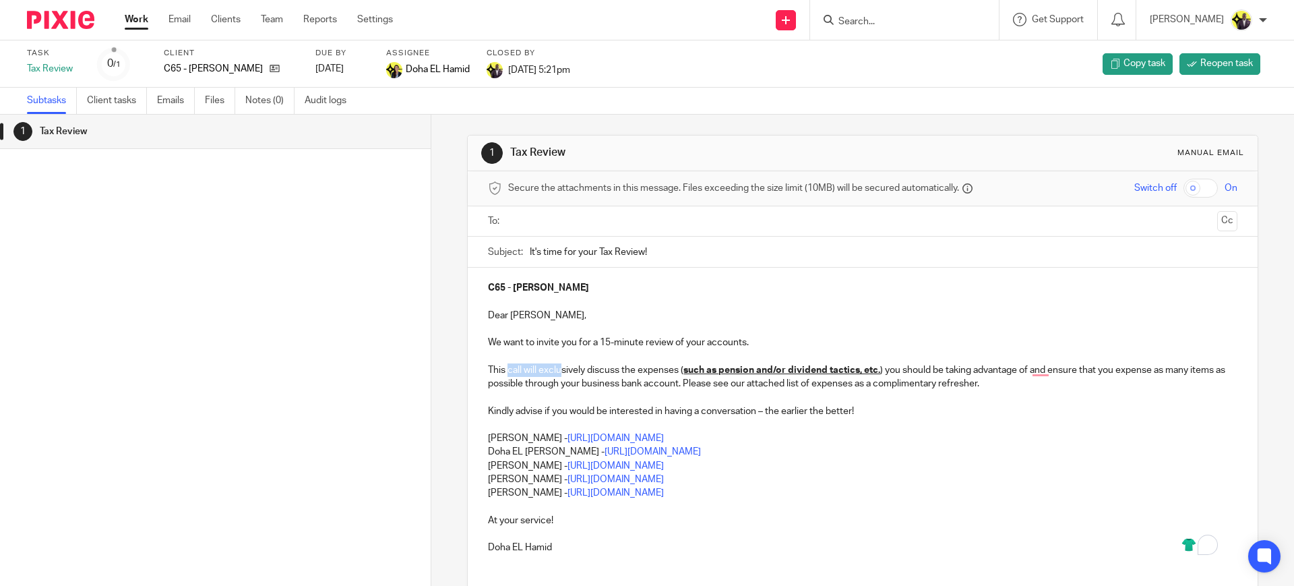
drag, startPoint x: 503, startPoint y: 370, endPoint x: 557, endPoint y: 364, distance: 54.9
click at [557, 364] on p "This call will exclusively discuss the expenses ( such as pension and/or divide…" at bounding box center [862, 377] width 749 height 28
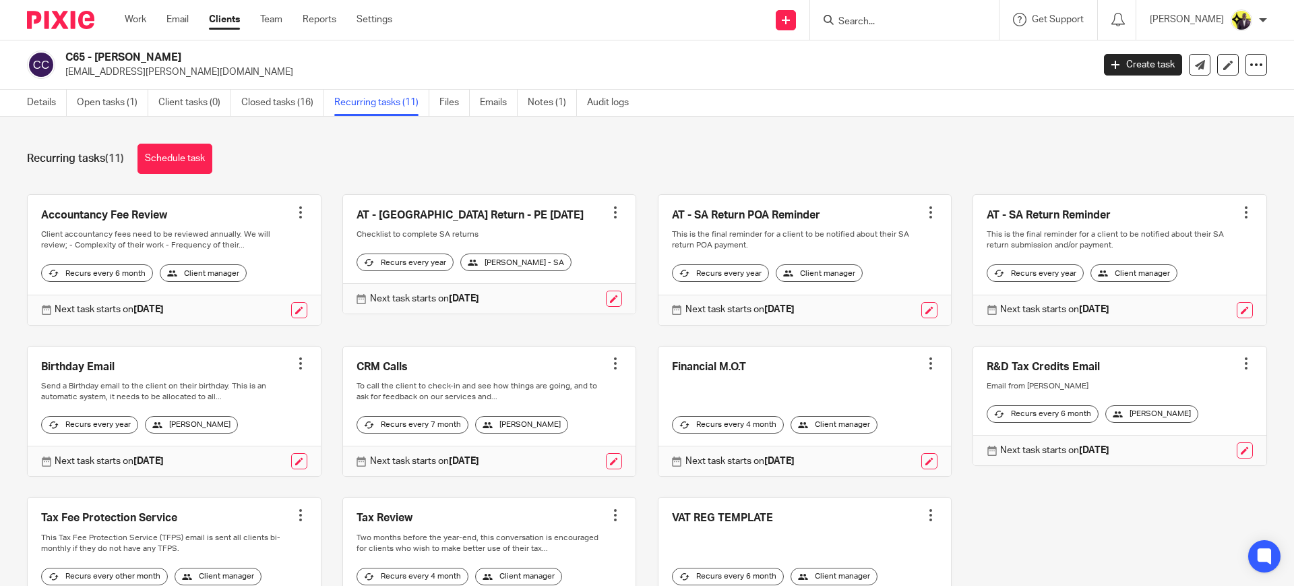
scroll to position [122, 0]
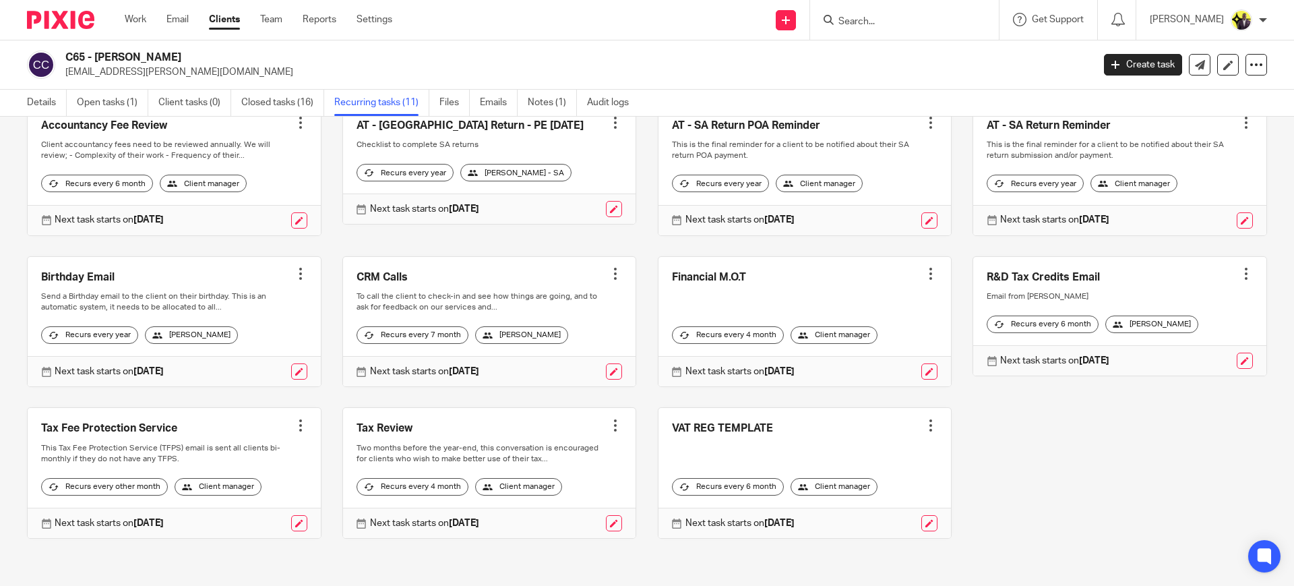
click at [924, 418] on div at bounding box center [930, 424] width 13 height 13
click at [850, 496] on span "Cancel schedule" at bounding box center [862, 499] width 71 height 9
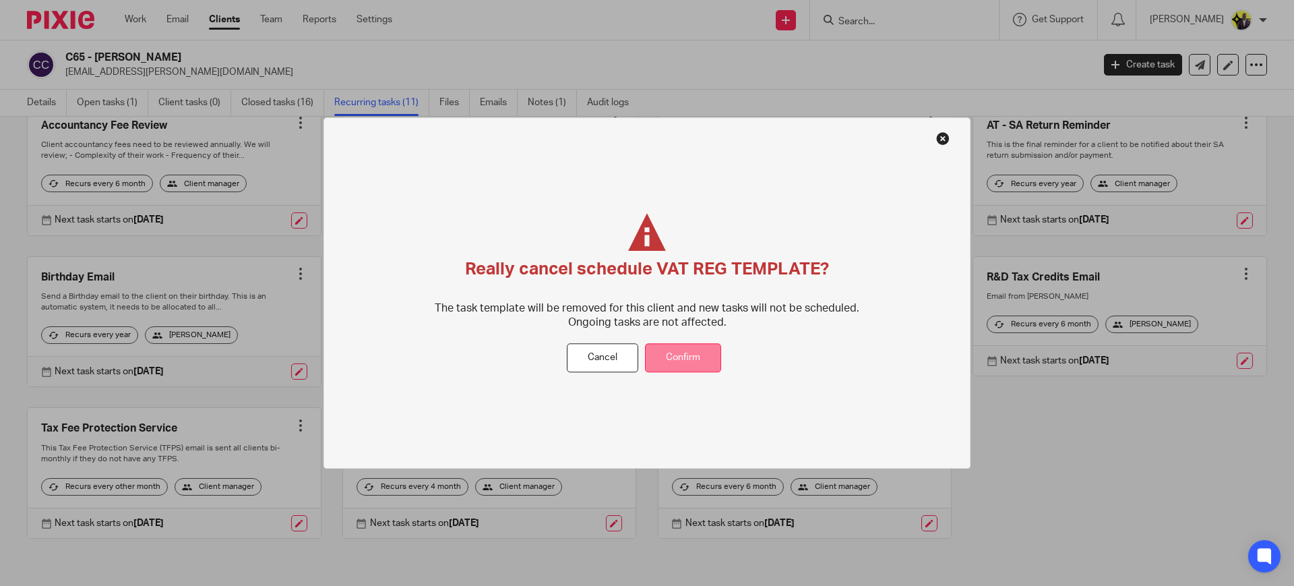
click at [690, 356] on button "Confirm" at bounding box center [683, 358] width 76 height 29
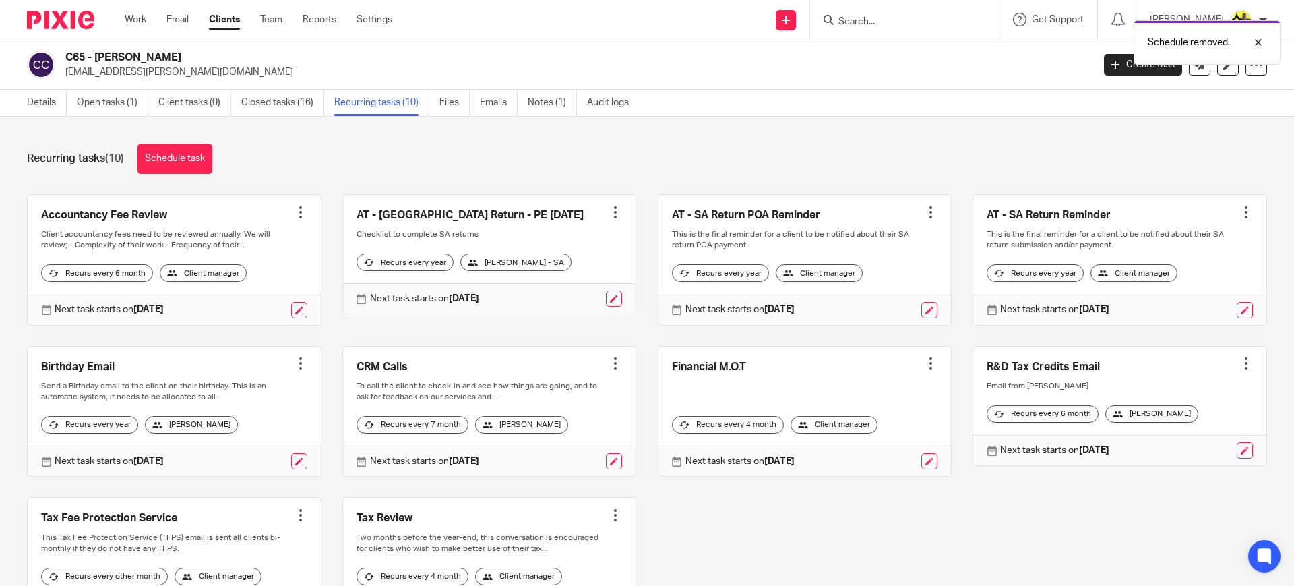
drag, startPoint x: 177, startPoint y: 55, endPoint x: 120, endPoint y: 55, distance: 57.3
click at [120, 55] on h2 "C65 - AFOLABI COKER" at bounding box center [472, 58] width 815 height 14
click at [148, 49] on div "C65 - AFOLABI COKER afolabi.coker@sixteenventures.co.uk Create task Update from…" at bounding box center [647, 64] width 1294 height 49
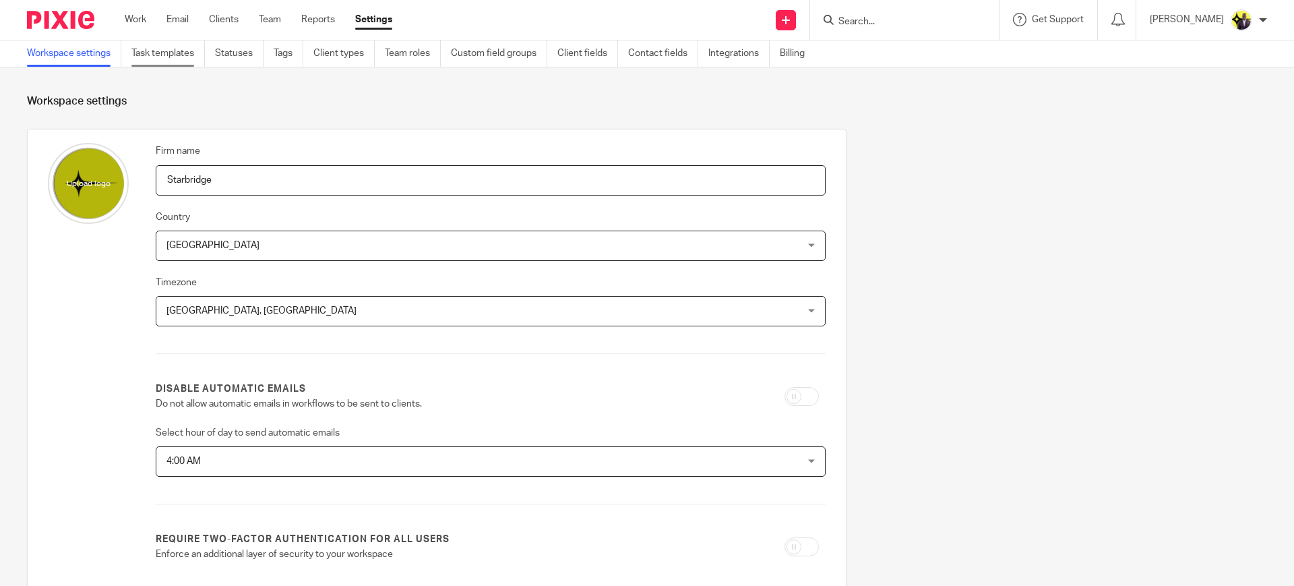
click at [183, 51] on link "Task templates" at bounding box center [167, 53] width 73 height 26
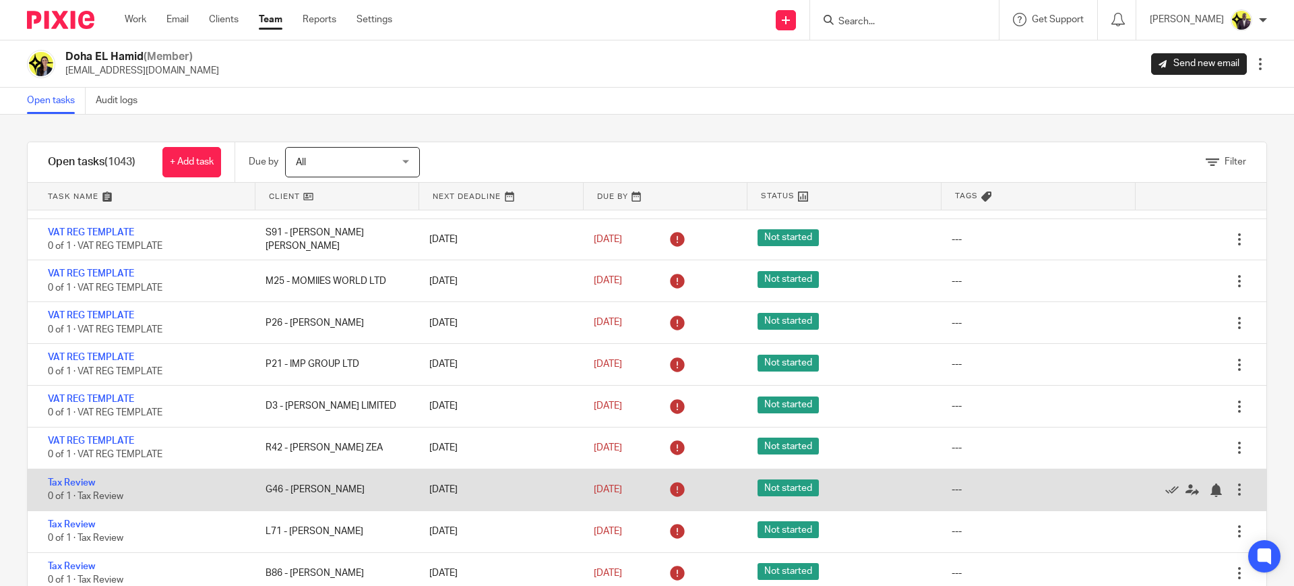
scroll to position [2695, 0]
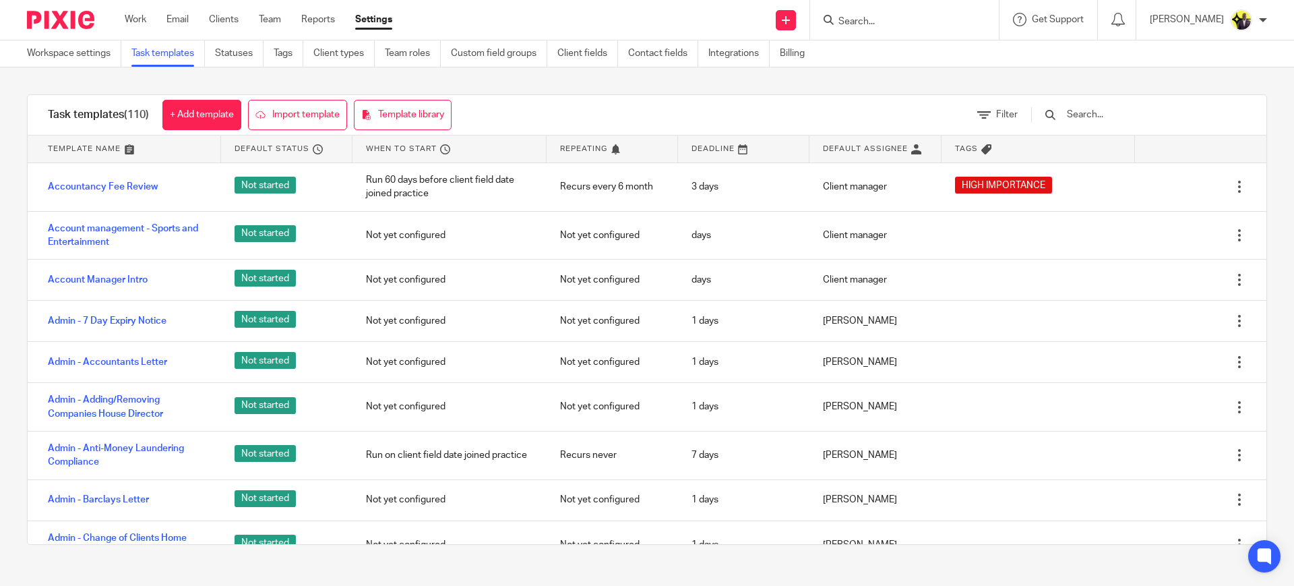
drag, startPoint x: 1106, startPoint y: 115, endPoint x: 1113, endPoint y: 111, distance: 7.5
click at [1109, 113] on input "text" at bounding box center [1143, 114] width 157 height 15
click at [1102, 108] on input "text" at bounding box center [1143, 114] width 157 height 15
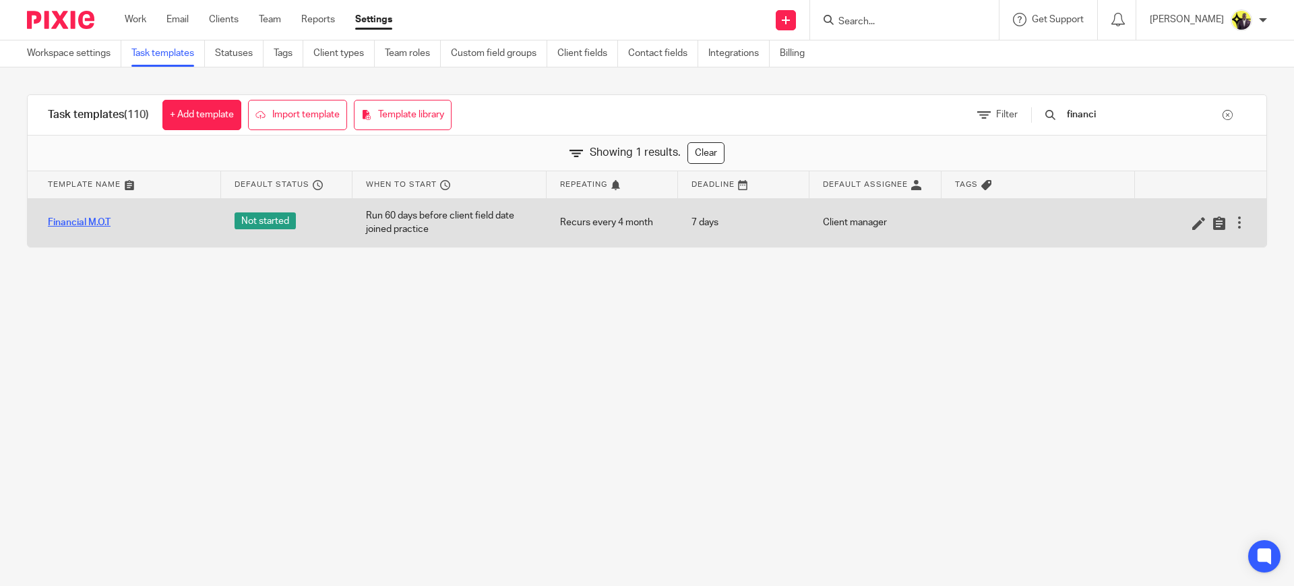
type input "financi"
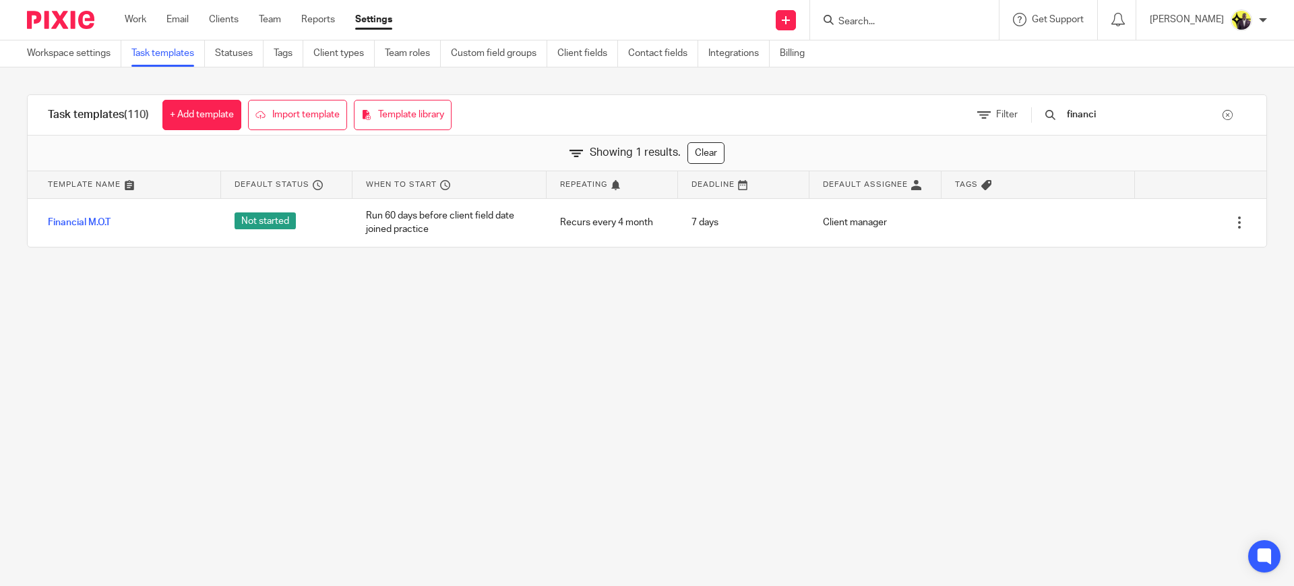
drag, startPoint x: 1117, startPoint y: 115, endPoint x: 1056, endPoint y: 113, distance: 61.4
click at [1056, 113] on div "financi" at bounding box center [1138, 114] width 215 height 15
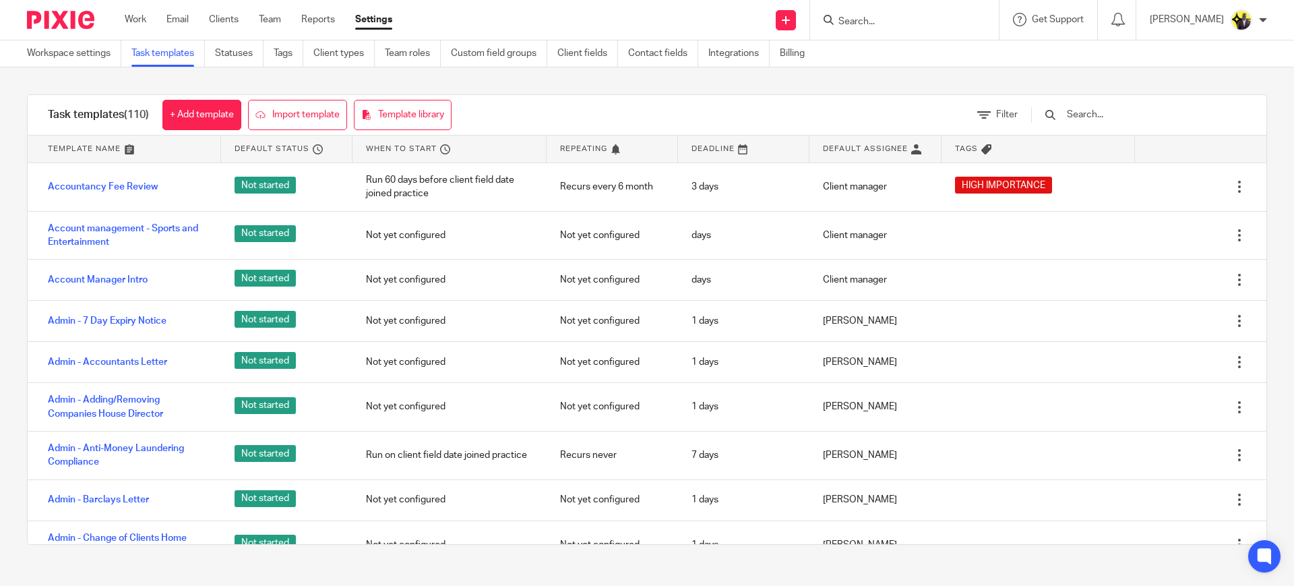
click at [1099, 108] on input "text" at bounding box center [1143, 114] width 157 height 15
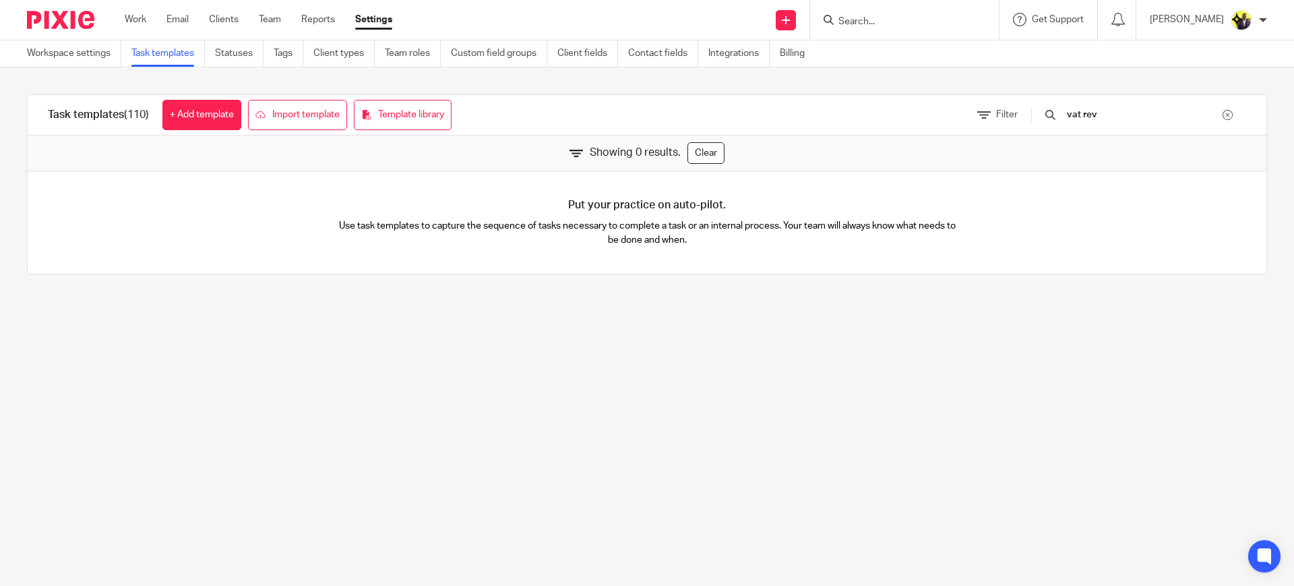
drag, startPoint x: 1109, startPoint y: 115, endPoint x: 1036, endPoint y: 101, distance: 74.1
click at [1036, 101] on div "Filter vat rev" at bounding box center [1111, 115] width 309 height 40
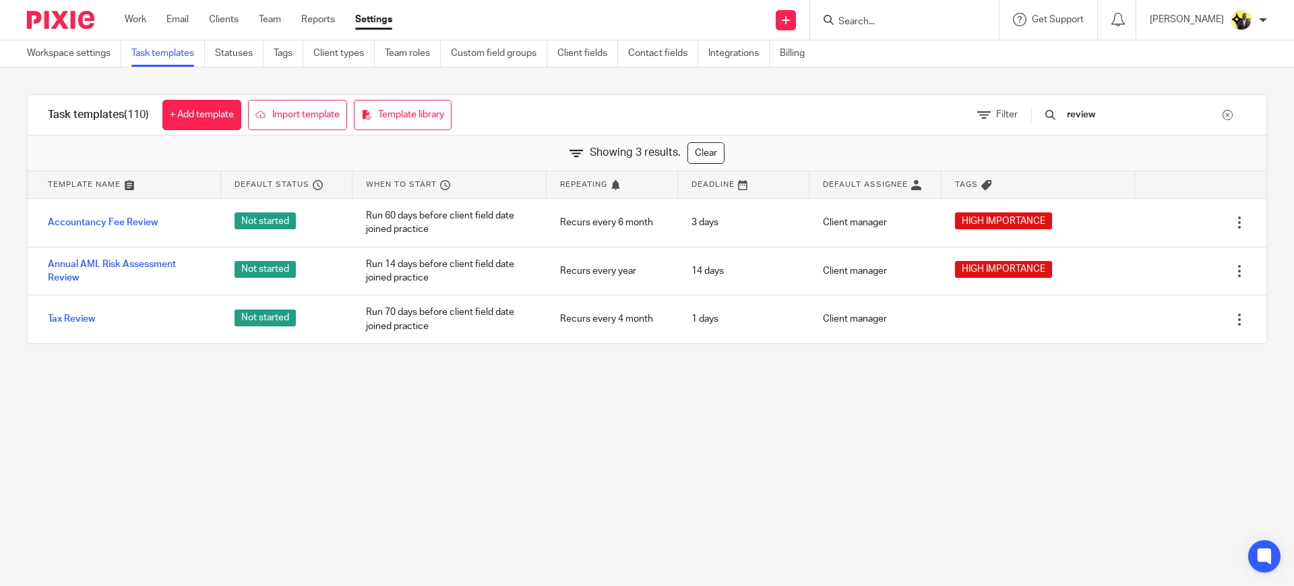
drag, startPoint x: 1130, startPoint y: 112, endPoint x: 985, endPoint y: 103, distance: 145.1
click at [985, 104] on div "Filter review" at bounding box center [1111, 115] width 309 height 40
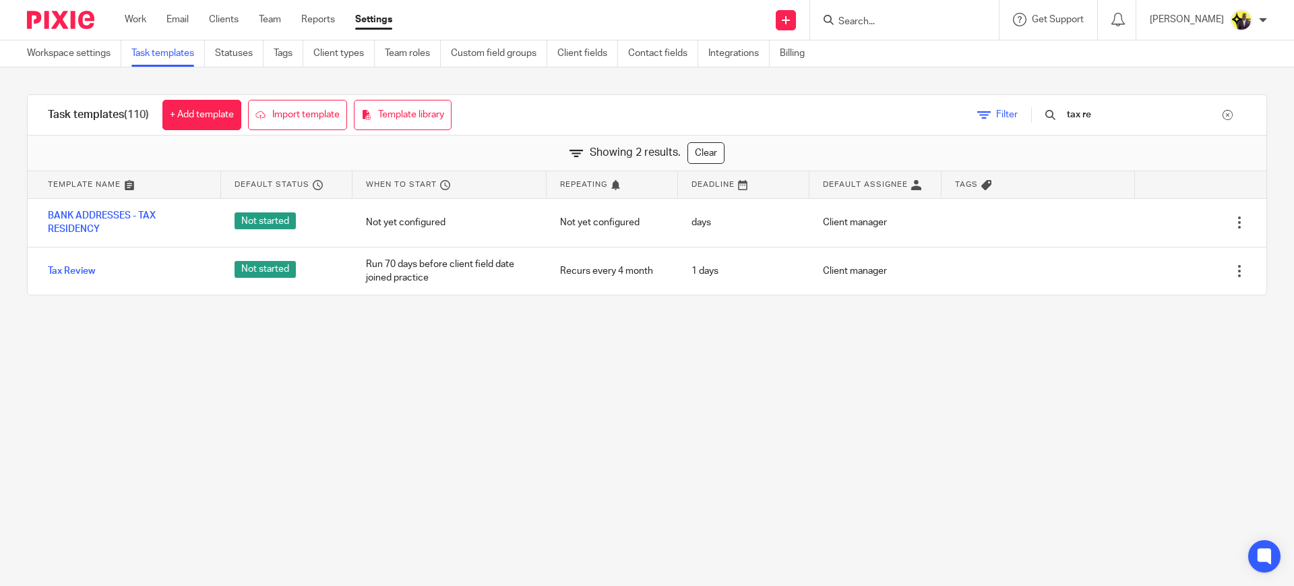
drag, startPoint x: 1128, startPoint y: 115, endPoint x: 1031, endPoint y: 109, distance: 97.2
click at [1031, 109] on div "Filter tax re" at bounding box center [1111, 115] width 309 height 40
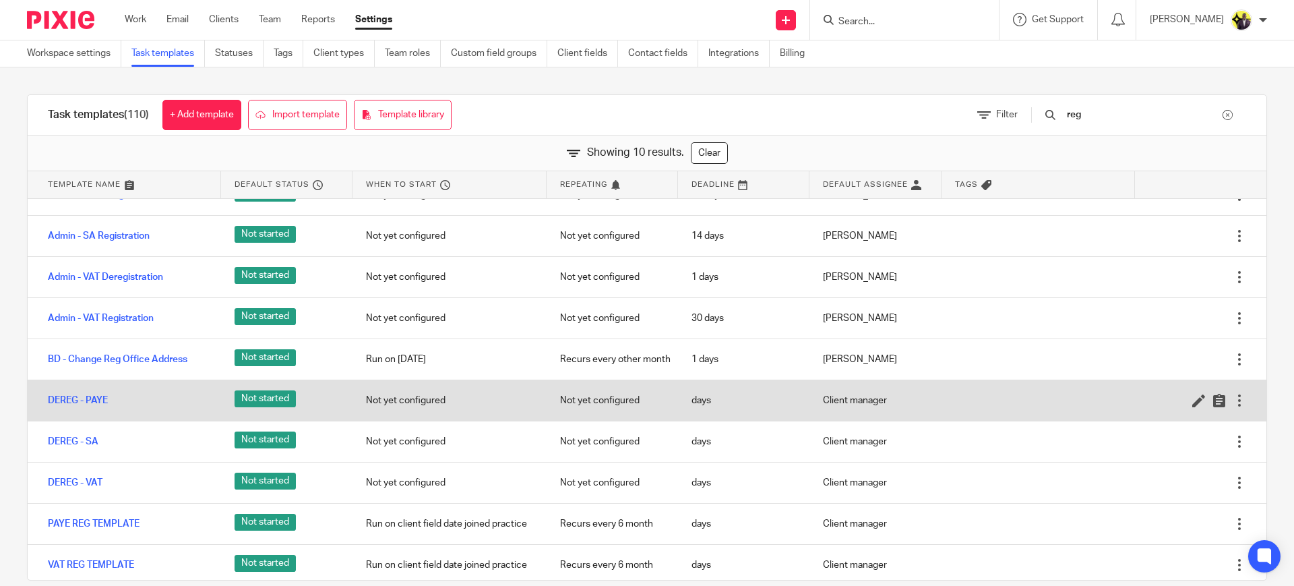
scroll to position [37, 0]
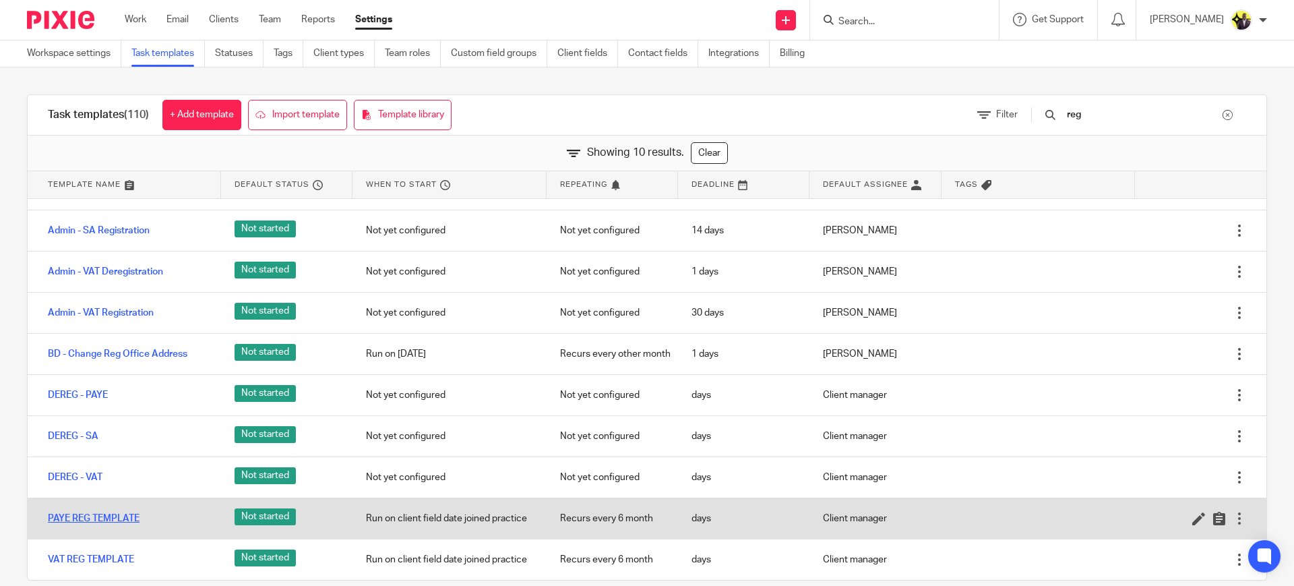
type input "reg"
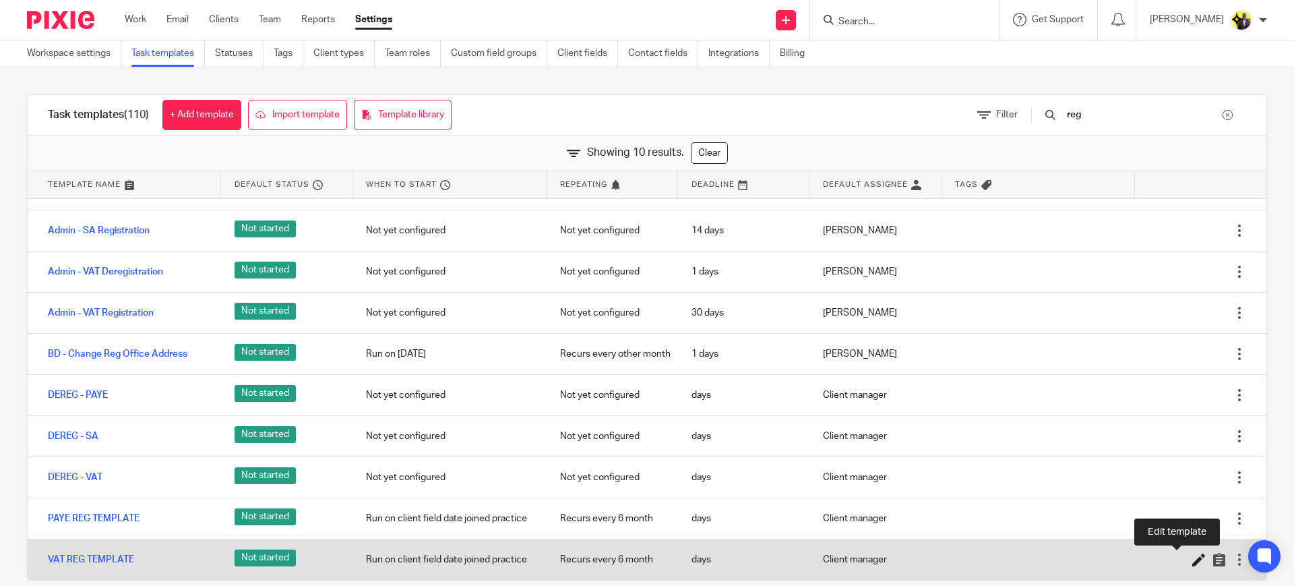
click at [1192, 561] on icon at bounding box center [1198, 559] width 13 height 13
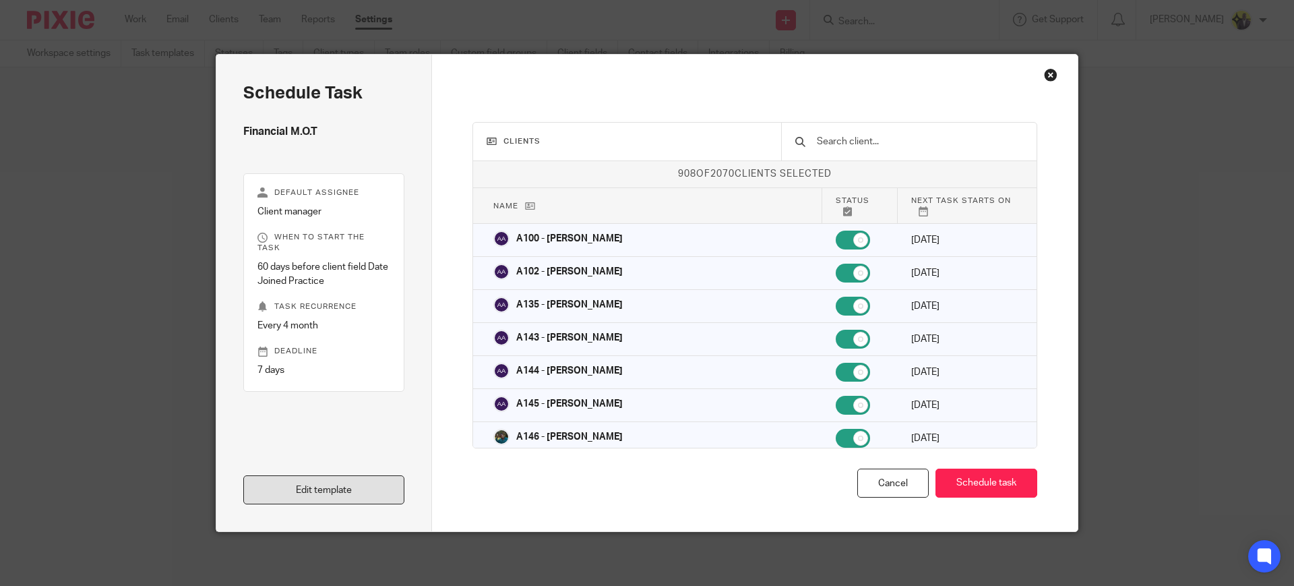
drag, startPoint x: 356, startPoint y: 487, endPoint x: 380, endPoint y: 478, distance: 25.4
click at [357, 487] on link "Edit template" at bounding box center [323, 489] width 161 height 29
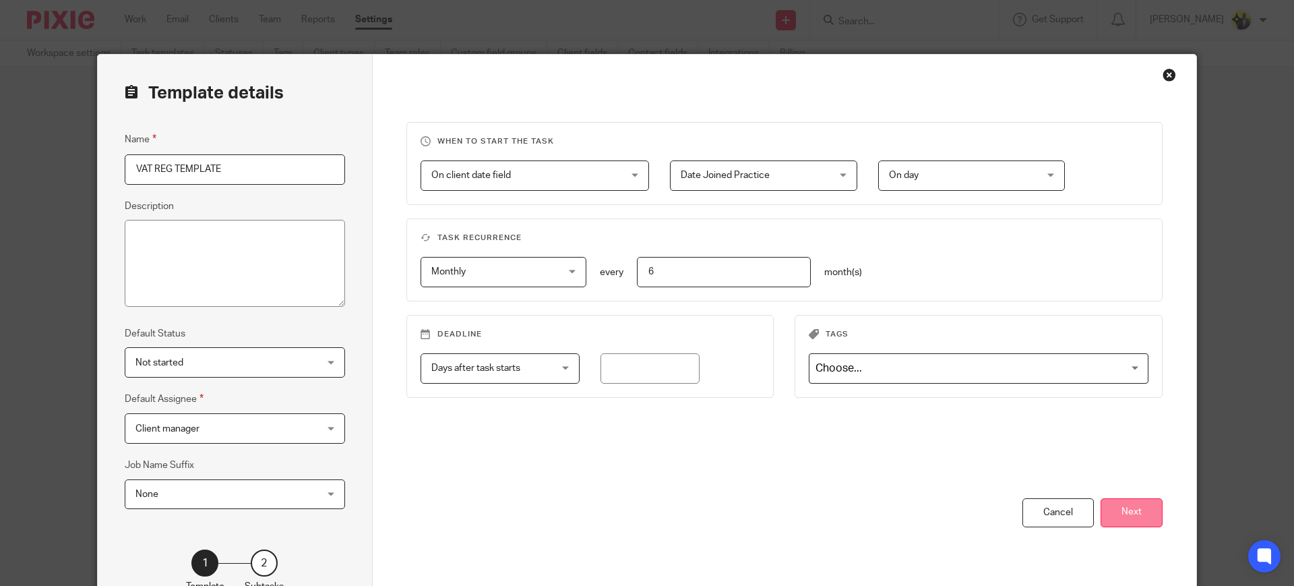
click at [1146, 506] on button "Next" at bounding box center [1131, 512] width 62 height 29
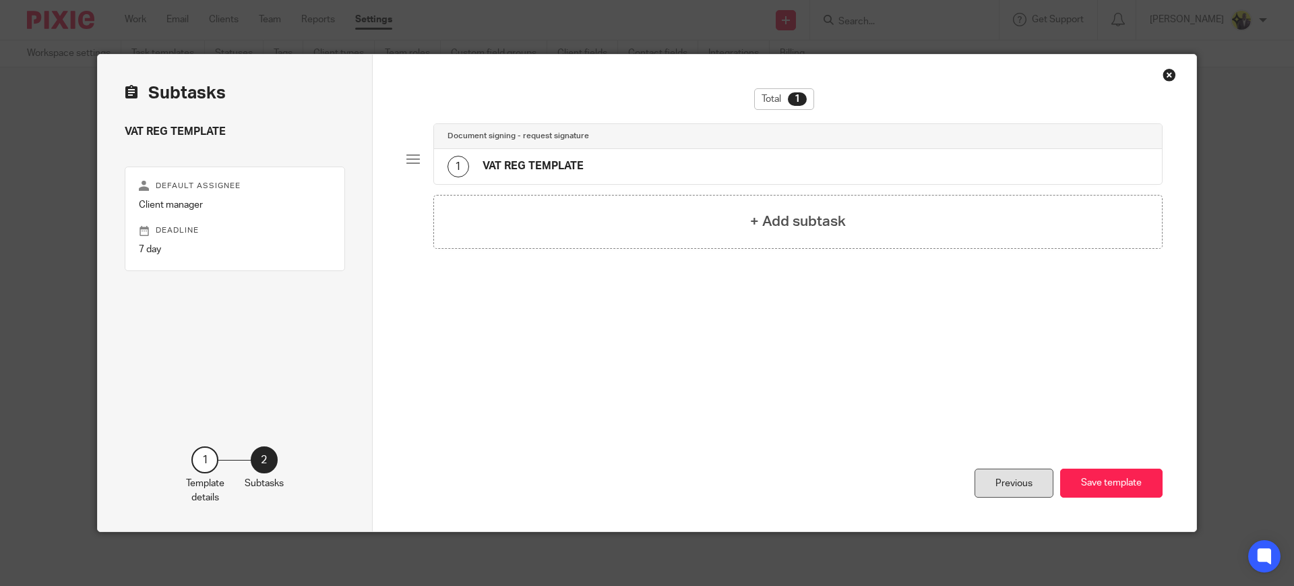
click at [998, 480] on div "Previous" at bounding box center [1013, 482] width 79 height 29
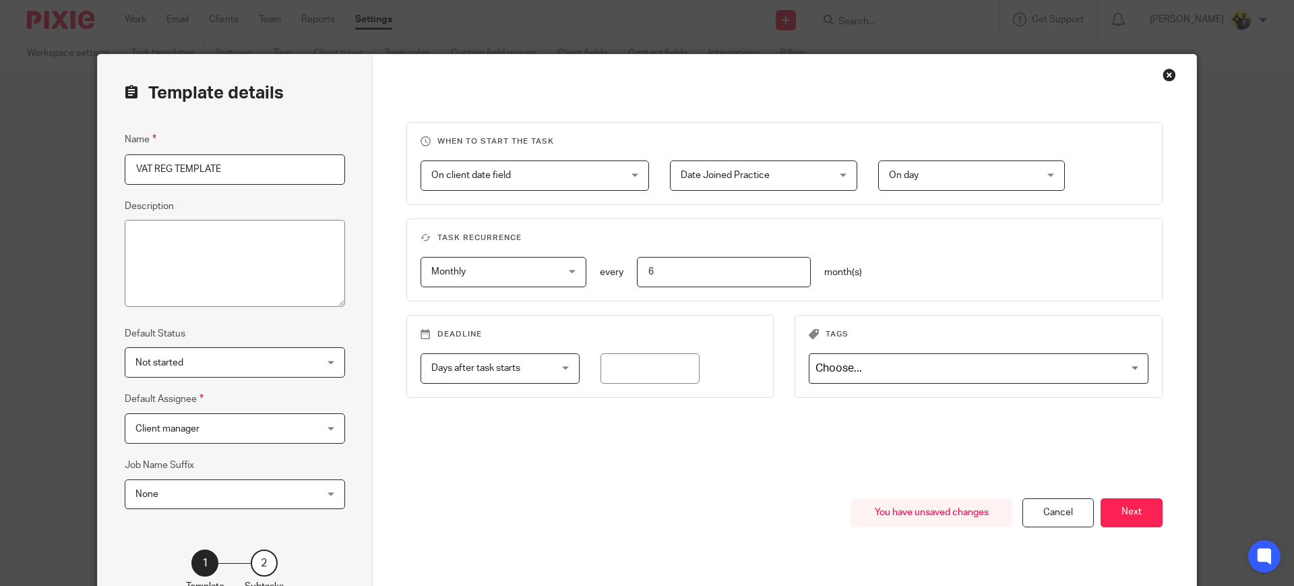
drag, startPoint x: 673, startPoint y: 270, endPoint x: 637, endPoint y: 270, distance: 35.0
click at [638, 270] on input "6" at bounding box center [724, 272] width 174 height 30
click at [1118, 512] on button "Next" at bounding box center [1131, 512] width 62 height 29
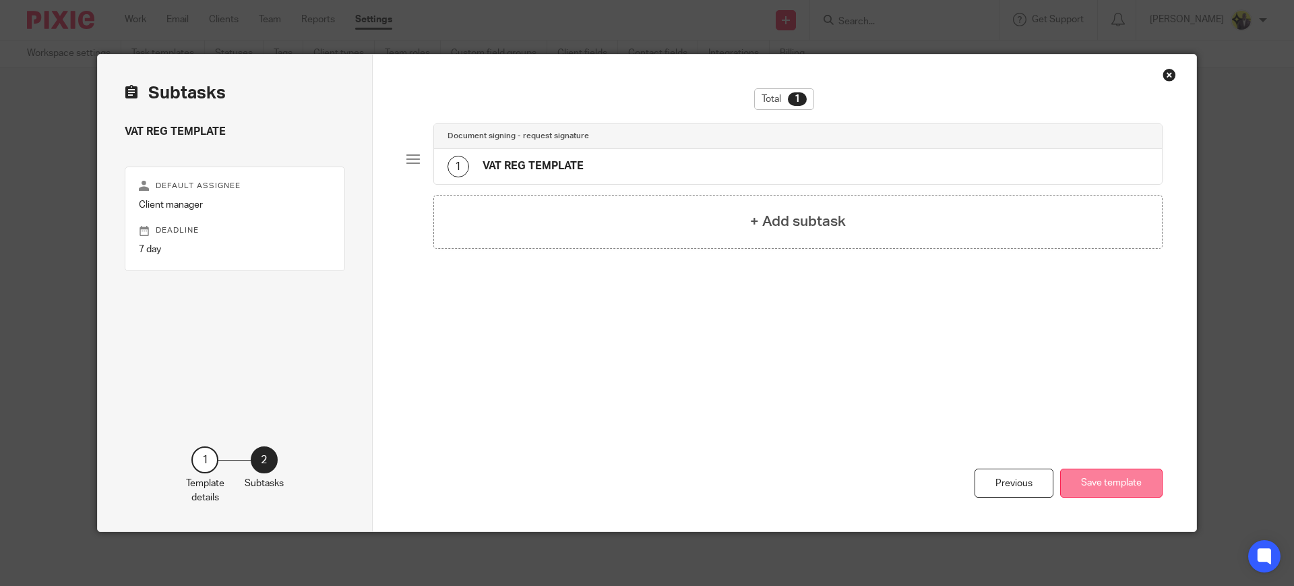
click at [1091, 476] on button "Save template" at bounding box center [1111, 482] width 102 height 29
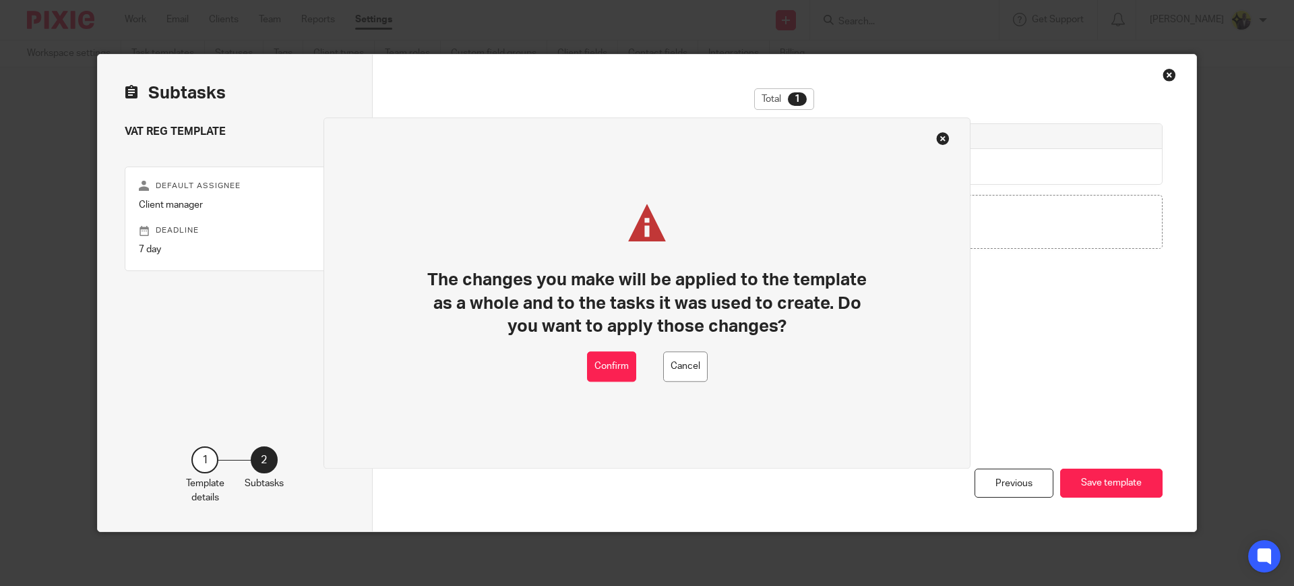
click at [638, 360] on div "Confirm Cancel" at bounding box center [647, 366] width 121 height 30
click at [621, 365] on button "Confirm" at bounding box center [611, 366] width 49 height 30
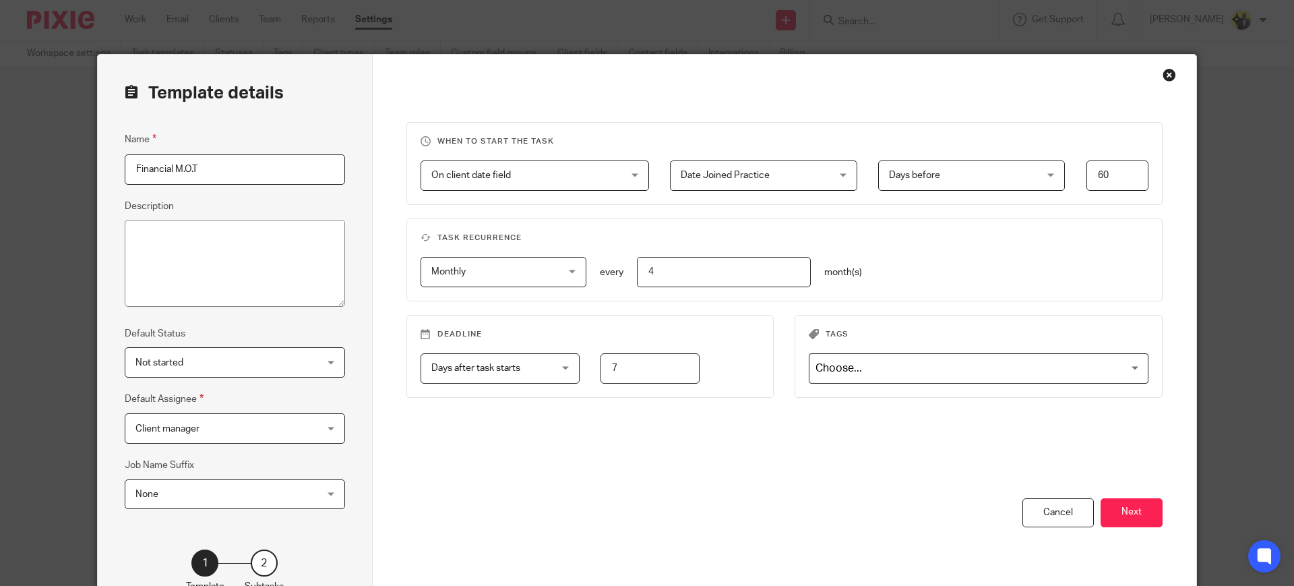
drag, startPoint x: 678, startPoint y: 272, endPoint x: 610, endPoint y: 272, distance: 68.1
click at [610, 272] on div "Monthly Monthly No repeat Weekly Monthly Yearly monthly every 4 month(s)" at bounding box center [773, 272] width 749 height 30
type input "6"
click at [1132, 516] on button "Next" at bounding box center [1131, 512] width 62 height 29
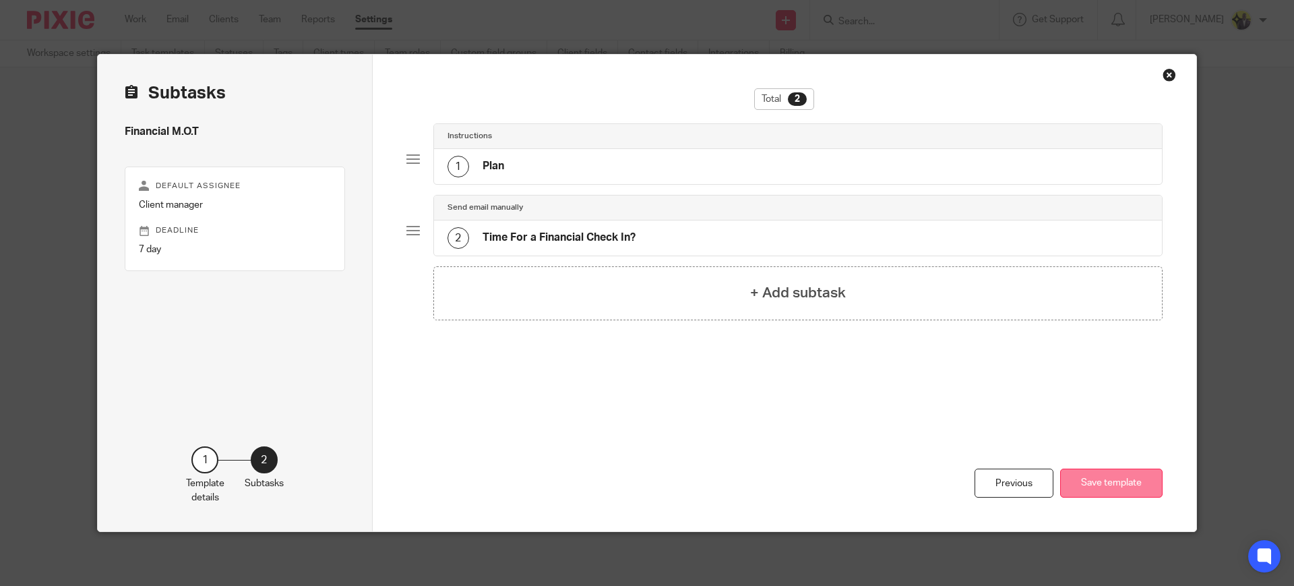
click at [1100, 478] on button "Save template" at bounding box center [1111, 482] width 102 height 29
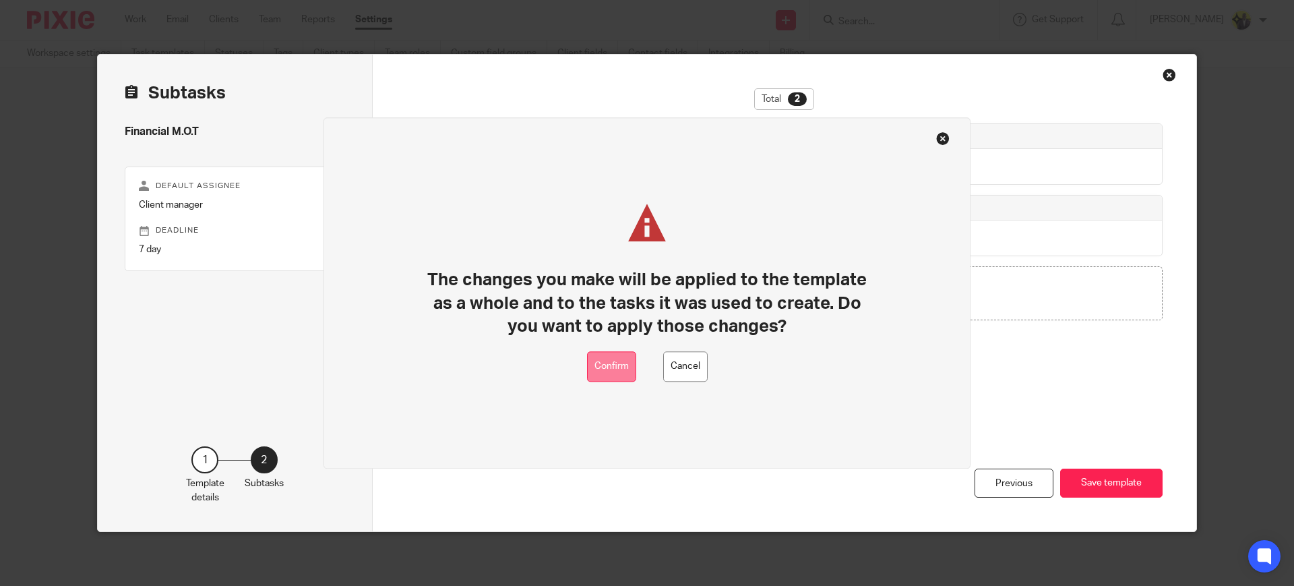
click at [611, 360] on button "Confirm" at bounding box center [611, 366] width 49 height 30
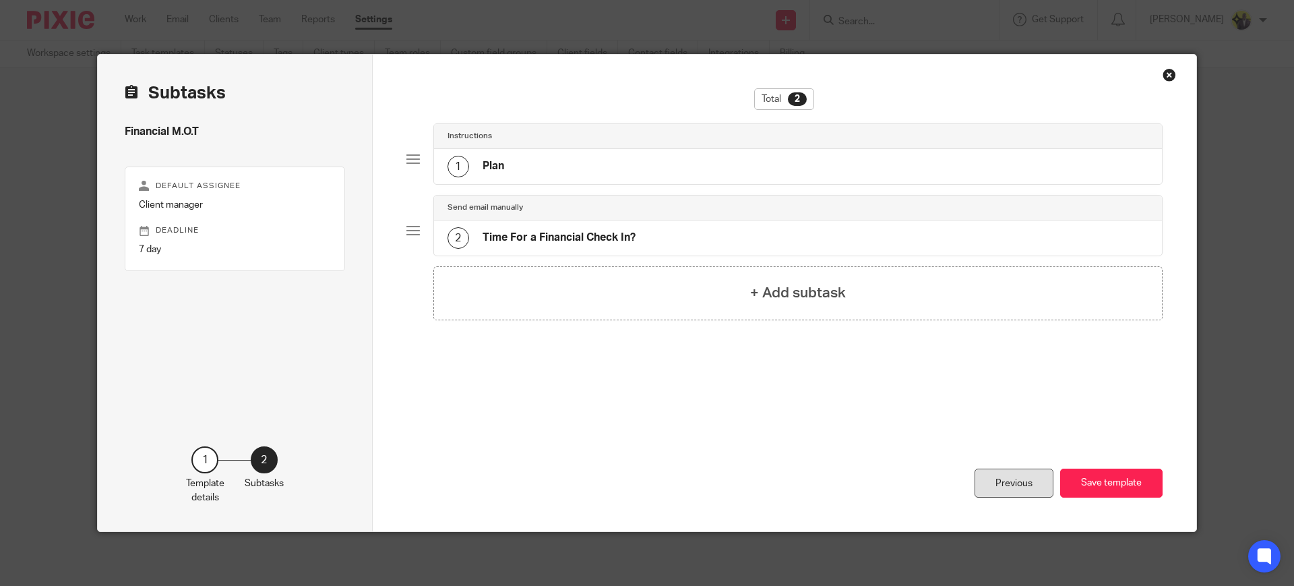
click at [995, 474] on div "Previous" at bounding box center [1013, 482] width 79 height 29
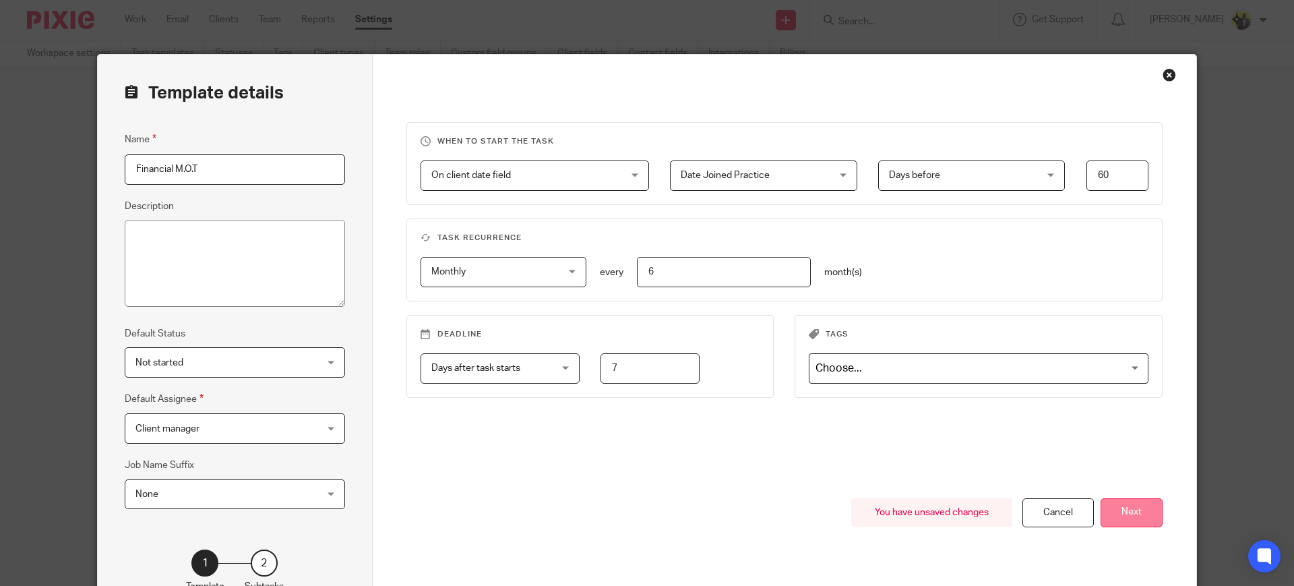
click at [1108, 505] on button "Next" at bounding box center [1131, 512] width 62 height 29
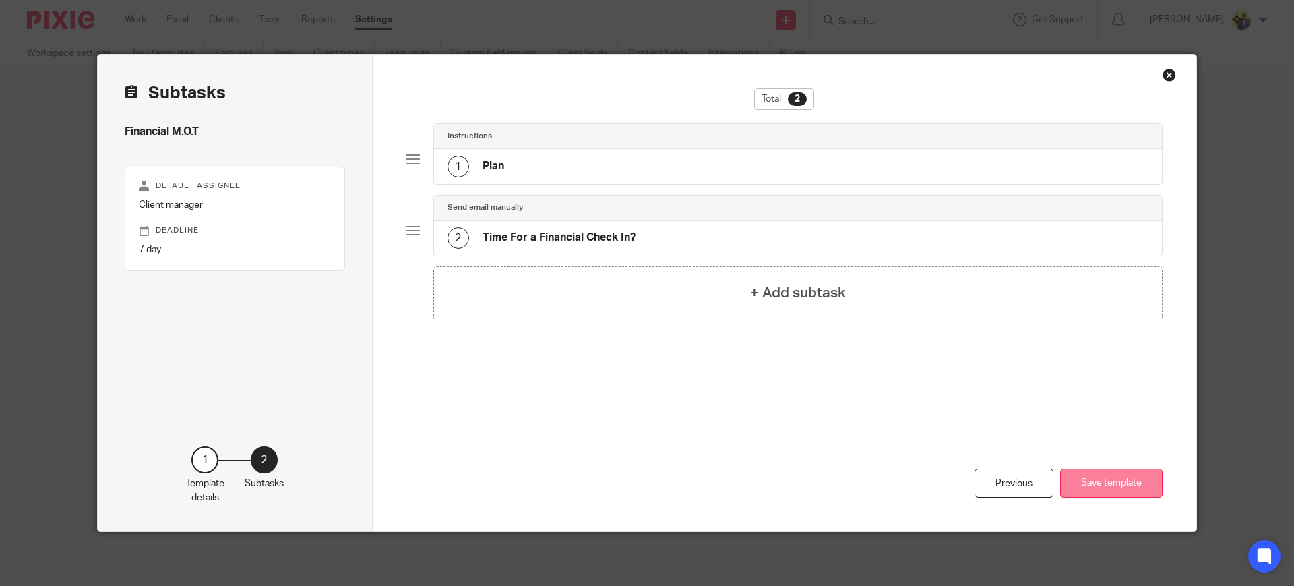
click at [1108, 492] on button "Save template" at bounding box center [1111, 482] width 102 height 29
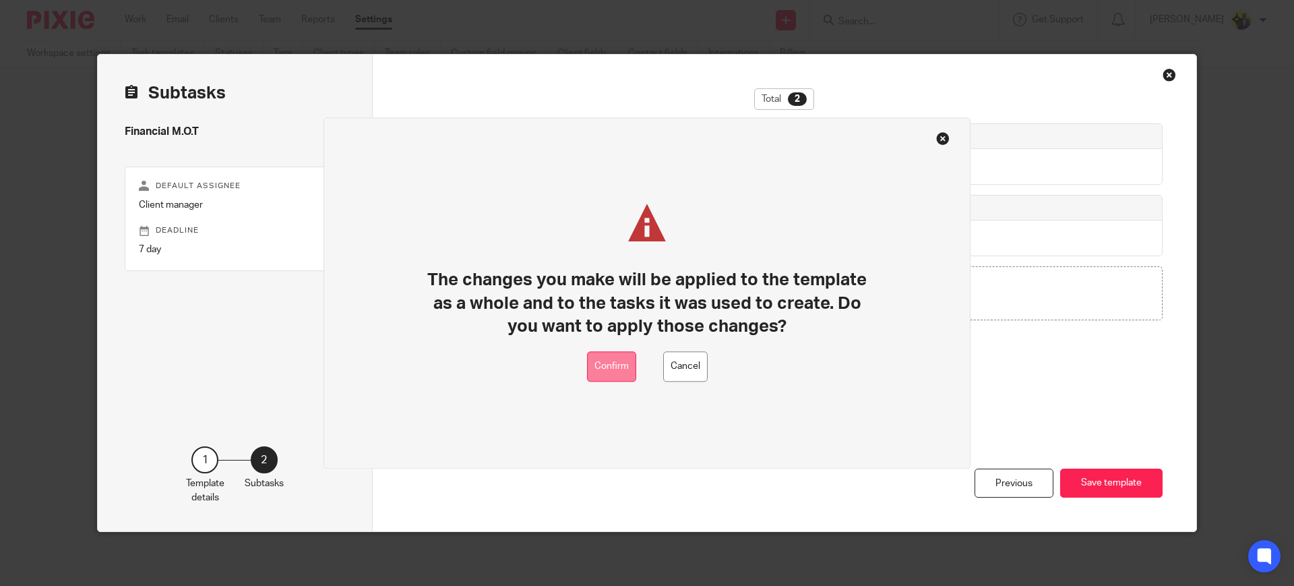
click at [604, 363] on button "Confirm" at bounding box center [611, 366] width 49 height 30
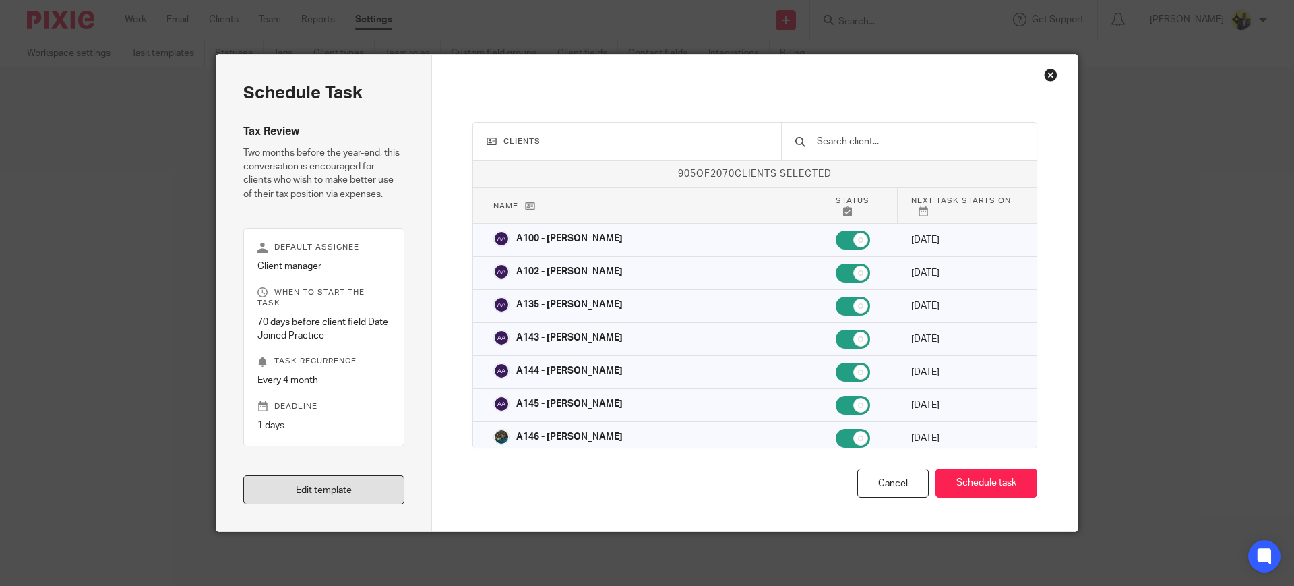
click at [362, 495] on link "Edit template" at bounding box center [323, 489] width 161 height 29
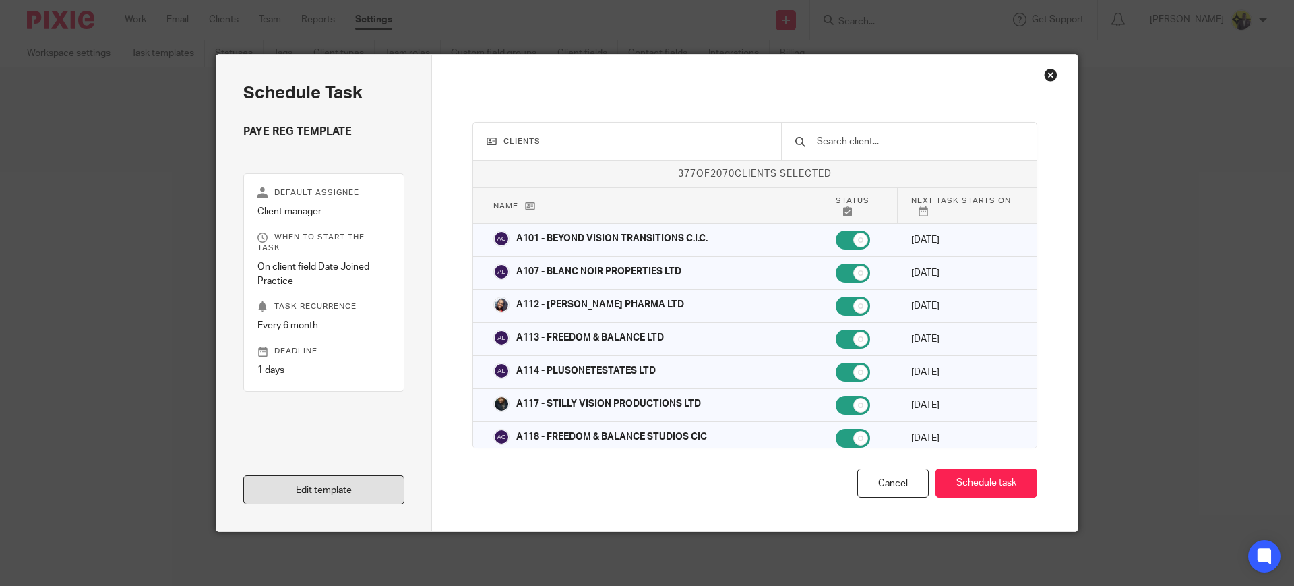
click at [352, 479] on link "Edit template" at bounding box center [323, 489] width 161 height 29
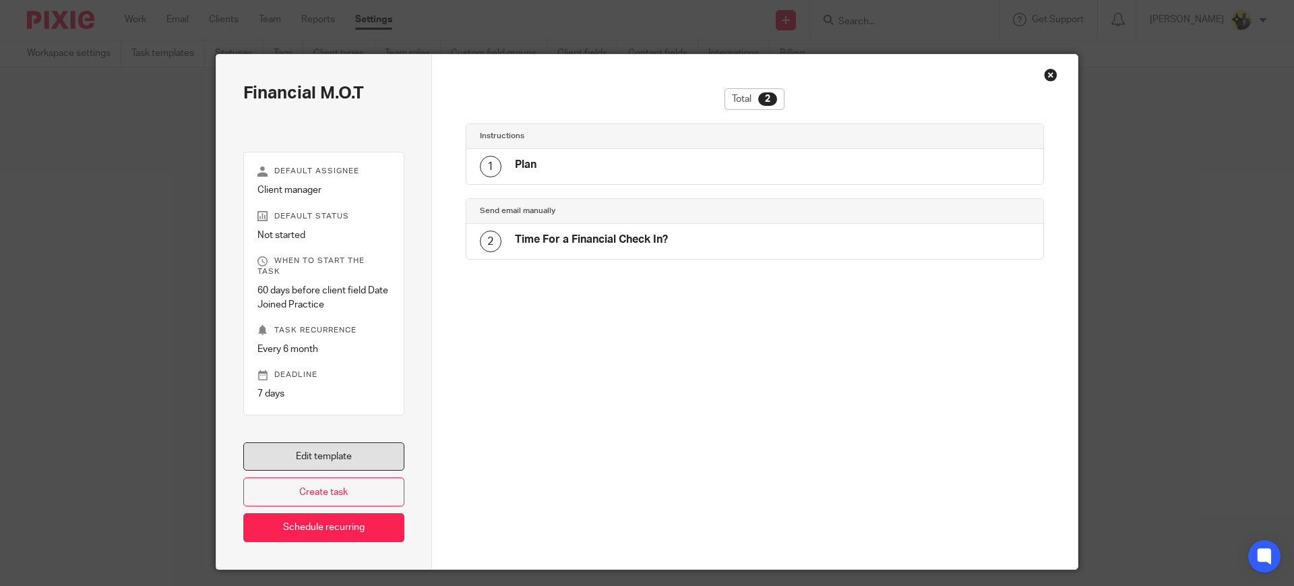
click at [350, 448] on link "Edit template" at bounding box center [323, 456] width 161 height 29
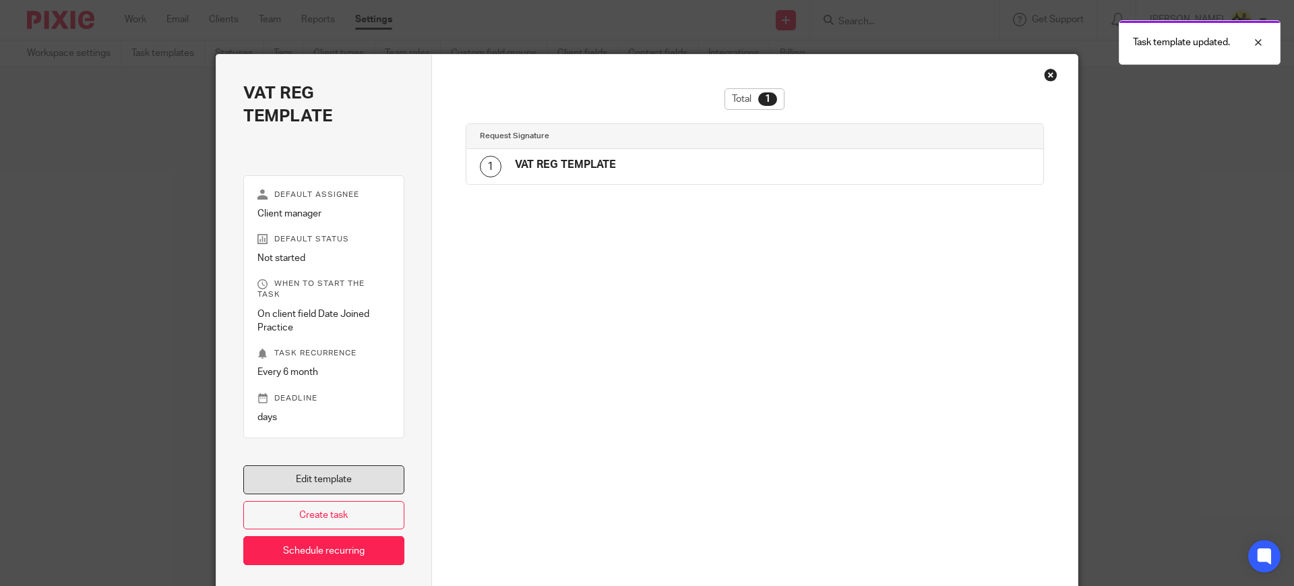
click at [309, 465] on link "Edit template" at bounding box center [323, 479] width 161 height 29
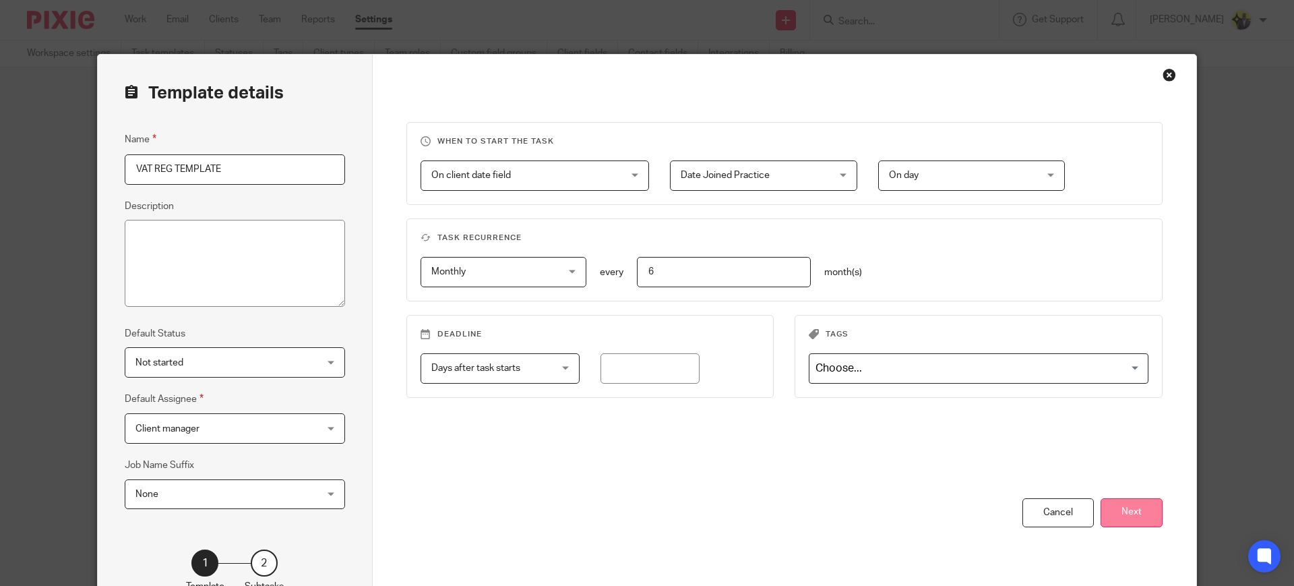
click at [1128, 507] on button "Next" at bounding box center [1131, 512] width 62 height 29
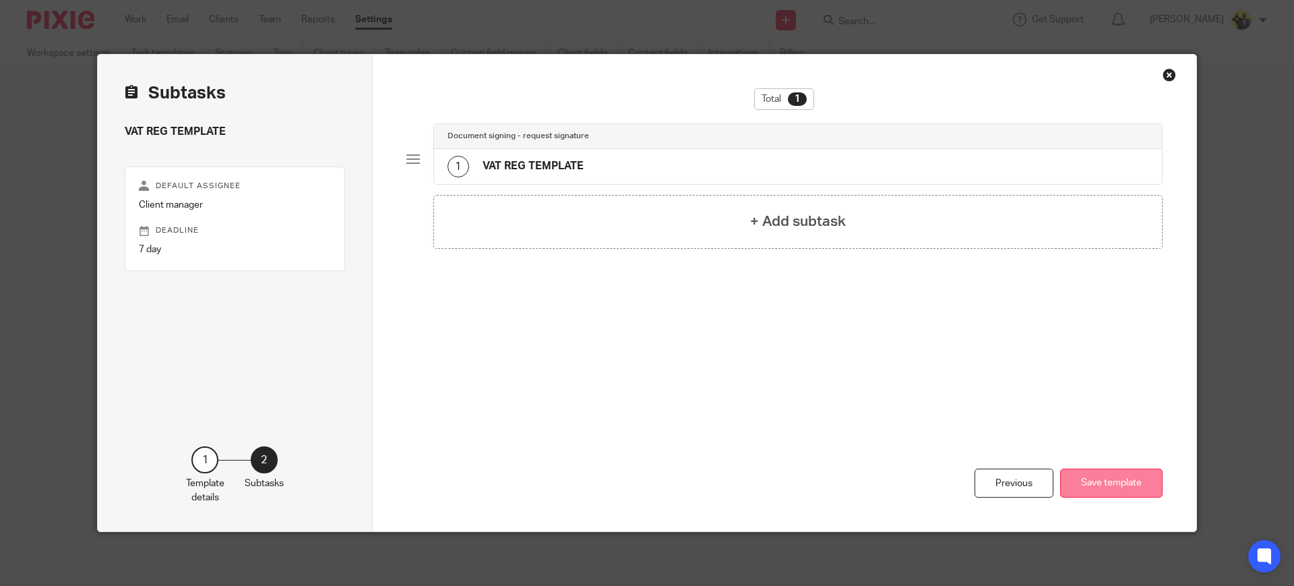
click at [1119, 478] on button "Save template" at bounding box center [1111, 482] width 102 height 29
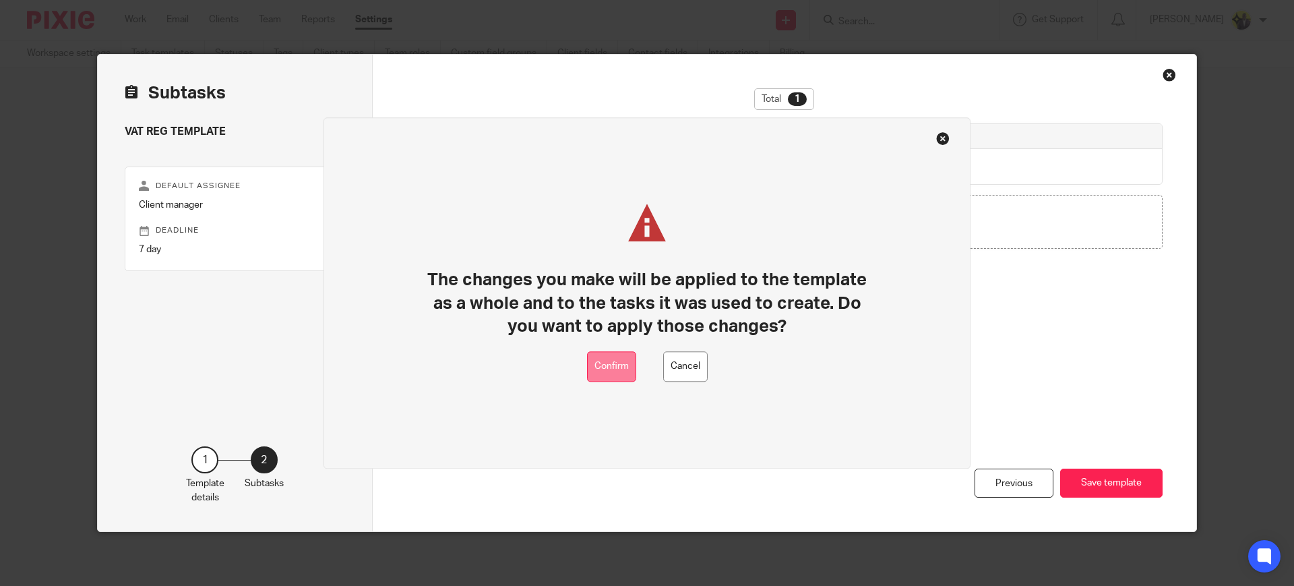
click at [604, 358] on button "Confirm" at bounding box center [611, 366] width 49 height 30
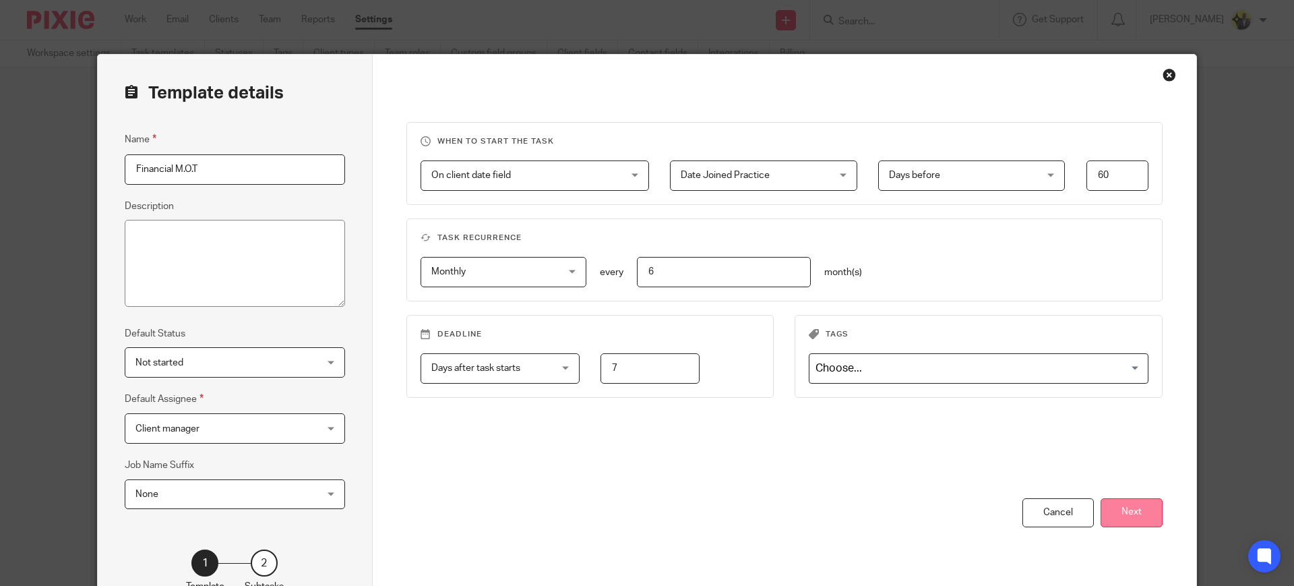
click at [1117, 507] on button "Next" at bounding box center [1131, 512] width 62 height 29
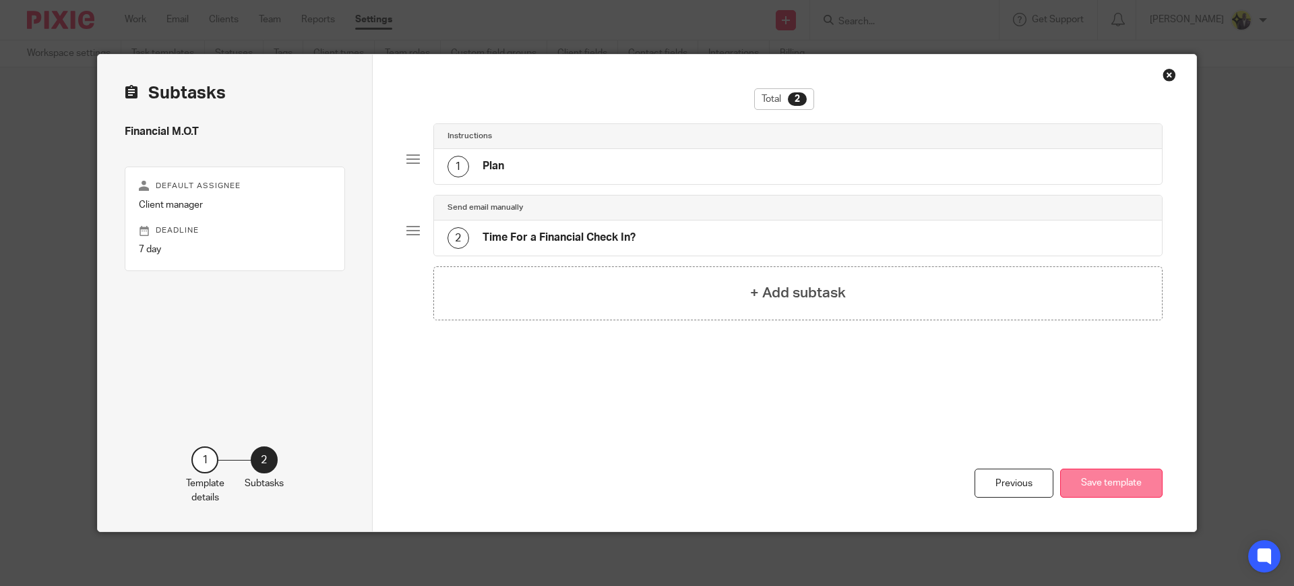
click at [1105, 481] on button "Save template" at bounding box center [1111, 482] width 102 height 29
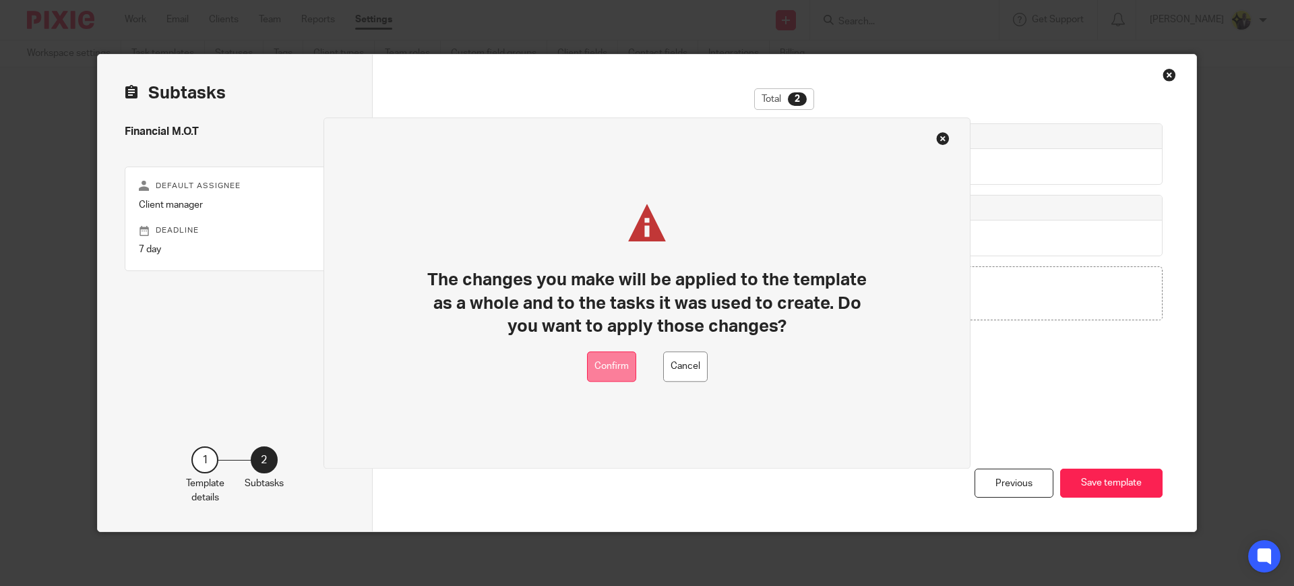
click at [622, 371] on button "Confirm" at bounding box center [611, 366] width 49 height 30
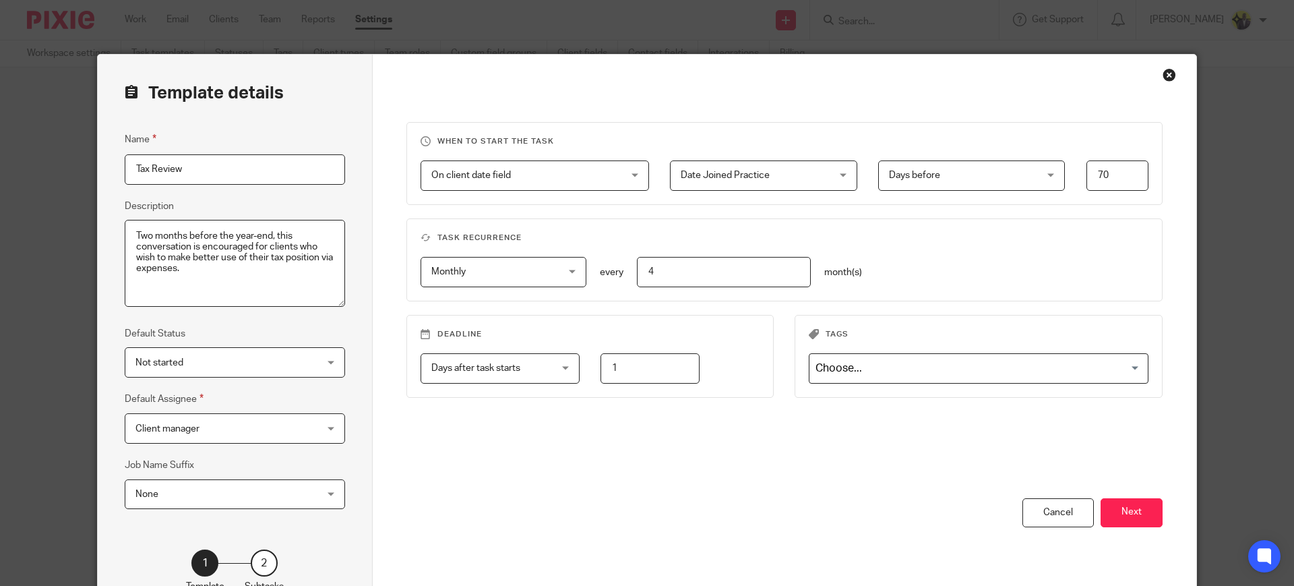
drag, startPoint x: 712, startPoint y: 274, endPoint x: 620, endPoint y: 272, distance: 91.7
click at [623, 272] on div "4" at bounding box center [716, 272] width 187 height 30
type input "5"
click at [1117, 507] on button "Next" at bounding box center [1131, 512] width 62 height 29
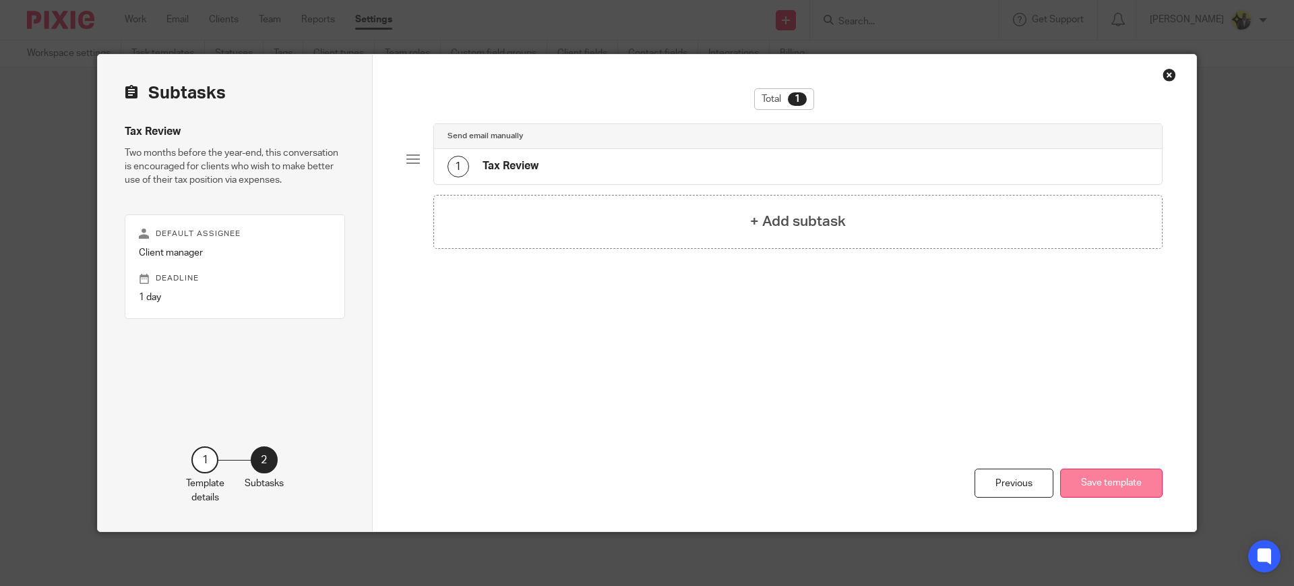
click at [1117, 487] on button "Save template" at bounding box center [1111, 482] width 102 height 29
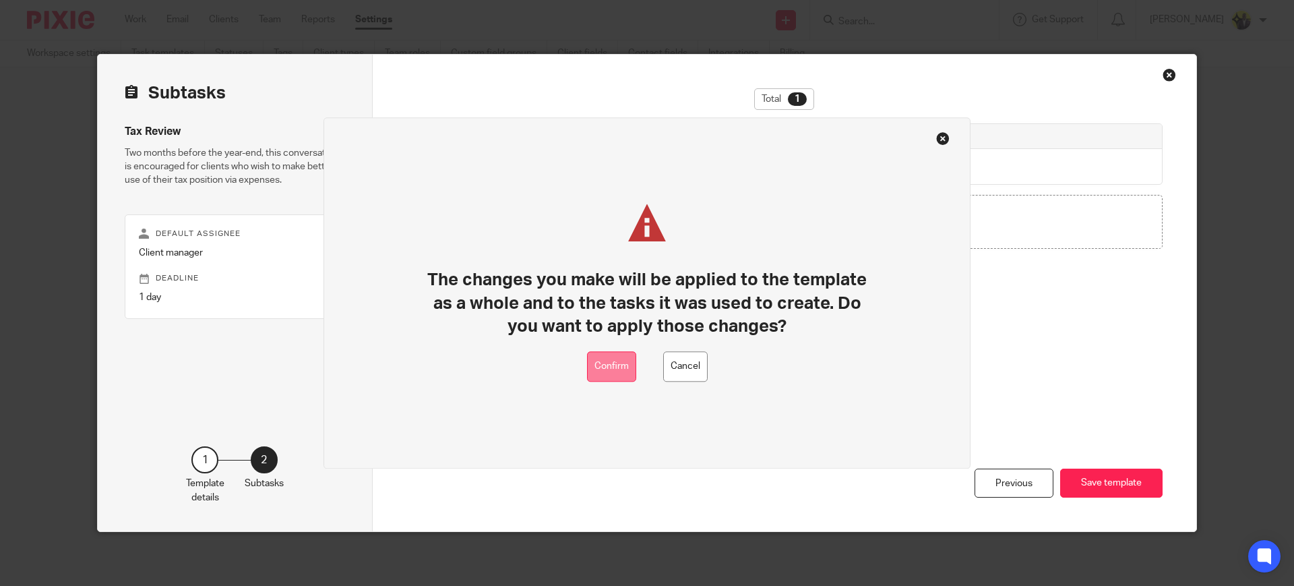
click at [620, 371] on button "Confirm" at bounding box center [611, 366] width 49 height 30
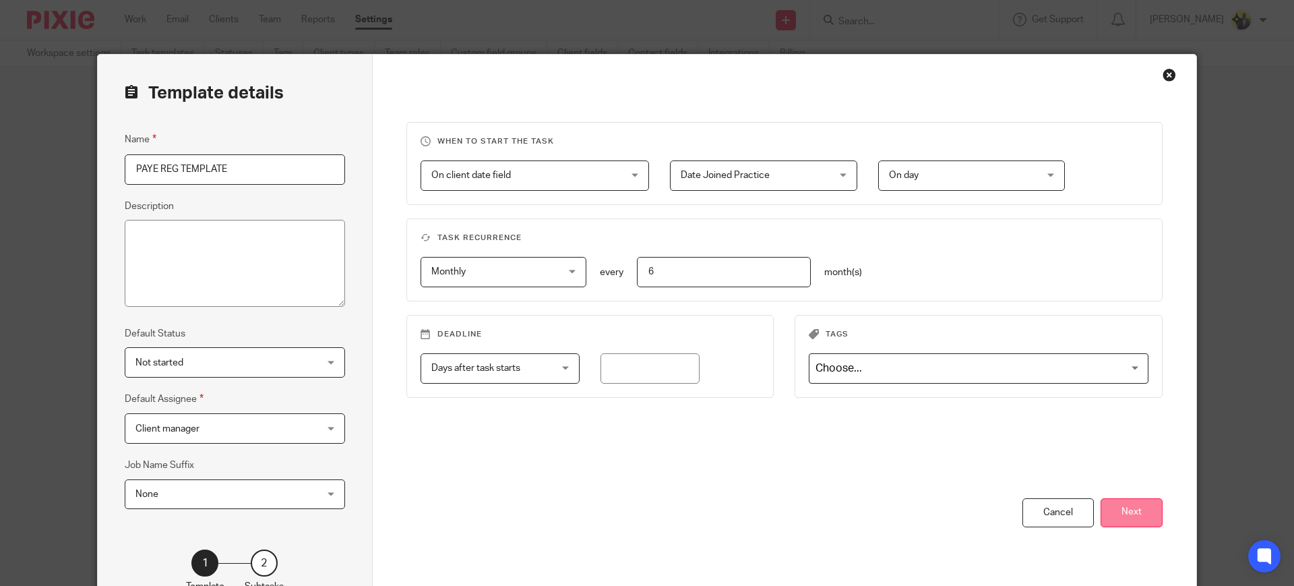
click at [1121, 509] on button "Next" at bounding box center [1131, 512] width 62 height 29
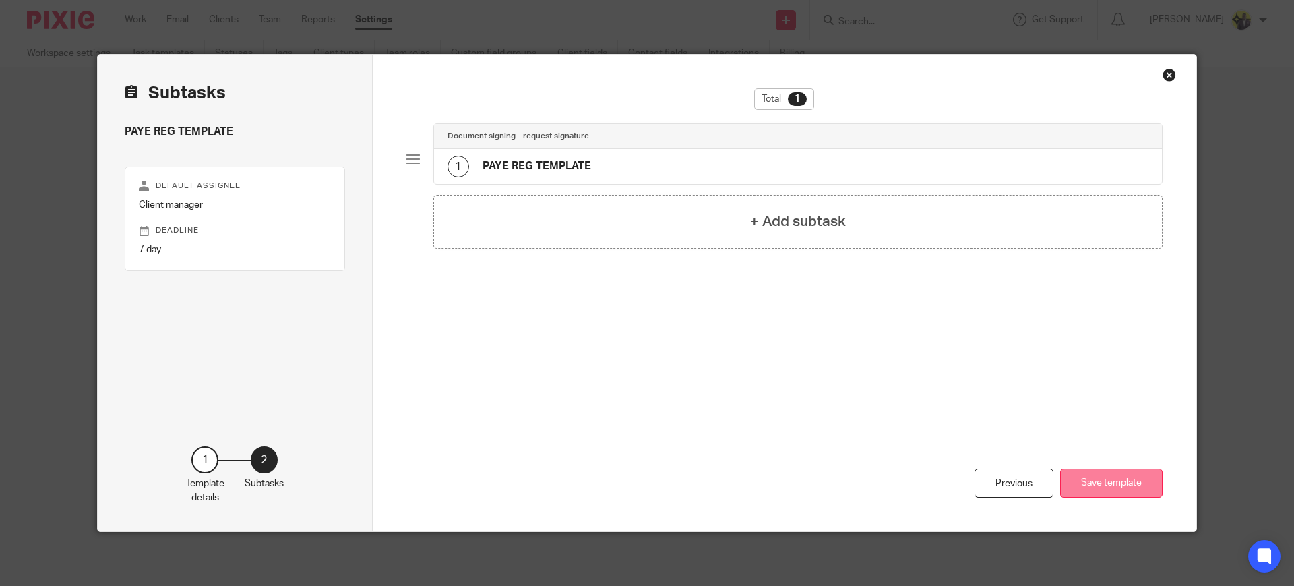
click at [1118, 474] on button "Save template" at bounding box center [1111, 482] width 102 height 29
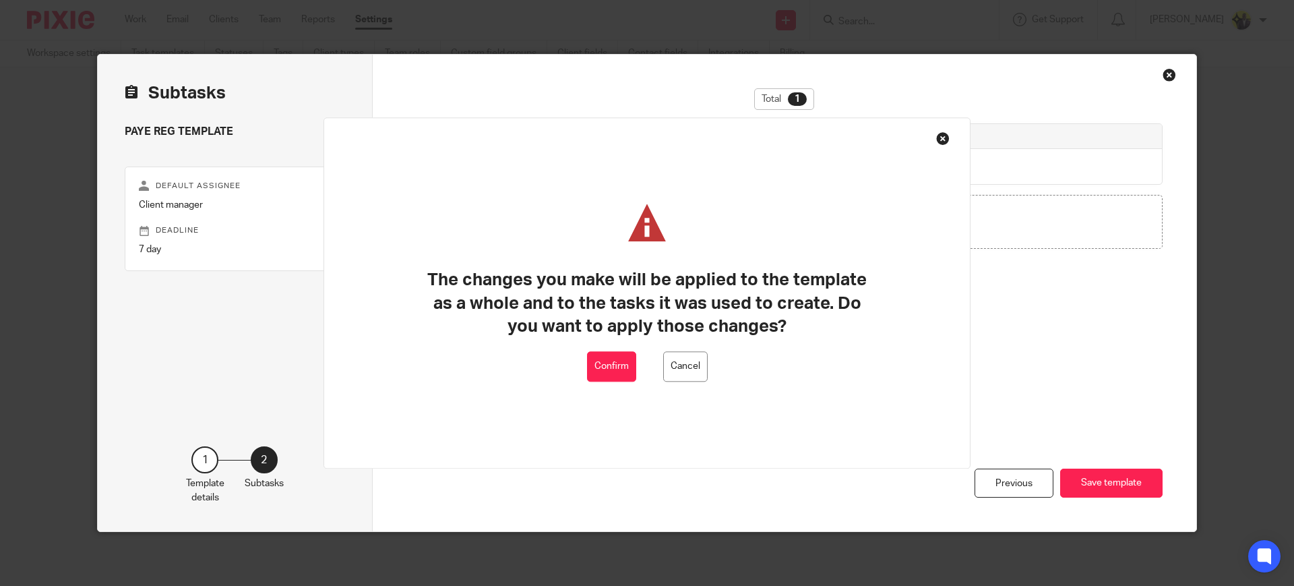
click at [598, 363] on button "Confirm" at bounding box center [611, 366] width 49 height 30
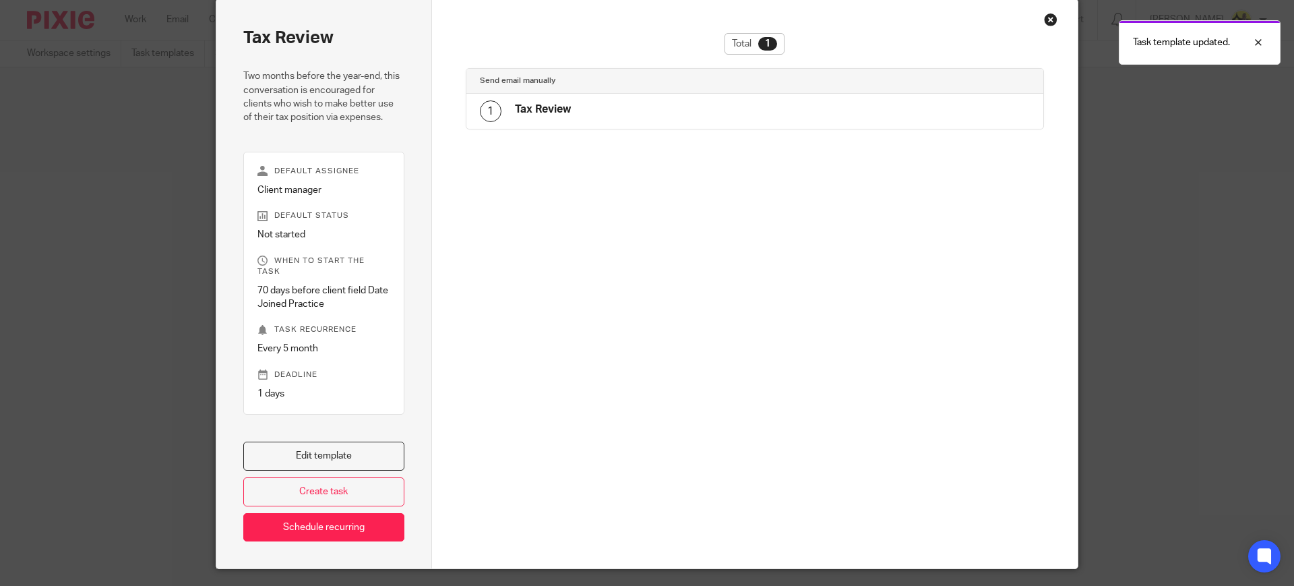
scroll to position [82, 0]
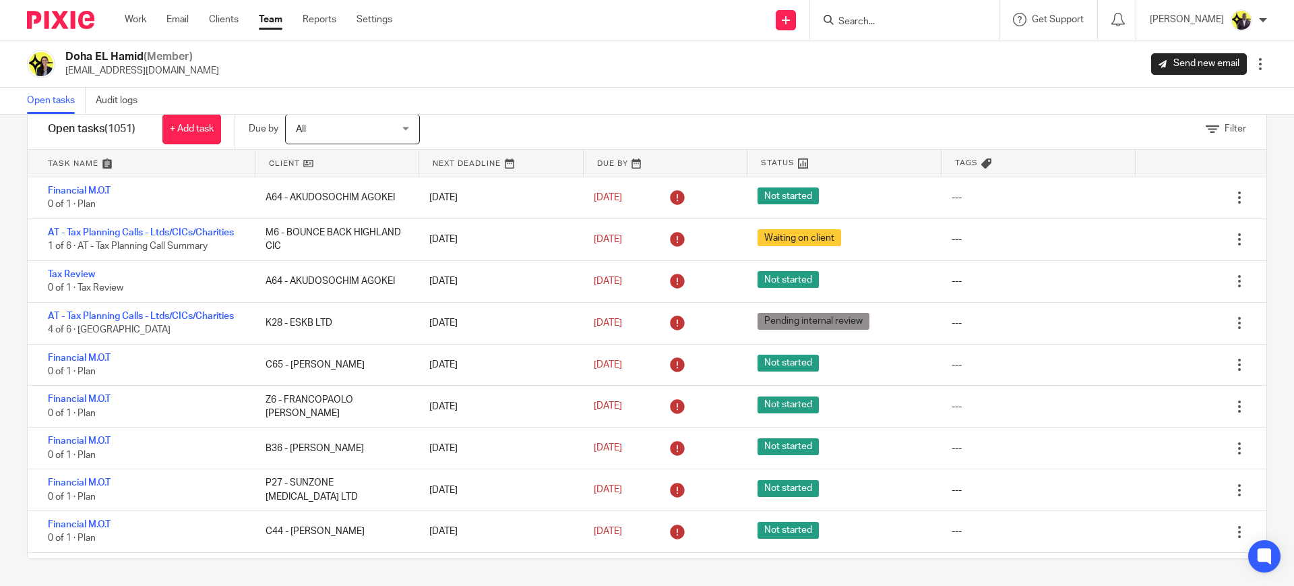
scroll to position [3369, 0]
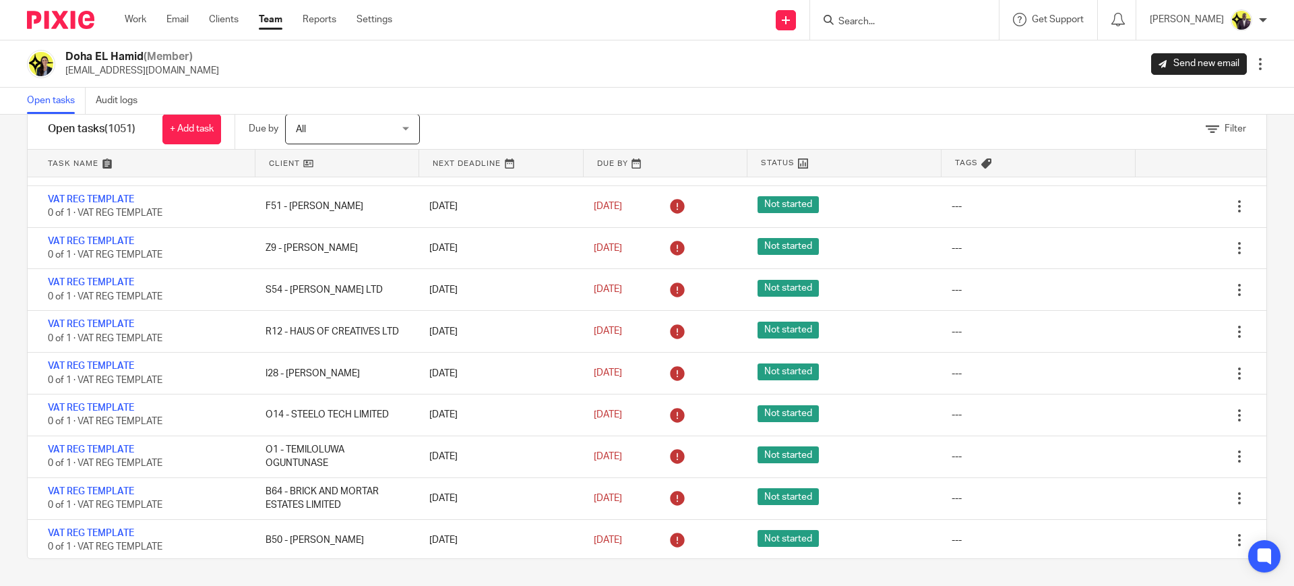
click at [908, 21] on input "Search" at bounding box center [897, 22] width 121 height 12
type input "m50"
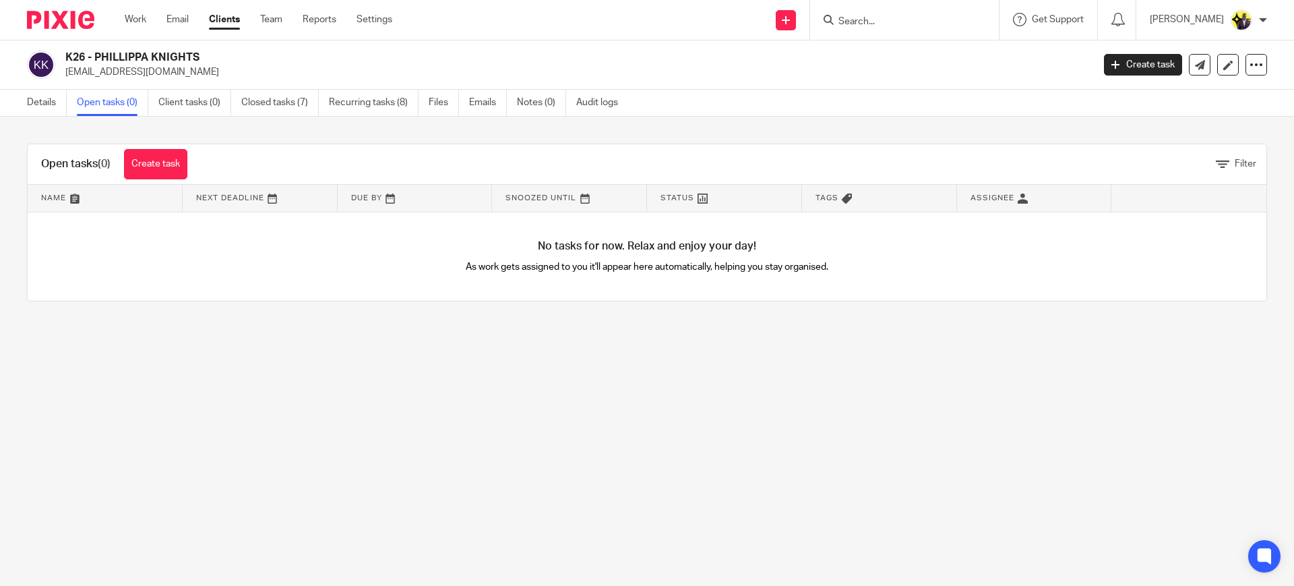
click at [882, 19] on input "Search" at bounding box center [897, 22] width 121 height 12
type input "m50"
click at [921, 65] on link at bounding box center [947, 57] width 226 height 31
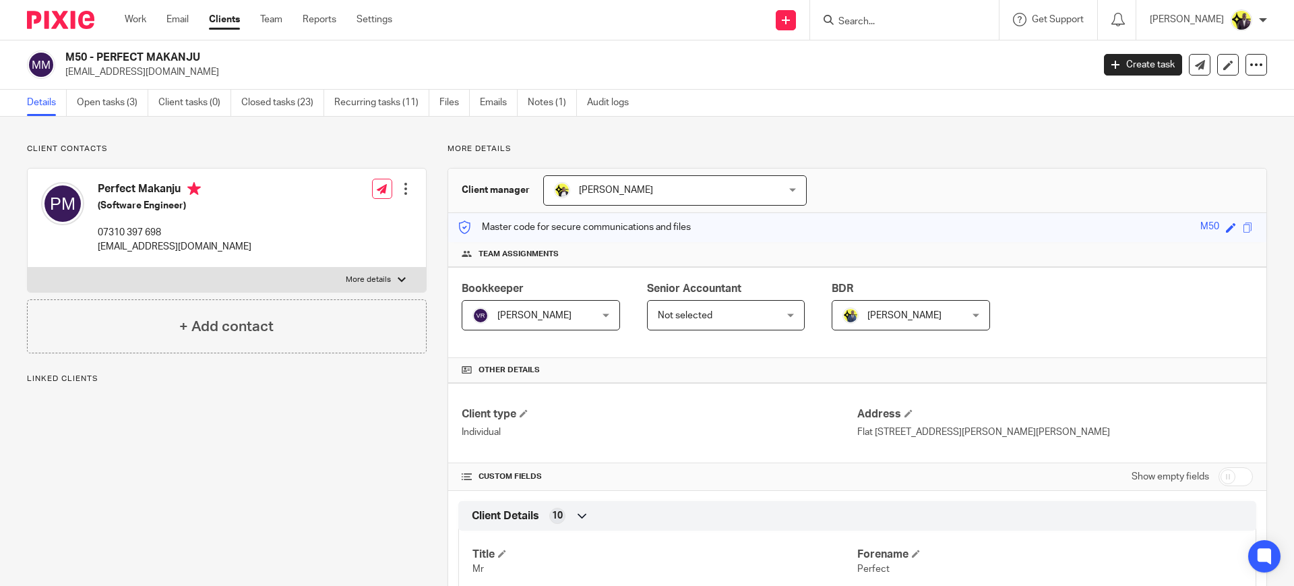
click at [121, 98] on link "Open tasks (3)" at bounding box center [112, 103] width 71 height 26
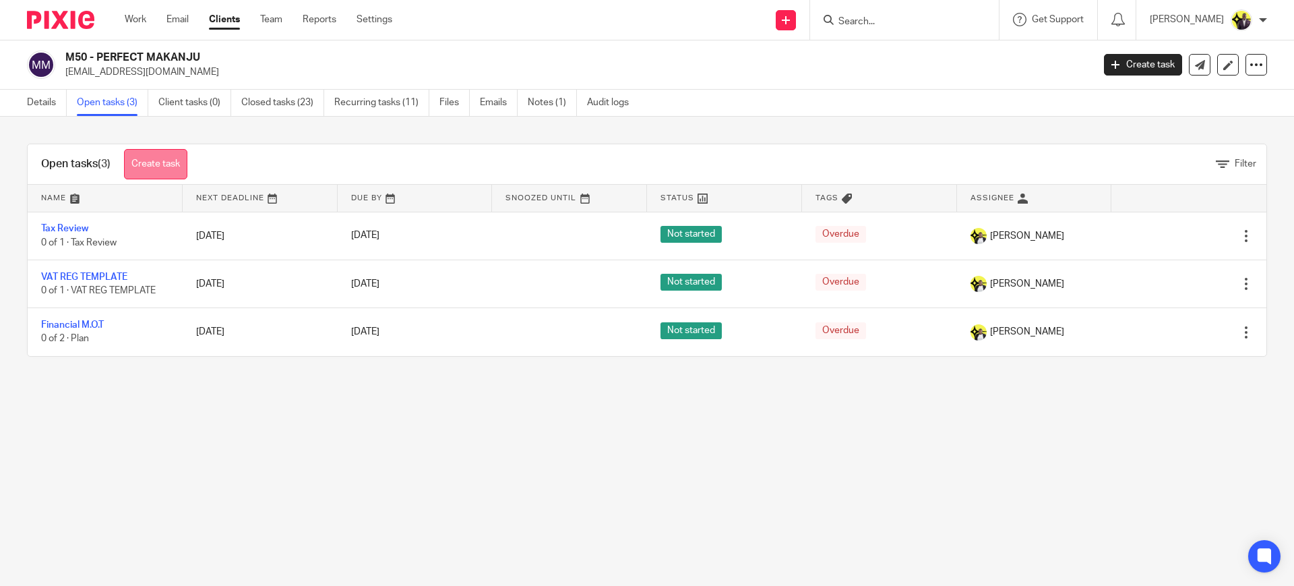
click at [159, 158] on link "Create task" at bounding box center [155, 164] width 63 height 30
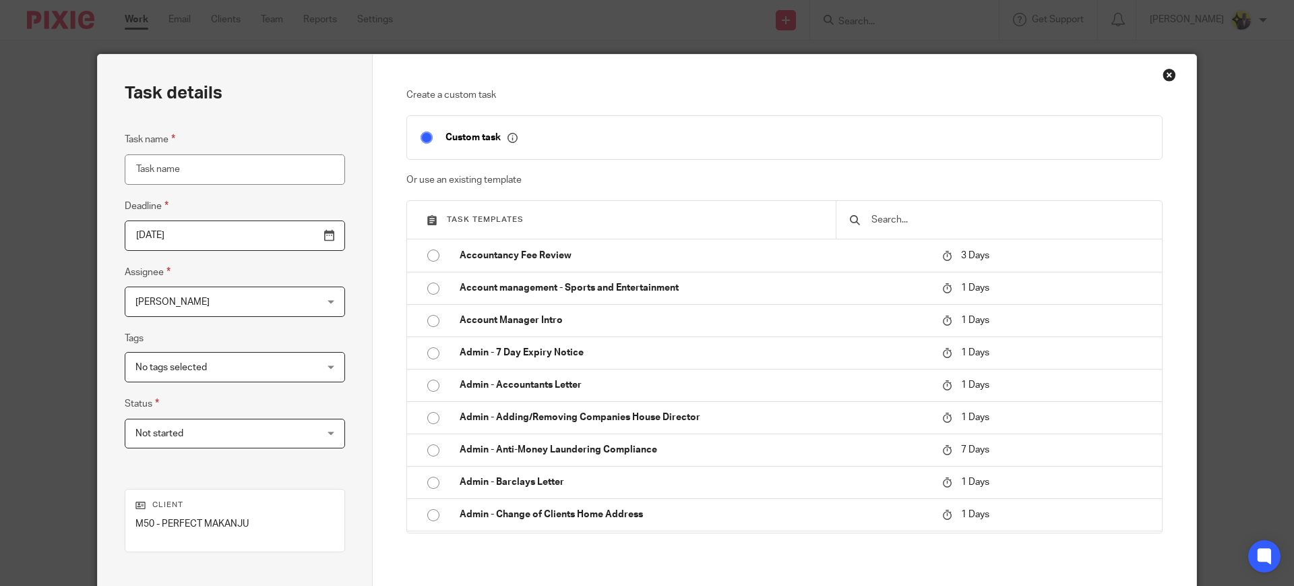
click at [938, 217] on input "text" at bounding box center [1009, 219] width 278 height 15
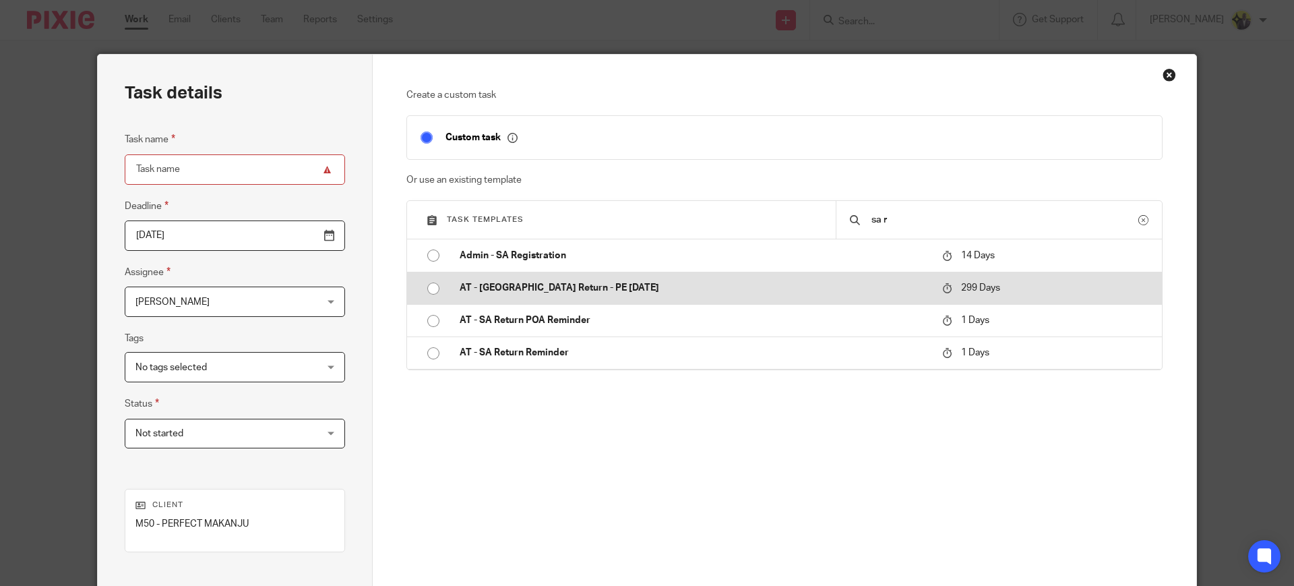
type input "sa r"
click at [425, 288] on input "radio" at bounding box center [433, 289] width 26 height 26
type input "[DATE]"
type input "AT - [GEOGRAPHIC_DATA] Return - PE [DATE]"
checkbox input "false"
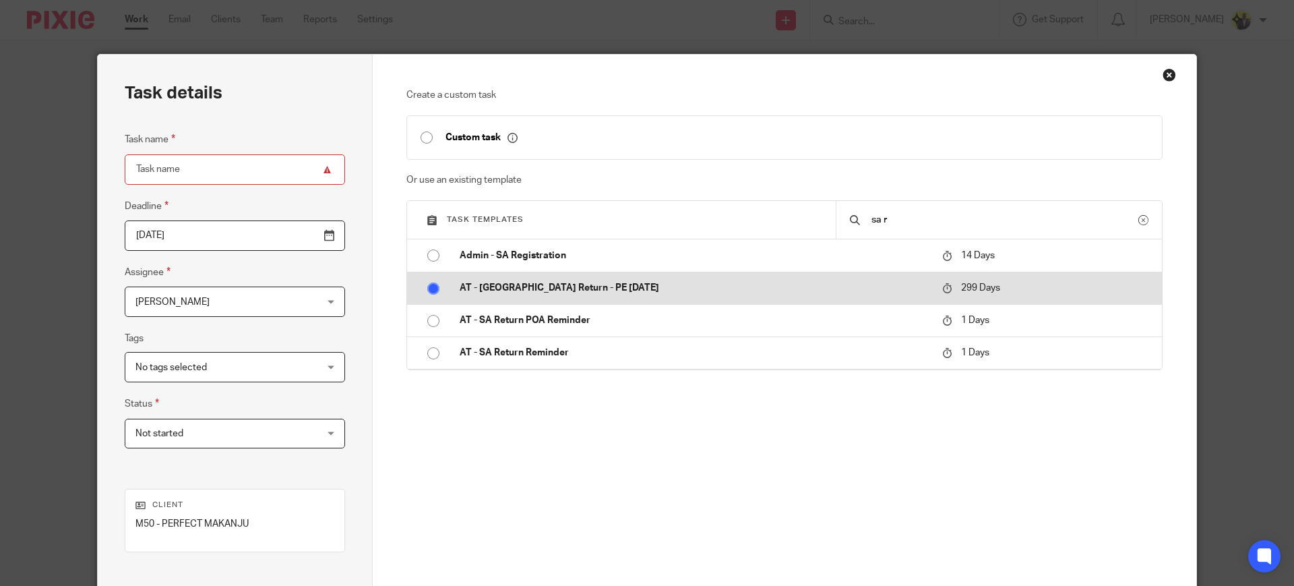
radio input "false"
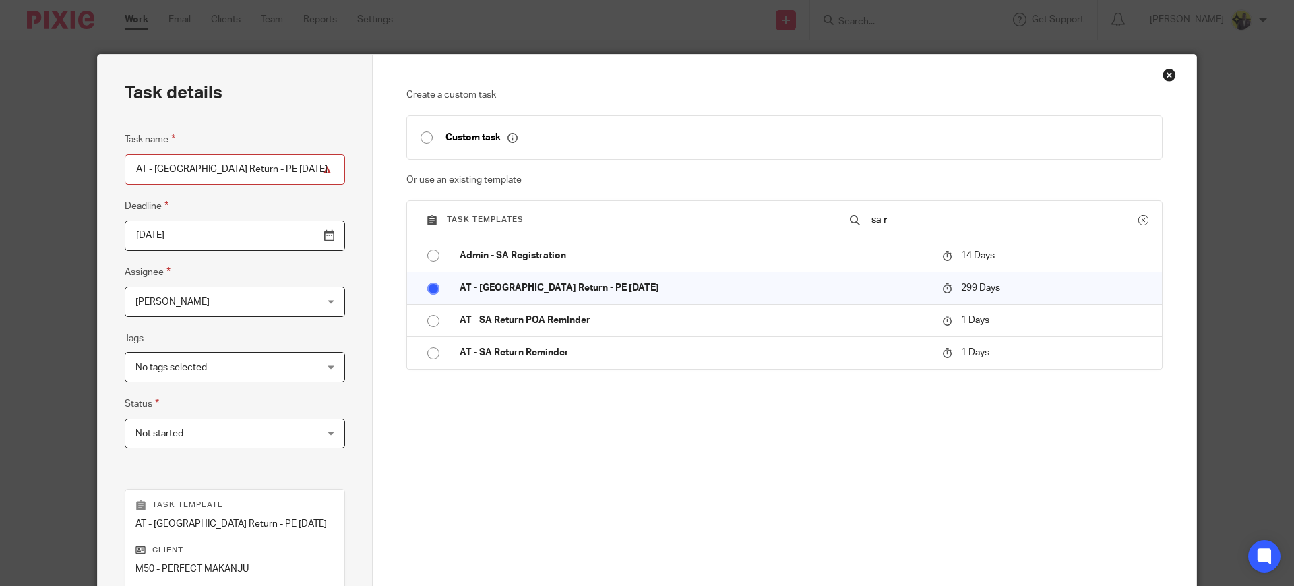
click at [268, 235] on input "[DATE]" at bounding box center [235, 235] width 220 height 30
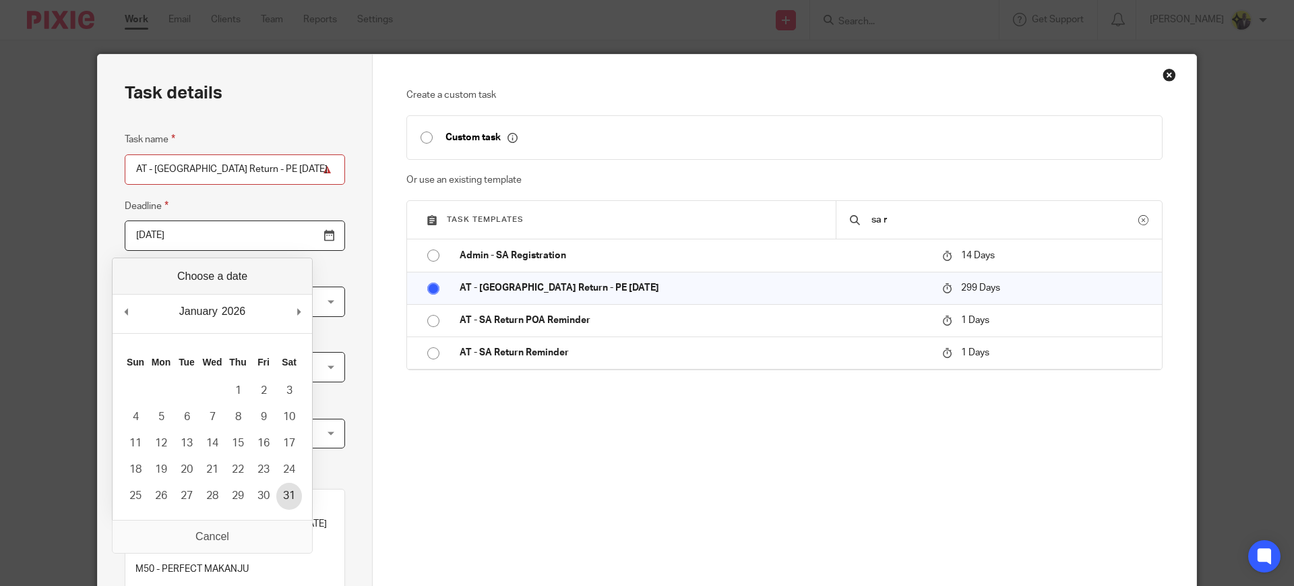
type input "[DATE]"
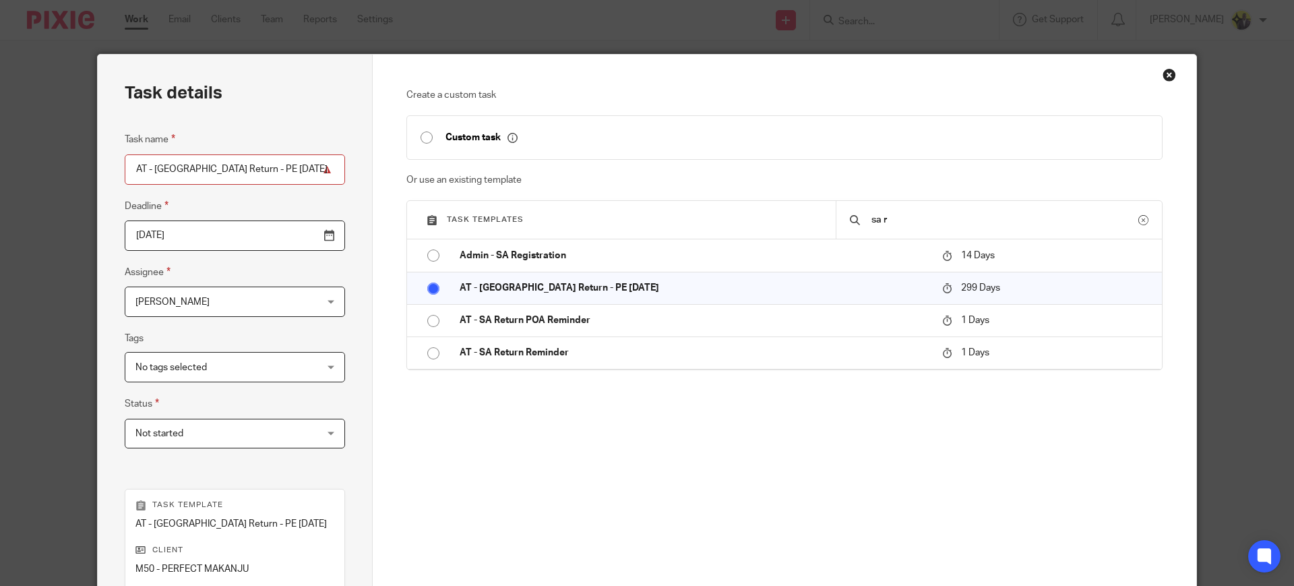
click at [197, 298] on span "[PERSON_NAME]" at bounding box center [218, 301] width 167 height 28
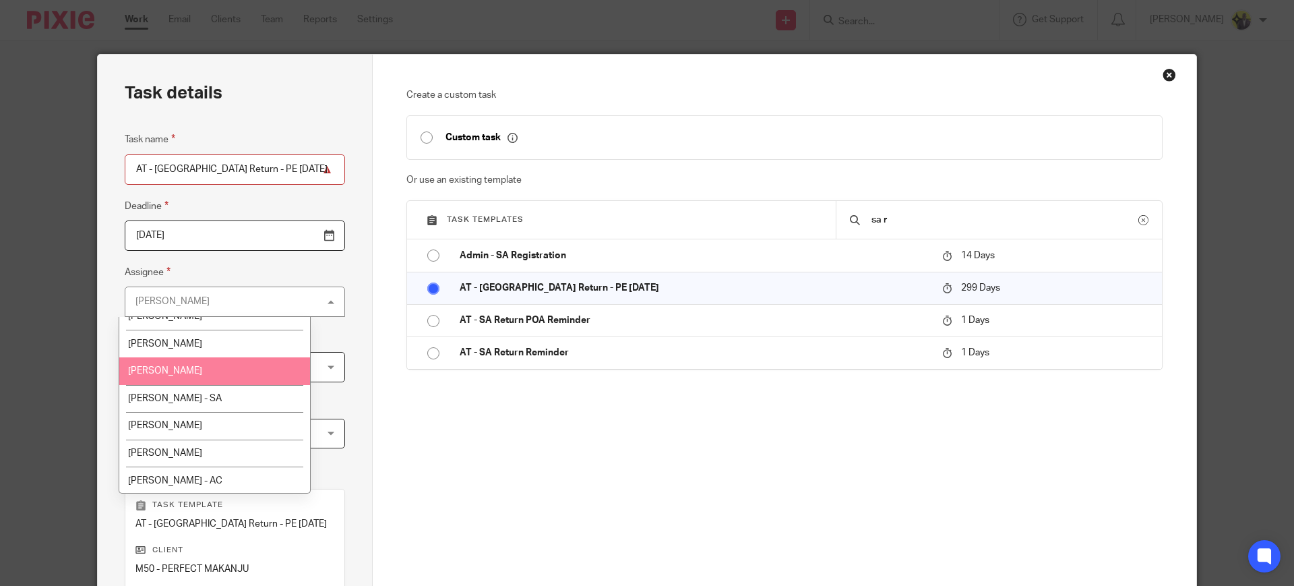
scroll to position [168, 0]
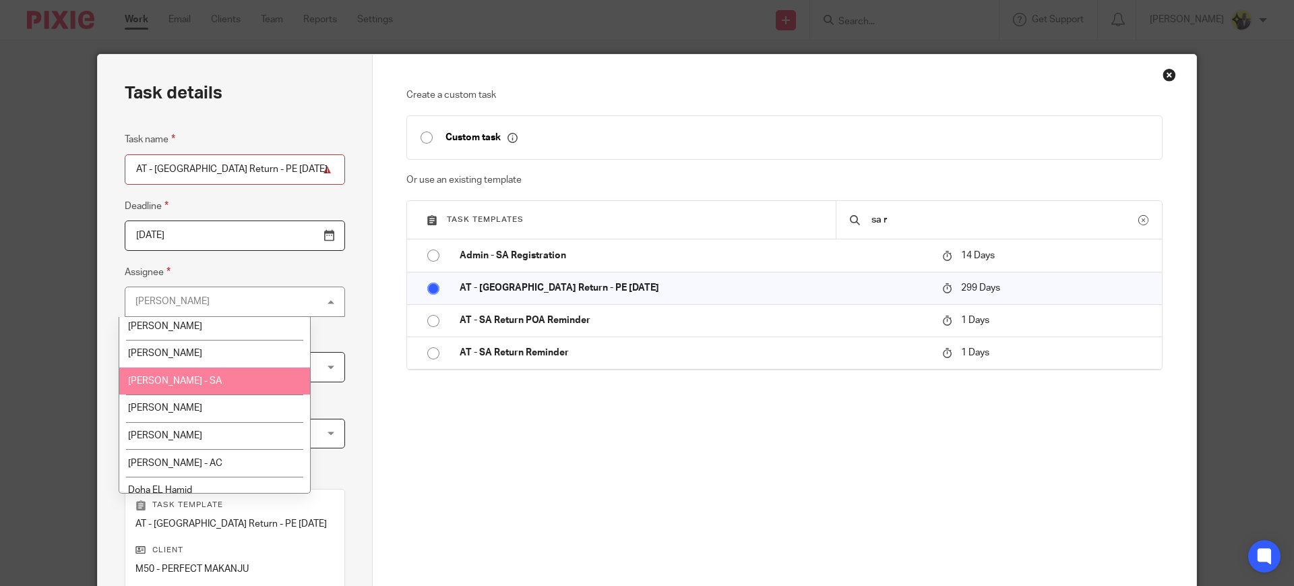
click at [214, 383] on li "[PERSON_NAME] - SA" at bounding box center [214, 381] width 191 height 28
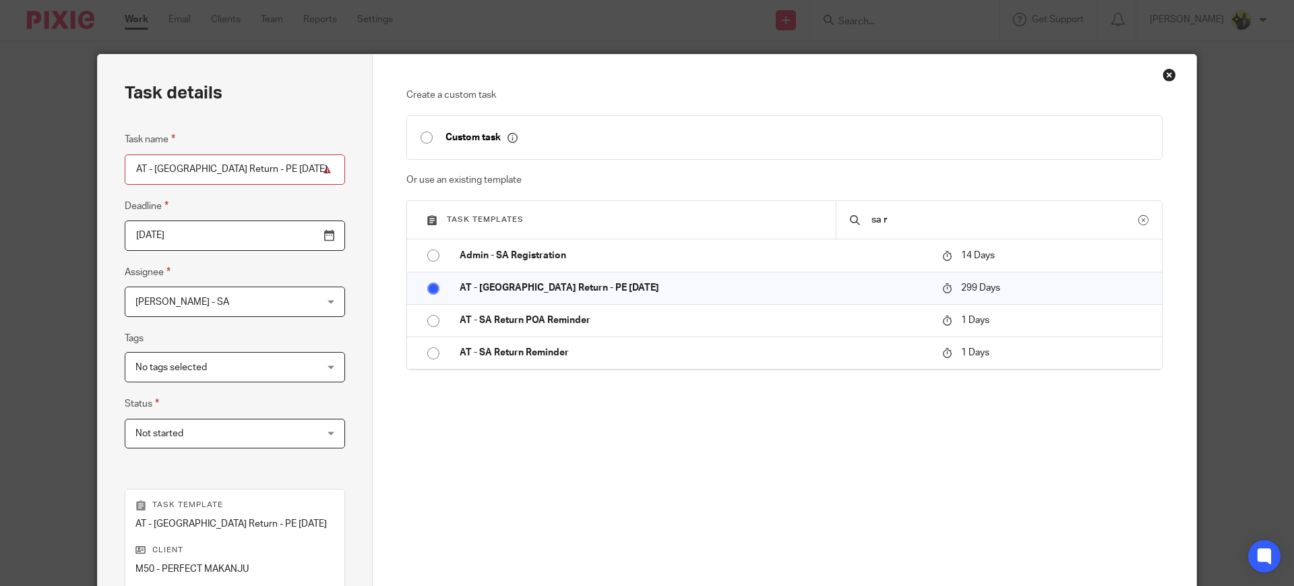
click at [247, 421] on span "Not started" at bounding box center [218, 433] width 167 height 28
click at [331, 326] on div "Task details Task name AT - [GEOGRAPHIC_DATA] Return - PE [DATE] Deadline [DATE…" at bounding box center [235, 398] width 275 height 687
click at [228, 367] on span "No tags selected" at bounding box center [218, 366] width 167 height 28
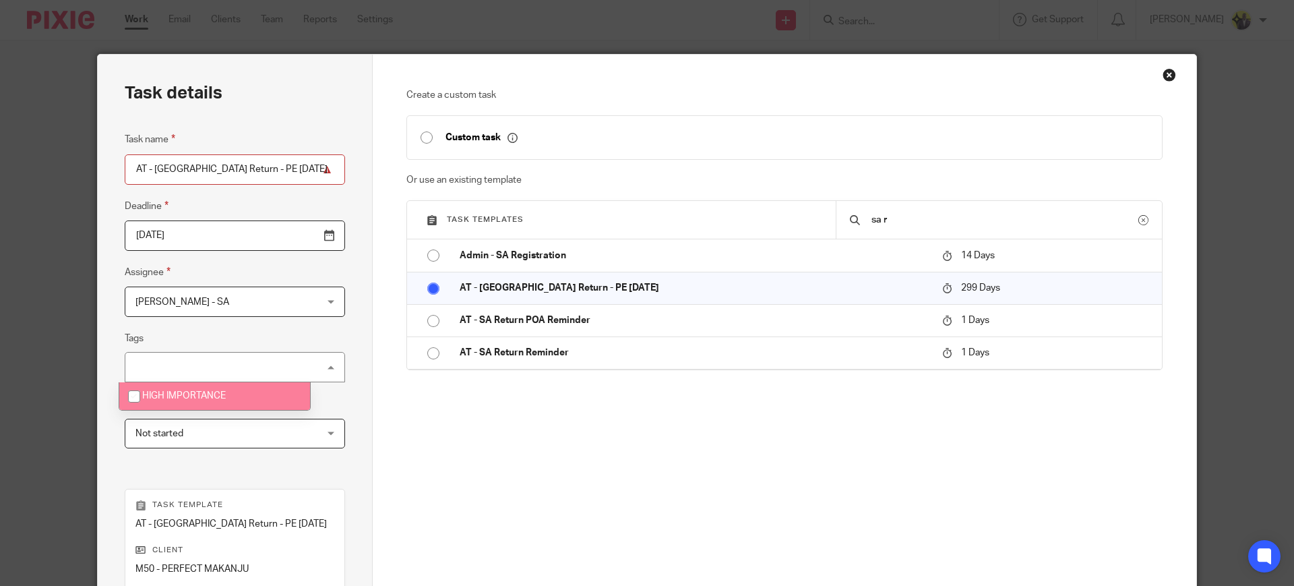
click at [216, 393] on span "HIGH IMPORTANCE" at bounding box center [184, 395] width 84 height 9
checkbox input "true"
click at [348, 389] on div "Task details Task name AT - SA Return - PE 05-04-2025 Deadline 2026-01-31 Assig…" at bounding box center [235, 398] width 275 height 687
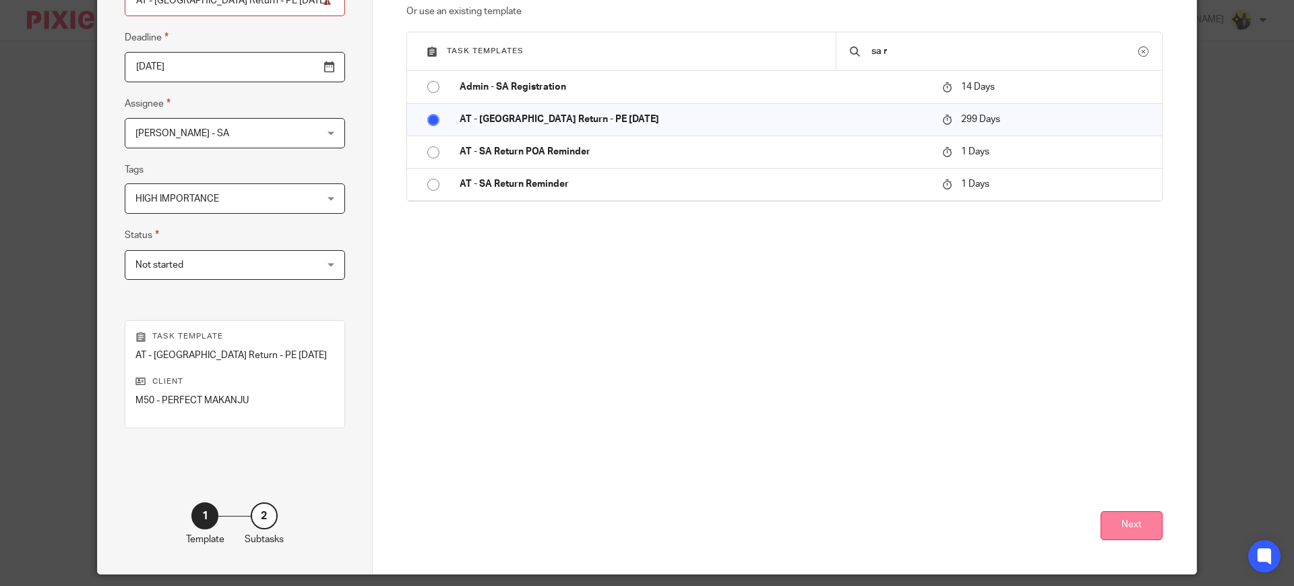
click at [1151, 521] on button "Next" at bounding box center [1131, 525] width 62 height 29
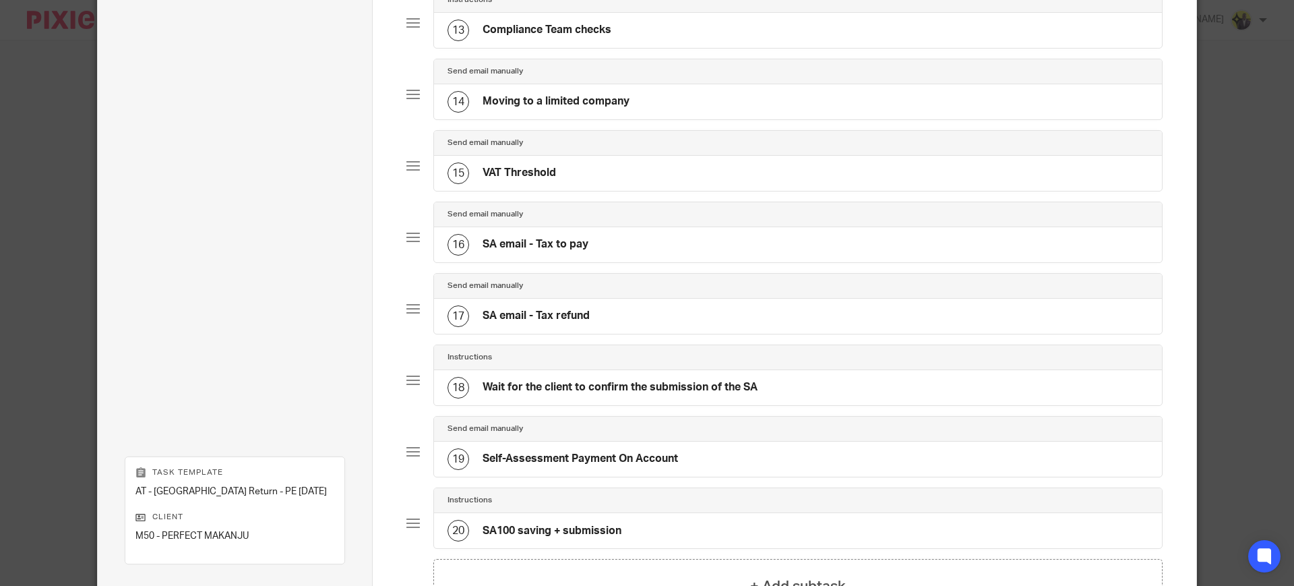
scroll to position [1172, 0]
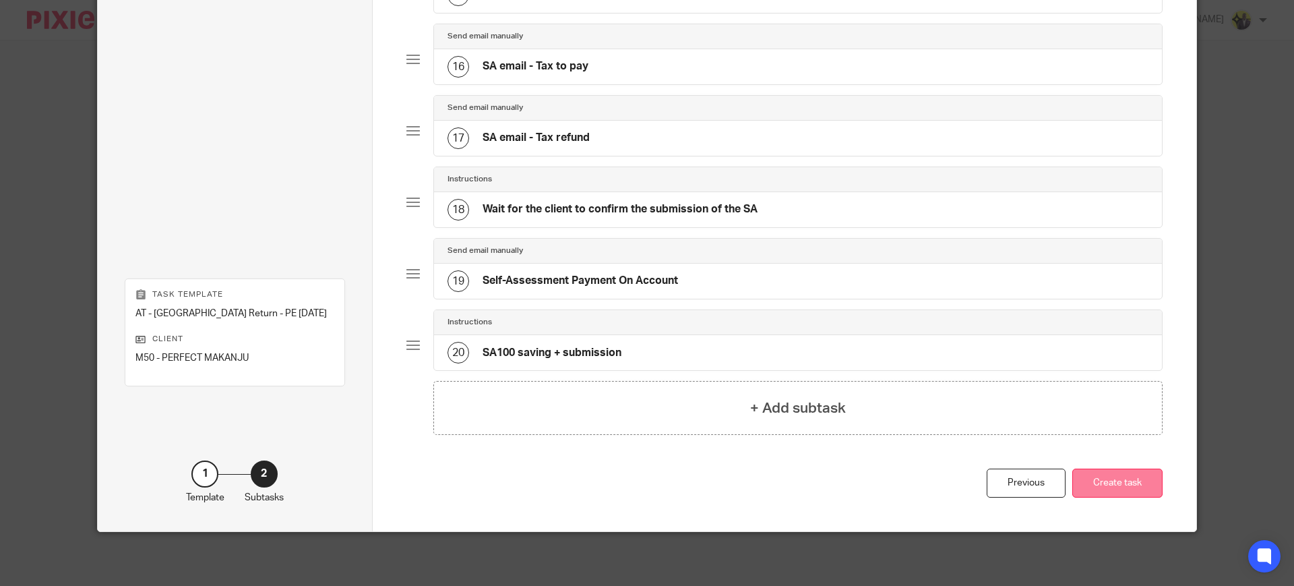
click at [1107, 485] on button "Create task" at bounding box center [1117, 482] width 90 height 29
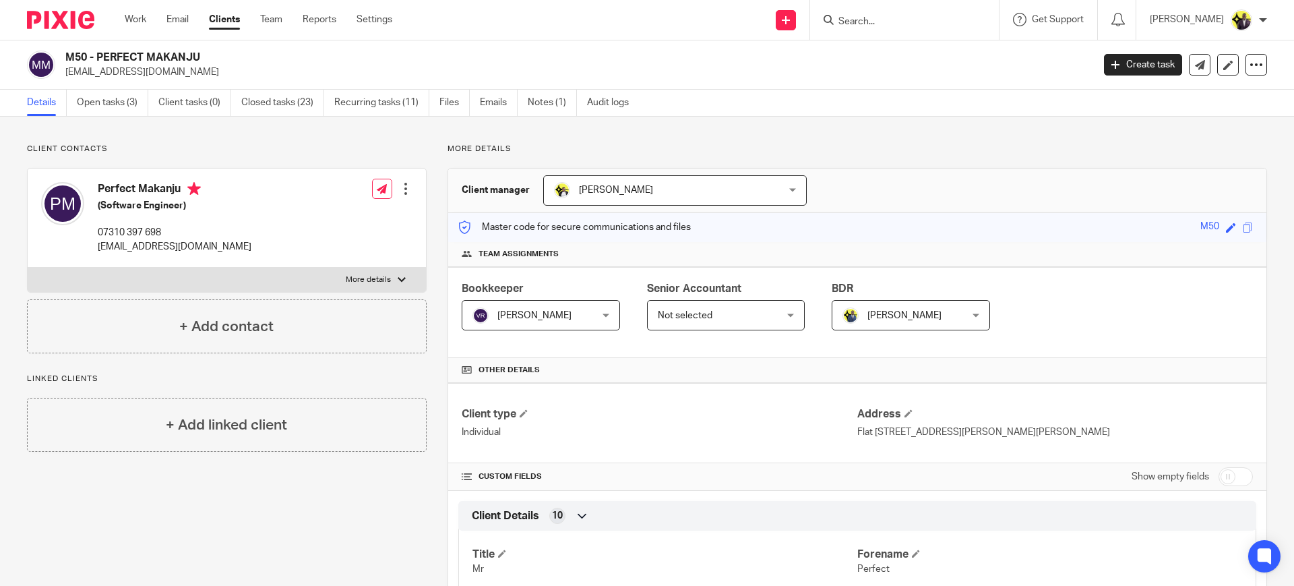
click at [619, 190] on span "[PERSON_NAME]" at bounding box center [616, 189] width 74 height 9
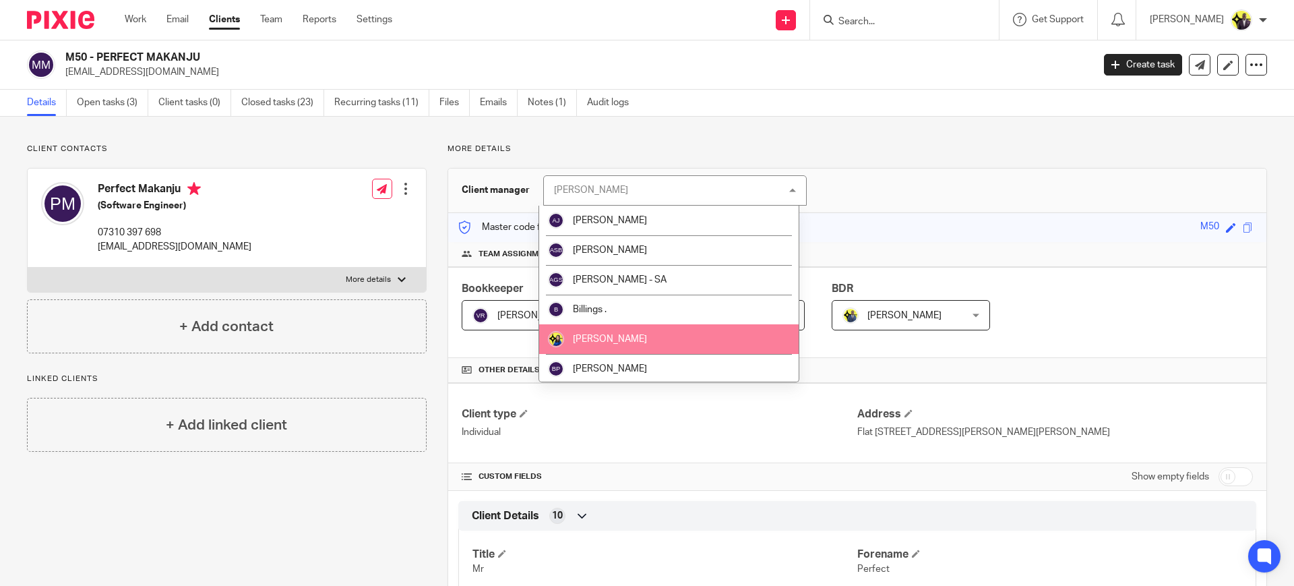
click at [625, 334] on li "[PERSON_NAME]" at bounding box center [668, 339] width 259 height 30
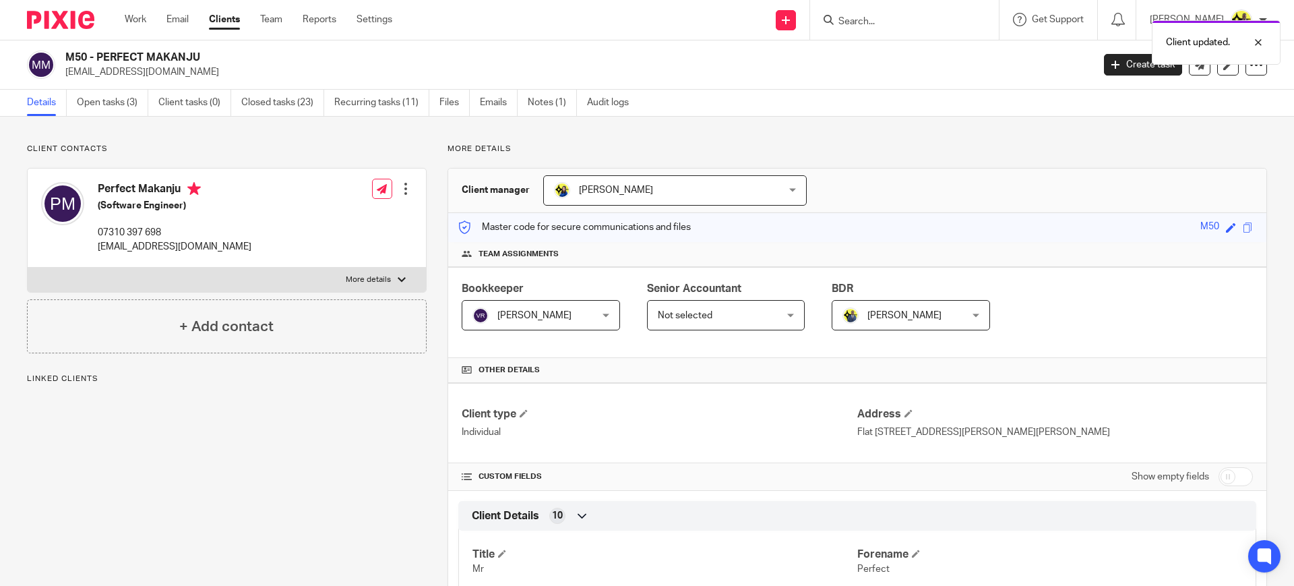
click at [551, 315] on span "[PERSON_NAME]" at bounding box center [530, 315] width 117 height 28
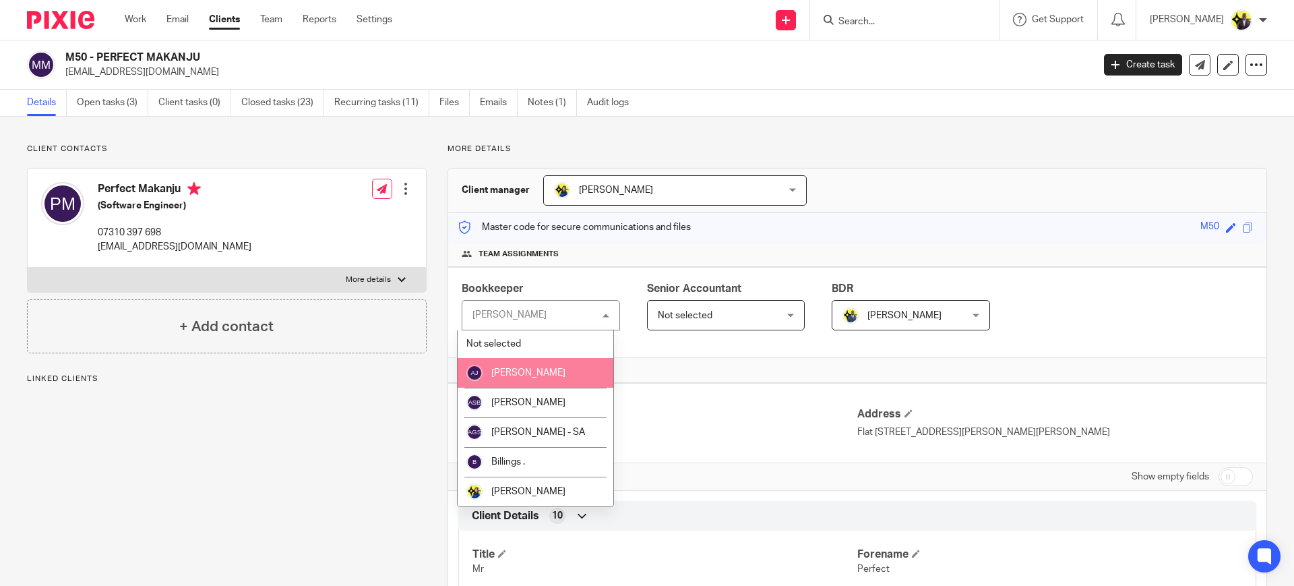
click at [544, 376] on span "[PERSON_NAME]" at bounding box center [528, 372] width 74 height 9
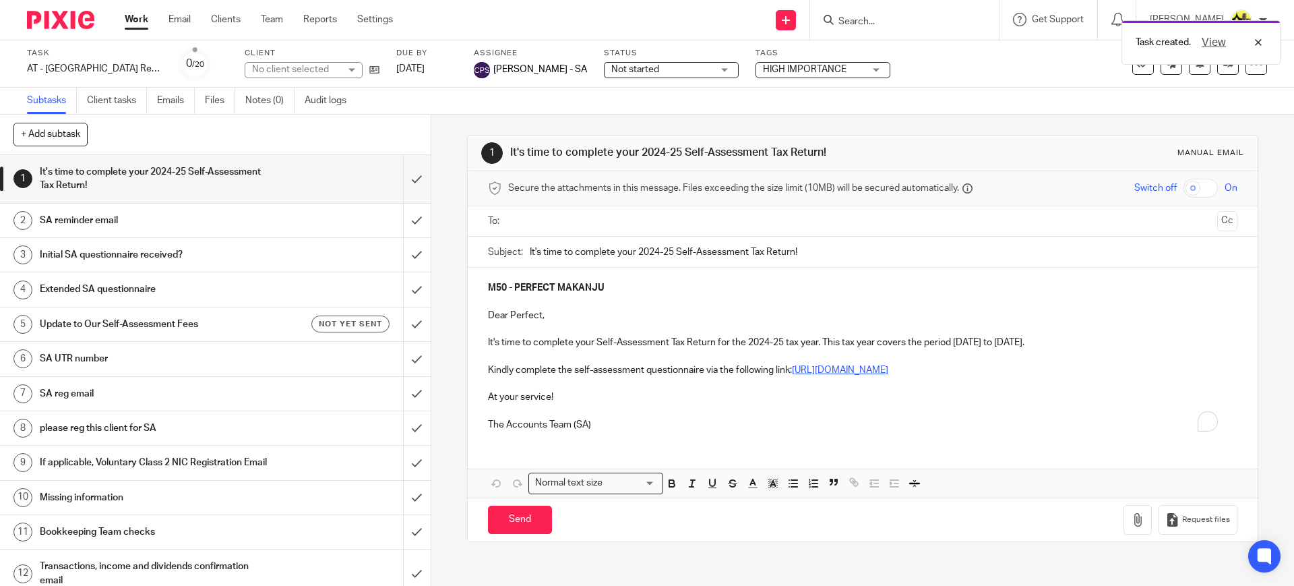
click at [549, 223] on input "text" at bounding box center [862, 221] width 698 height 15
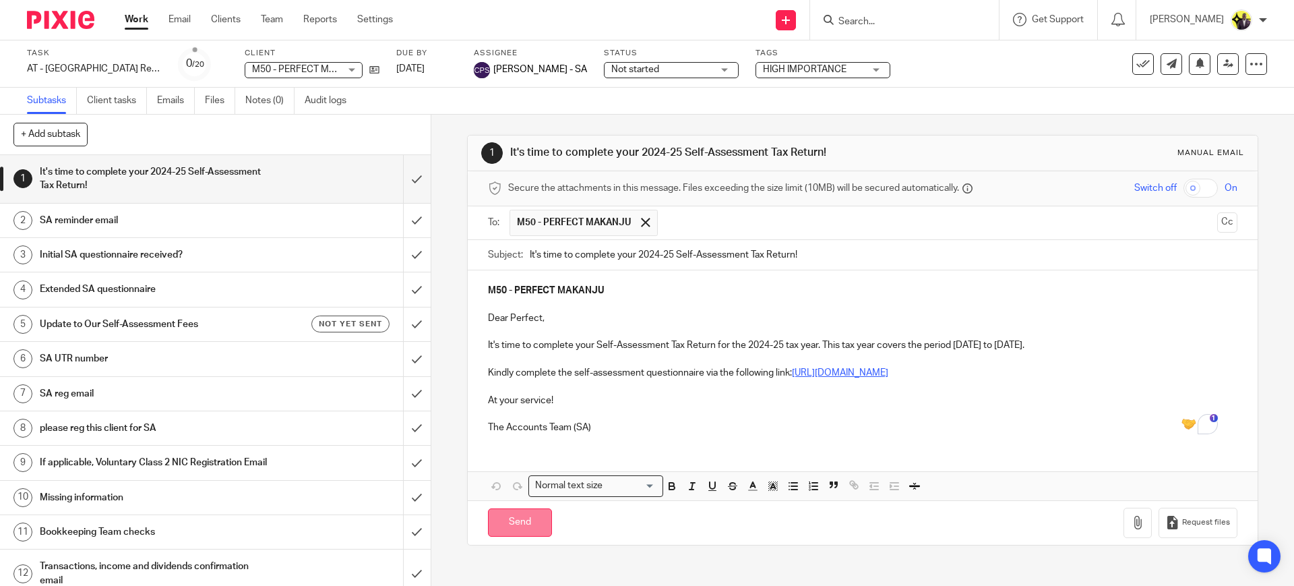
click at [522, 518] on input "Send" at bounding box center [520, 522] width 64 height 29
type input "Sent"
